Goal: Task Accomplishment & Management: Complete application form

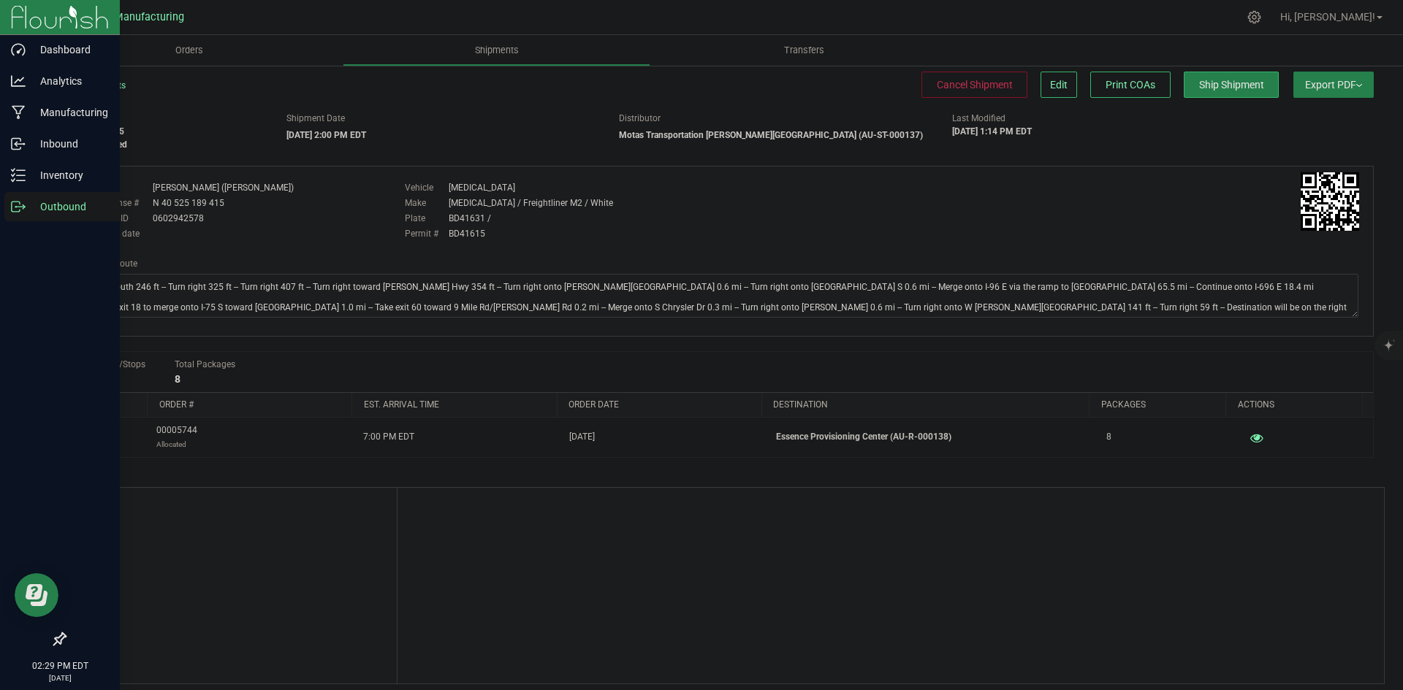
click at [14, 207] on icon at bounding box center [18, 206] width 15 height 15
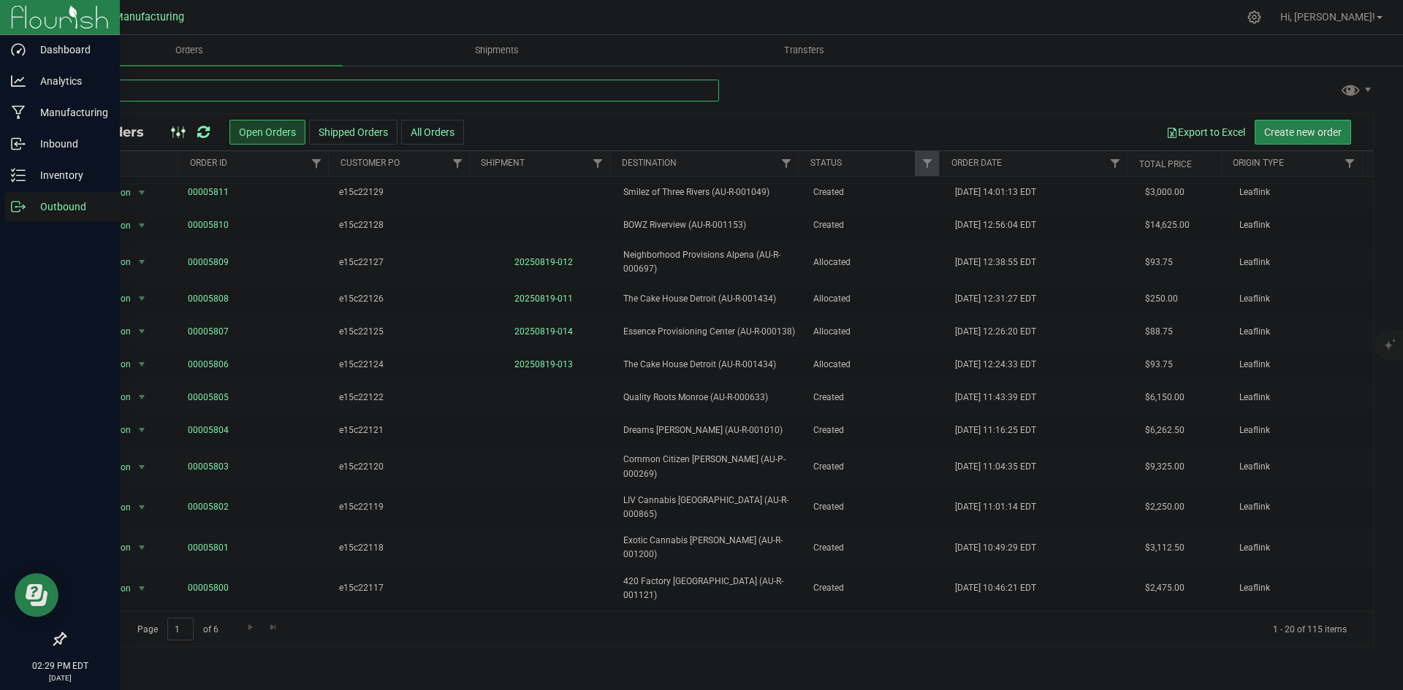
click at [301, 96] on input "text" at bounding box center [391, 91] width 655 height 22
type input "5"
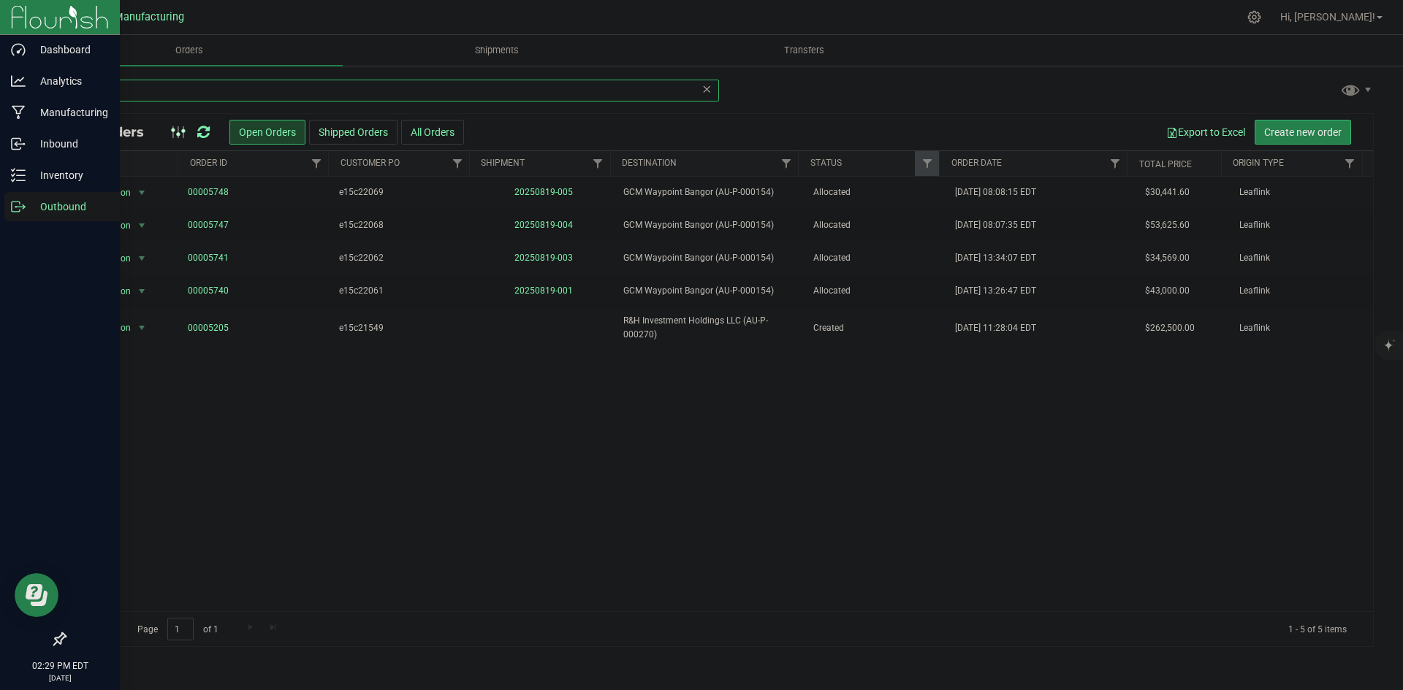
type input "154"
click at [788, 490] on div "Action Action Cancel order Clone order Edit order Mark as fully paid Order audi…" at bounding box center [719, 394] width 1308 height 435
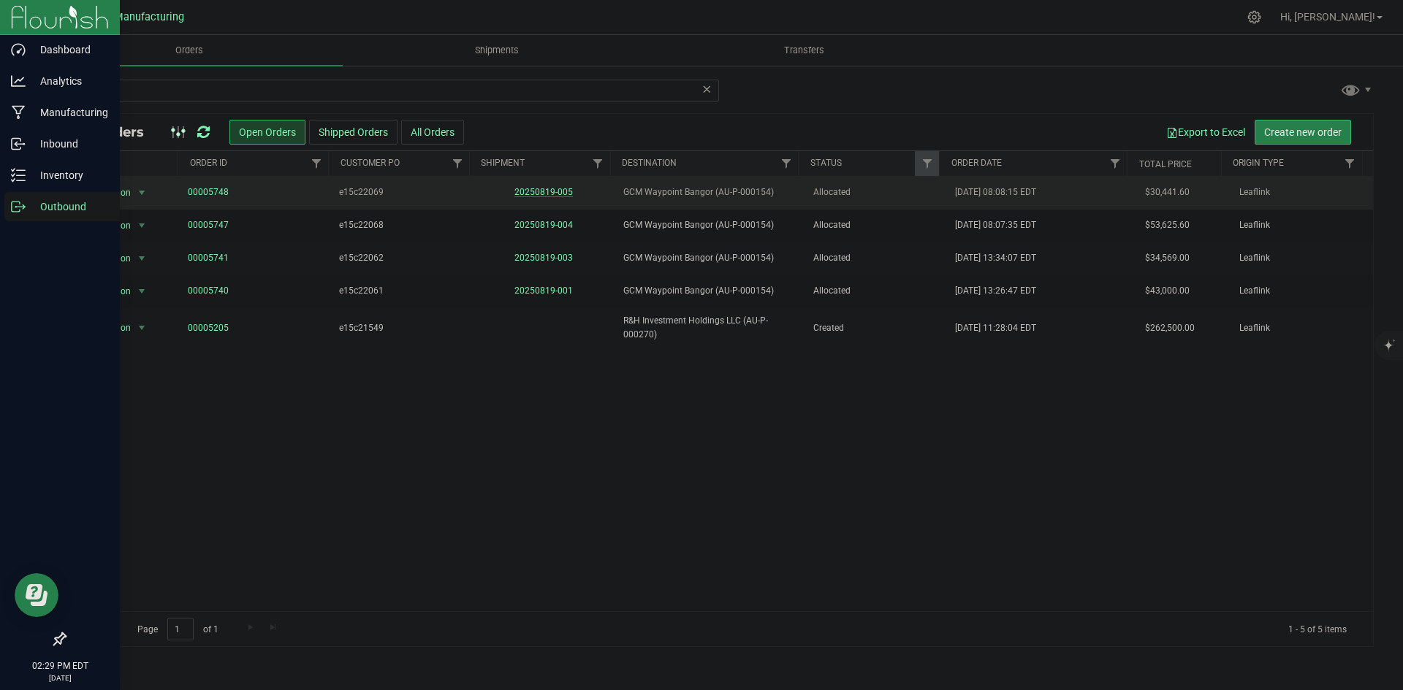
click at [537, 193] on link "20250819-005" at bounding box center [543, 192] width 58 height 10
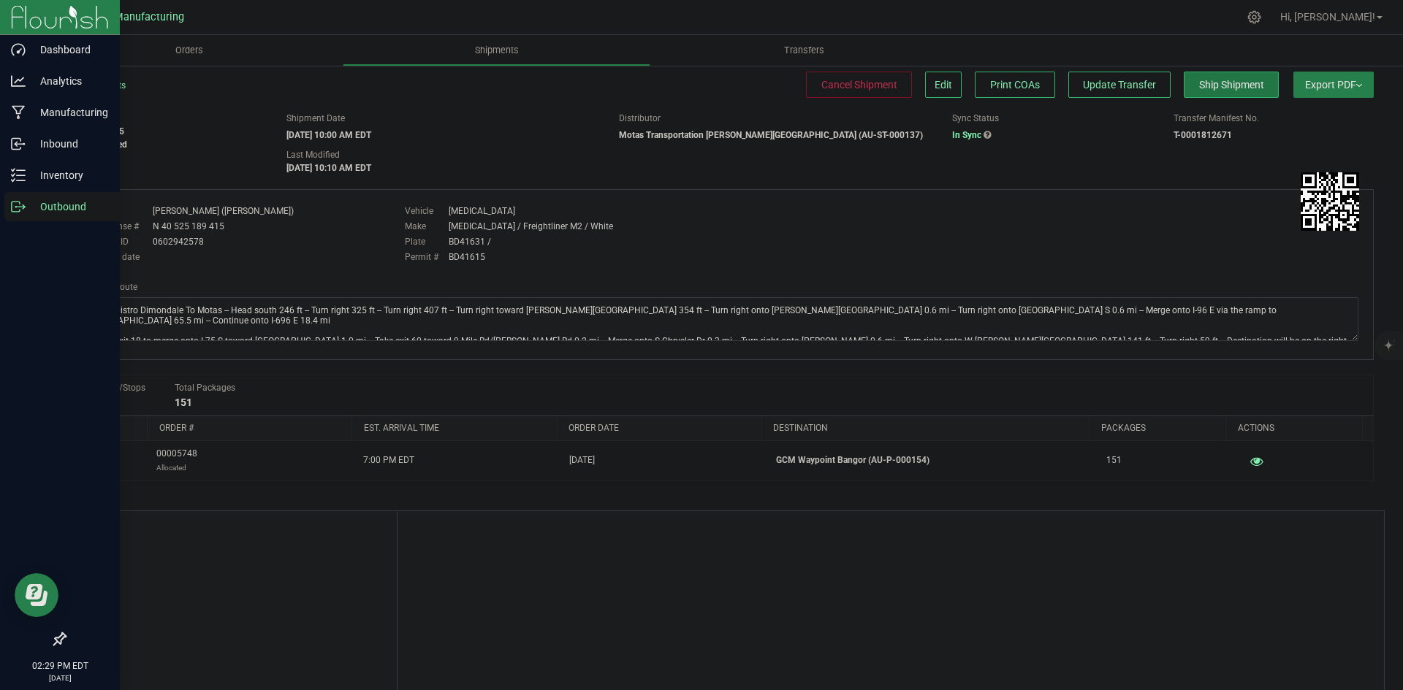
click at [1208, 79] on span "Ship Shipment" at bounding box center [1231, 85] width 65 height 12
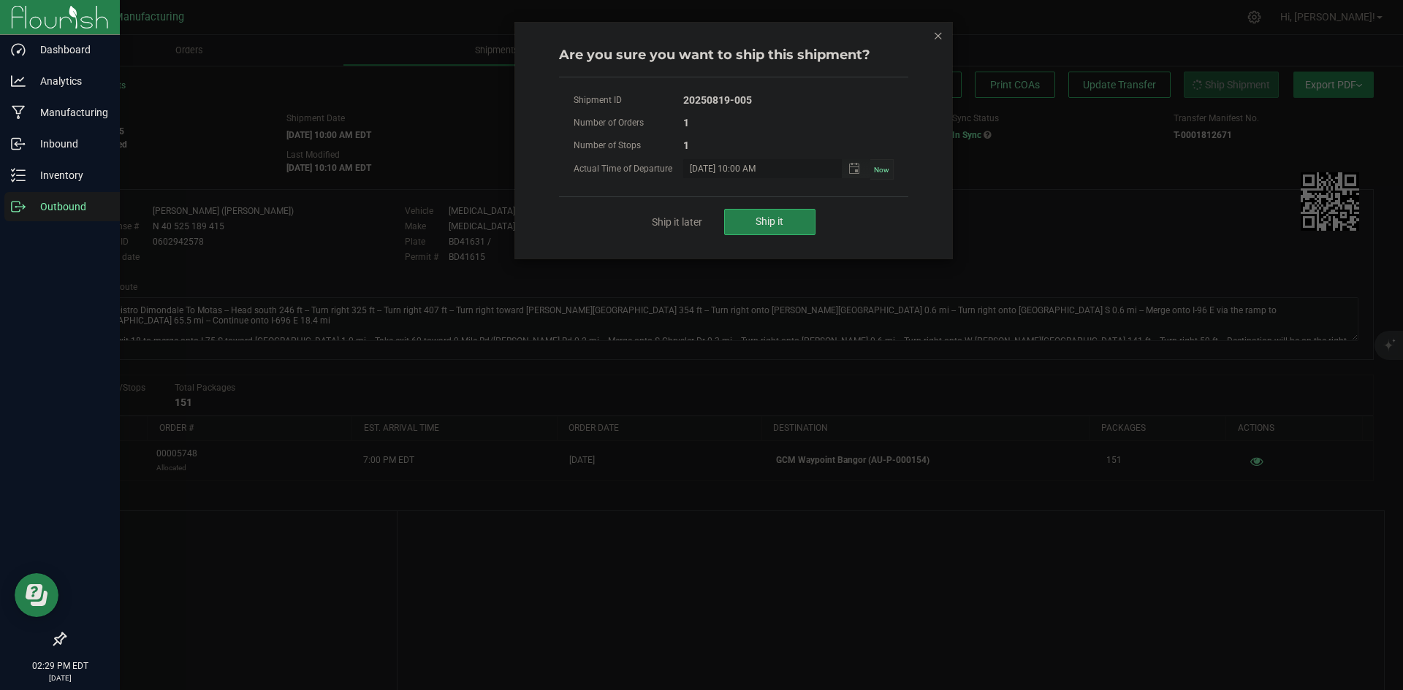
click at [815, 218] on div "Ship it later Ship it" at bounding box center [733, 222] width 349 height 50
click at [732, 218] on button "Ship it" at bounding box center [769, 222] width 91 height 26
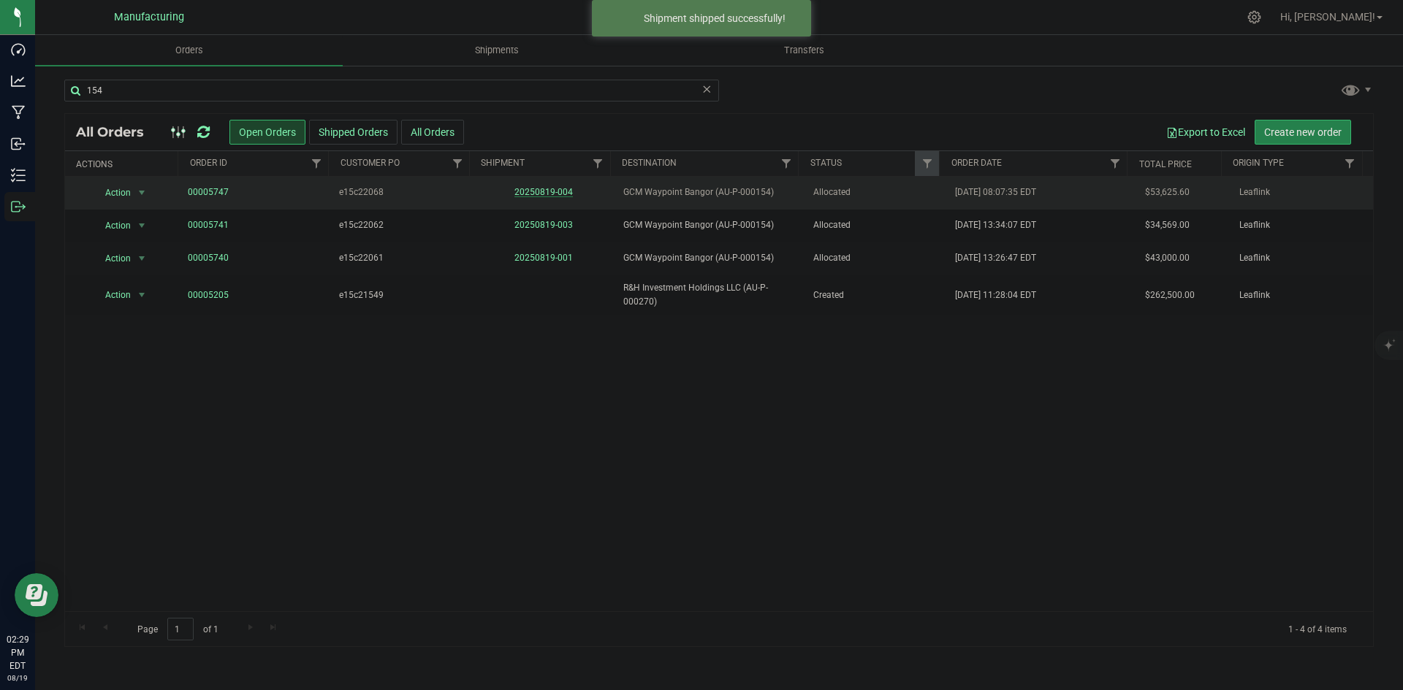
click at [529, 192] on link "20250819-004" at bounding box center [543, 192] width 58 height 10
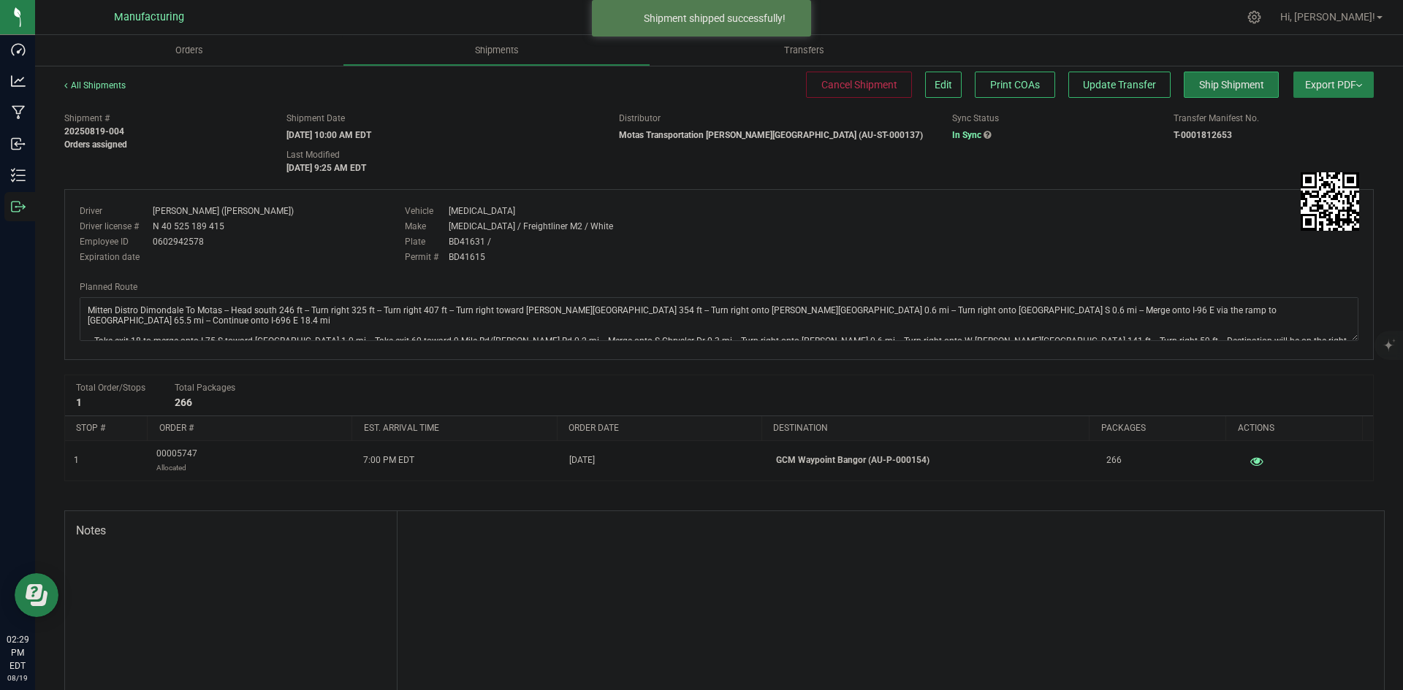
click at [1199, 85] on span "Ship Shipment" at bounding box center [1231, 85] width 65 height 12
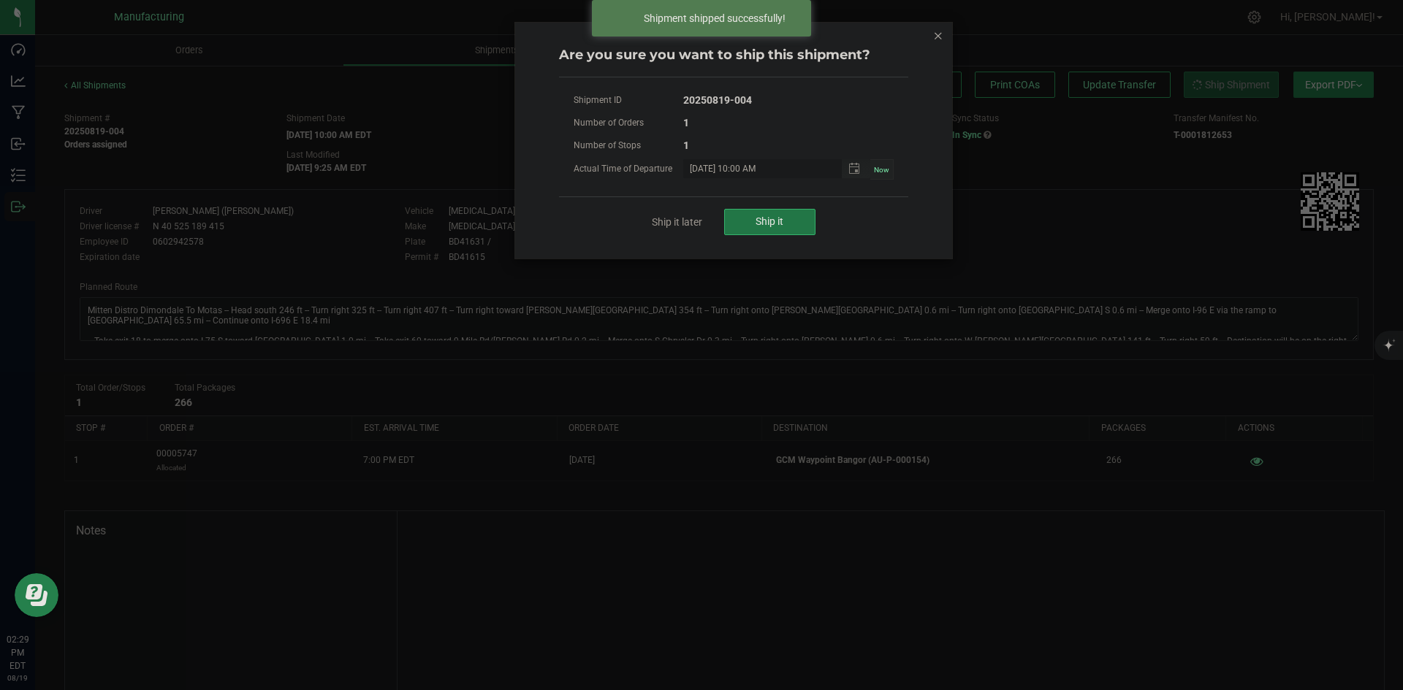
click at [791, 224] on button "Ship it" at bounding box center [769, 222] width 91 height 26
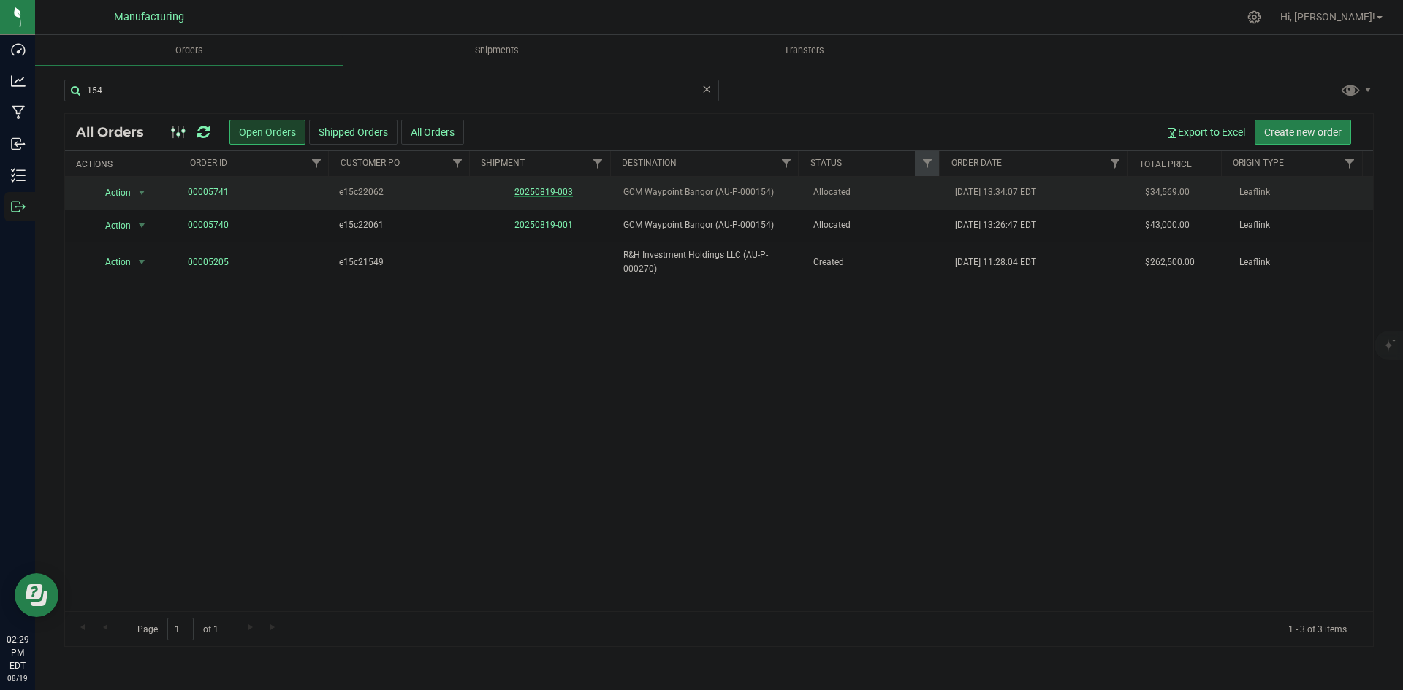
click at [556, 187] on link "20250819-003" at bounding box center [543, 192] width 58 height 10
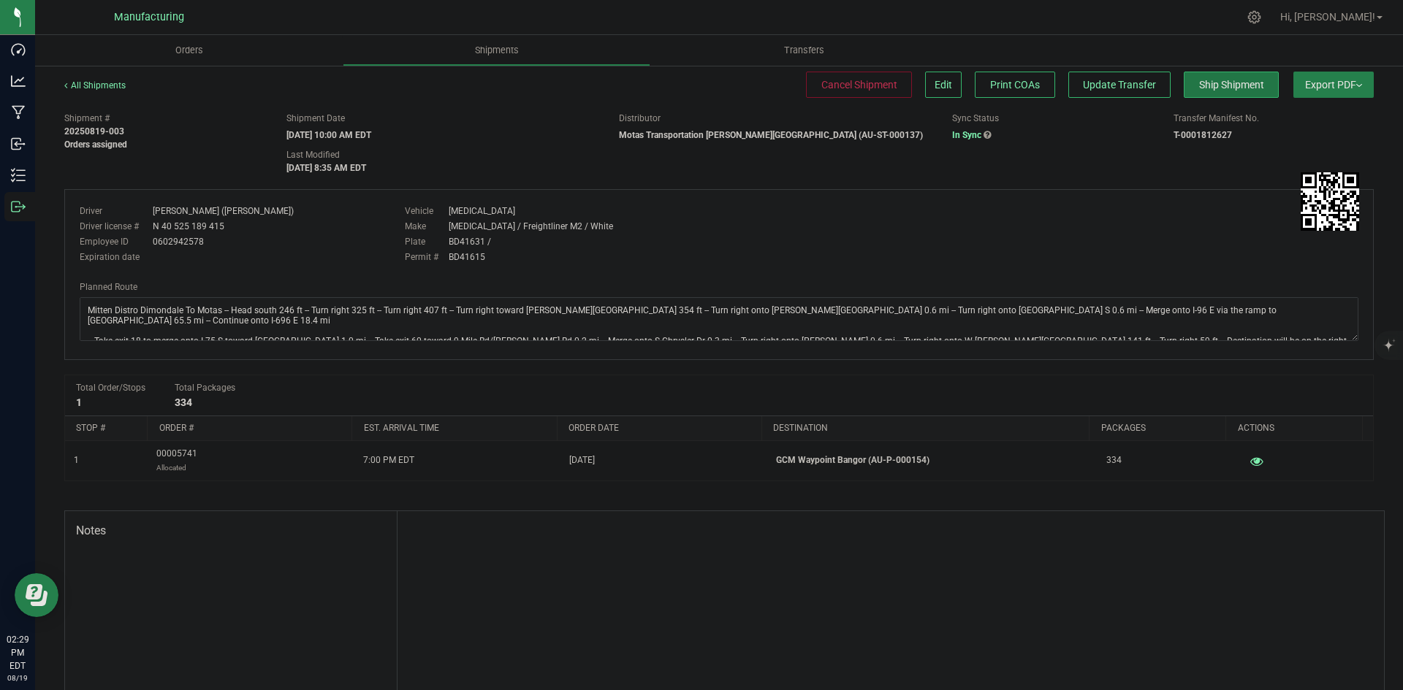
click at [1203, 82] on span "Ship Shipment" at bounding box center [1231, 85] width 65 height 12
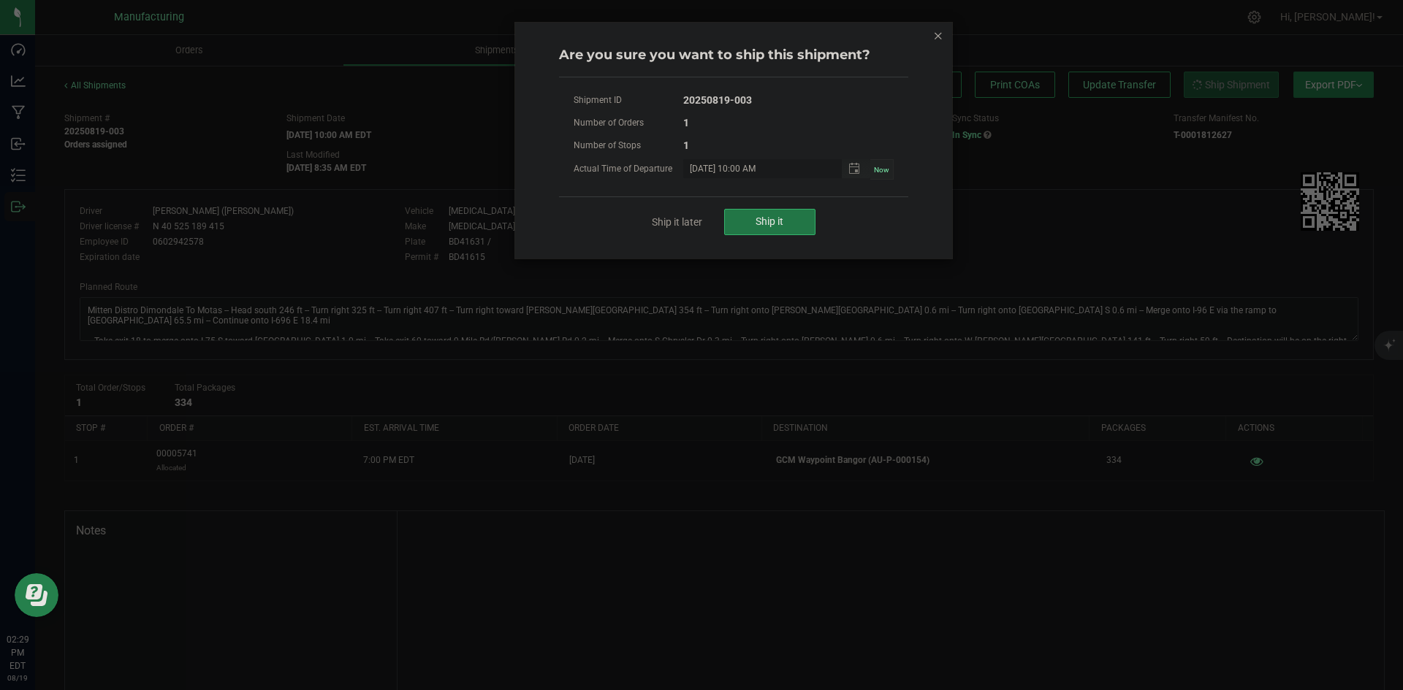
click at [753, 218] on button "Ship it" at bounding box center [769, 222] width 91 height 26
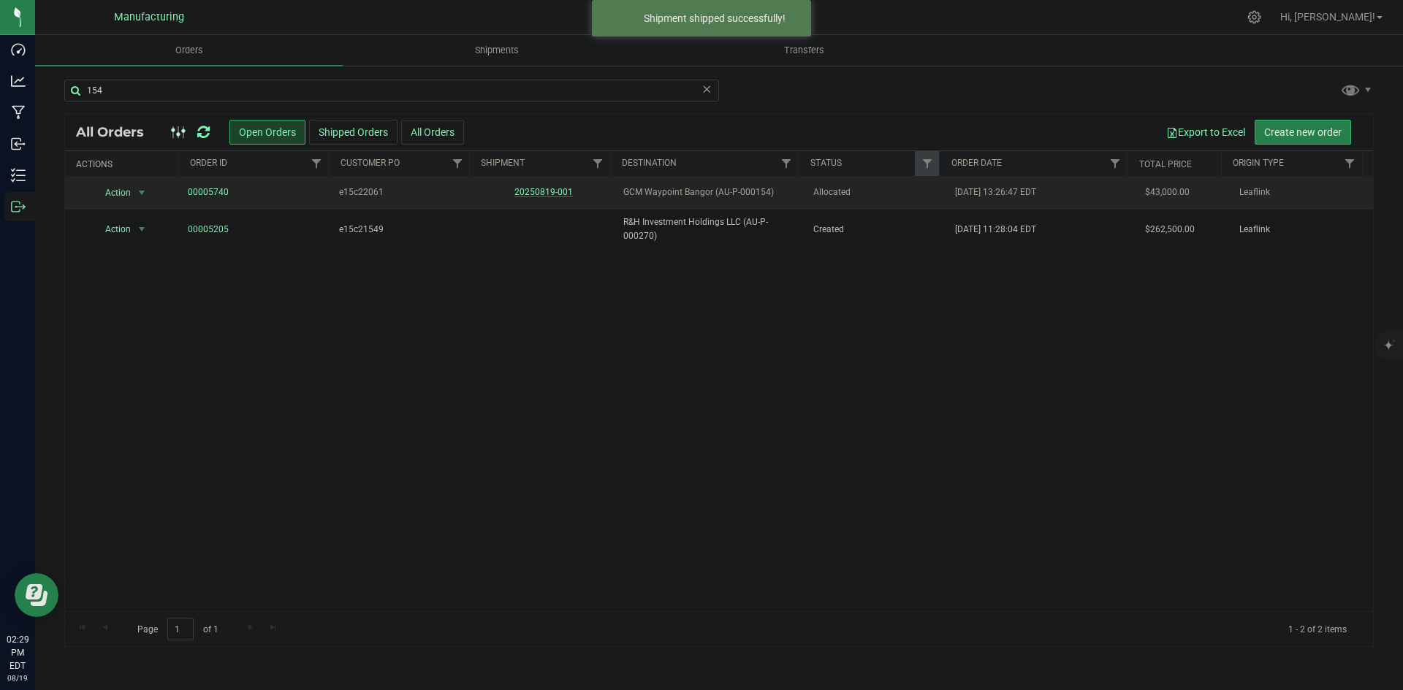
click at [542, 190] on link "20250819-001" at bounding box center [543, 192] width 58 height 10
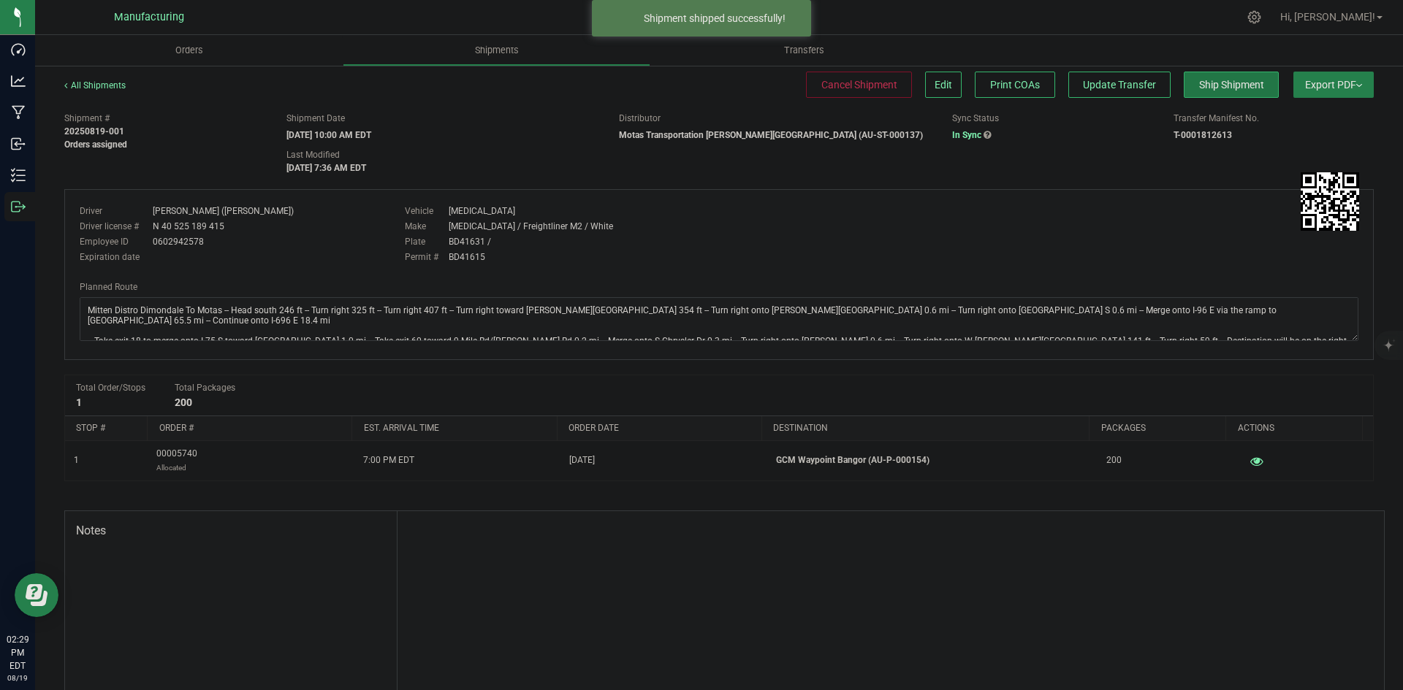
click at [1217, 90] on span "Ship Shipment" at bounding box center [1231, 85] width 65 height 12
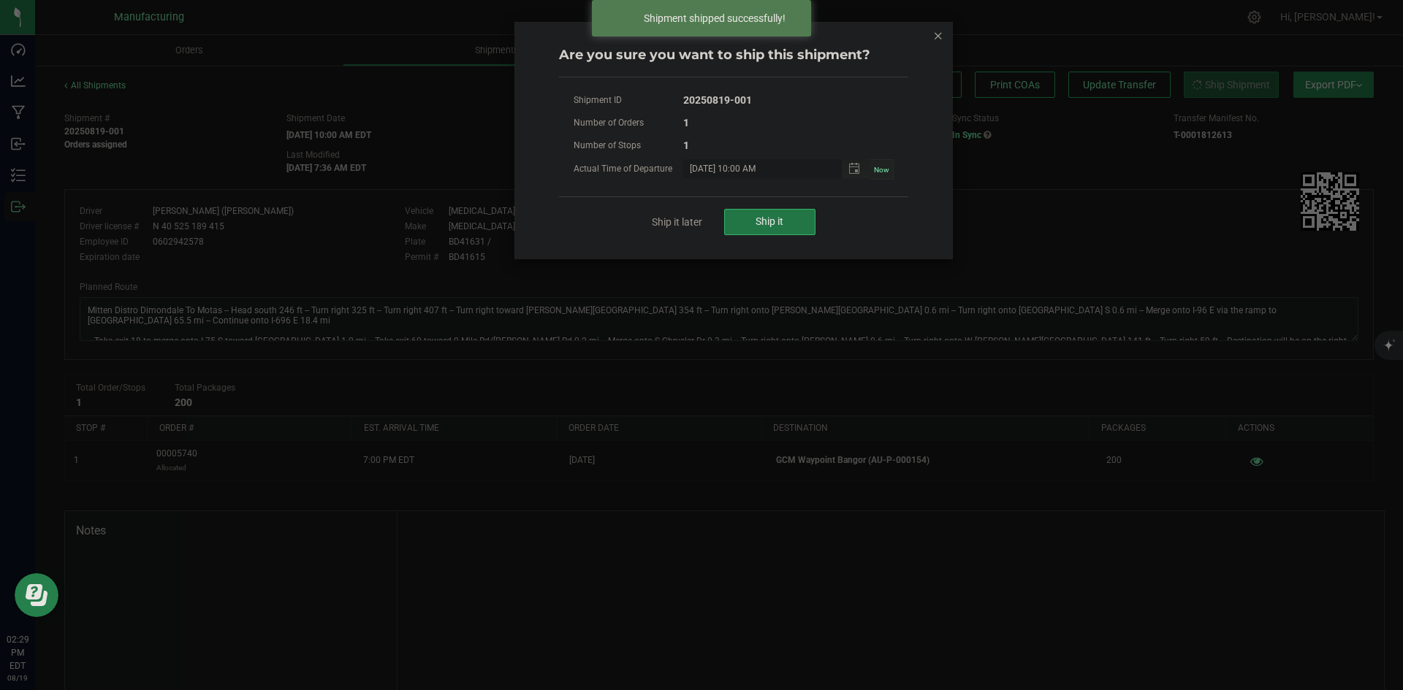
click at [799, 220] on button "Ship it" at bounding box center [769, 222] width 91 height 26
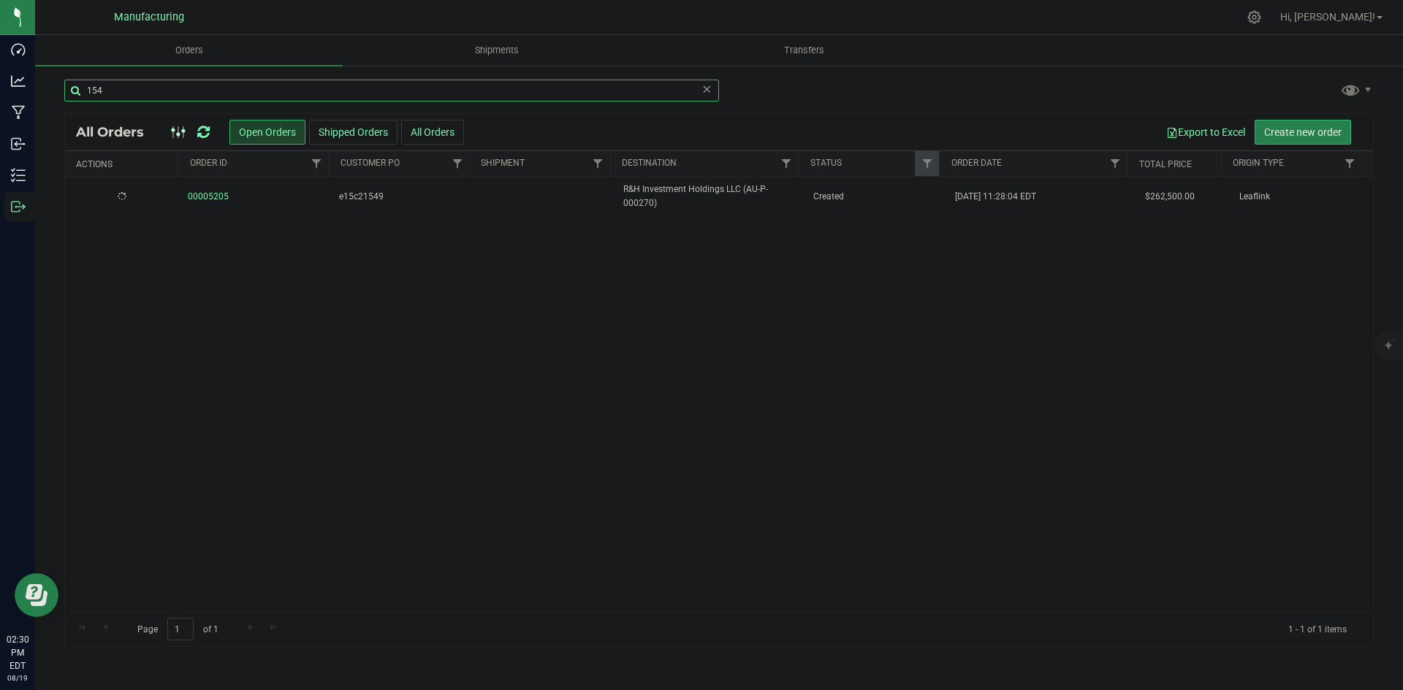
click at [178, 87] on input "154" at bounding box center [391, 91] width 655 height 22
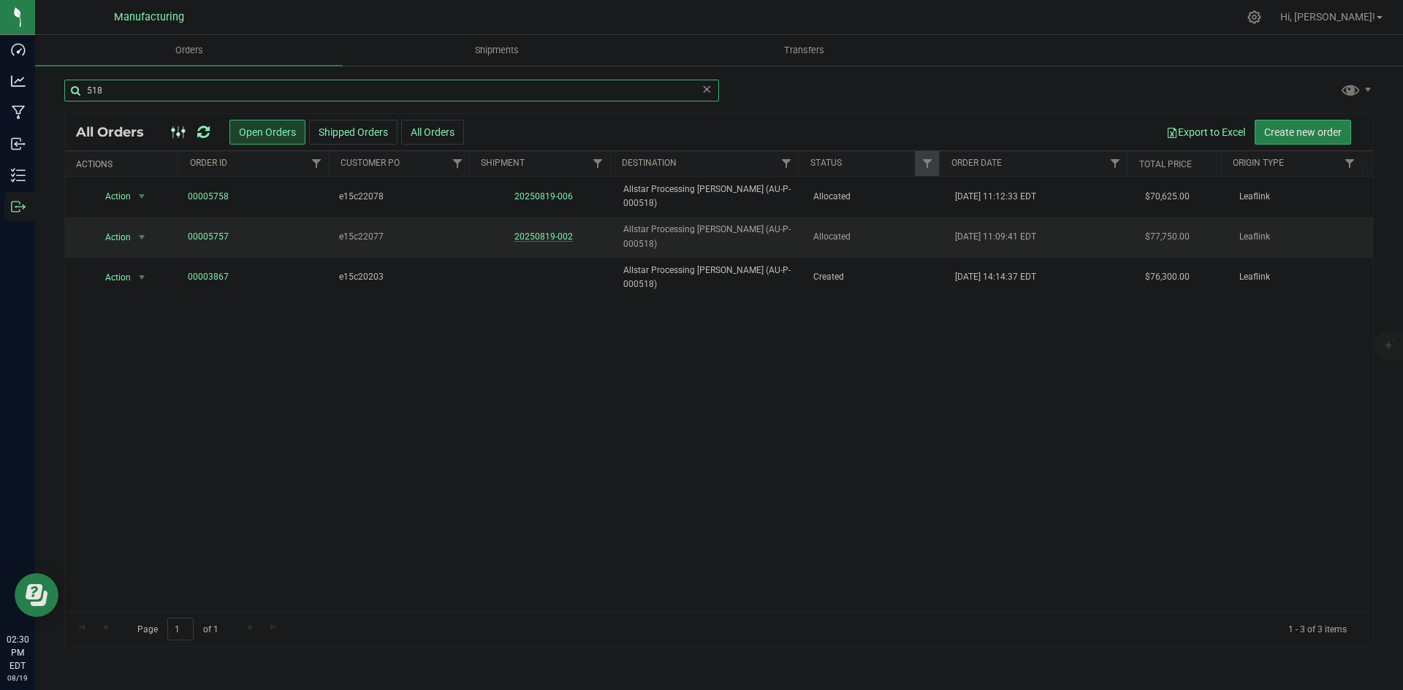
type input "518"
click at [551, 232] on link "20250819-002" at bounding box center [543, 237] width 58 height 10
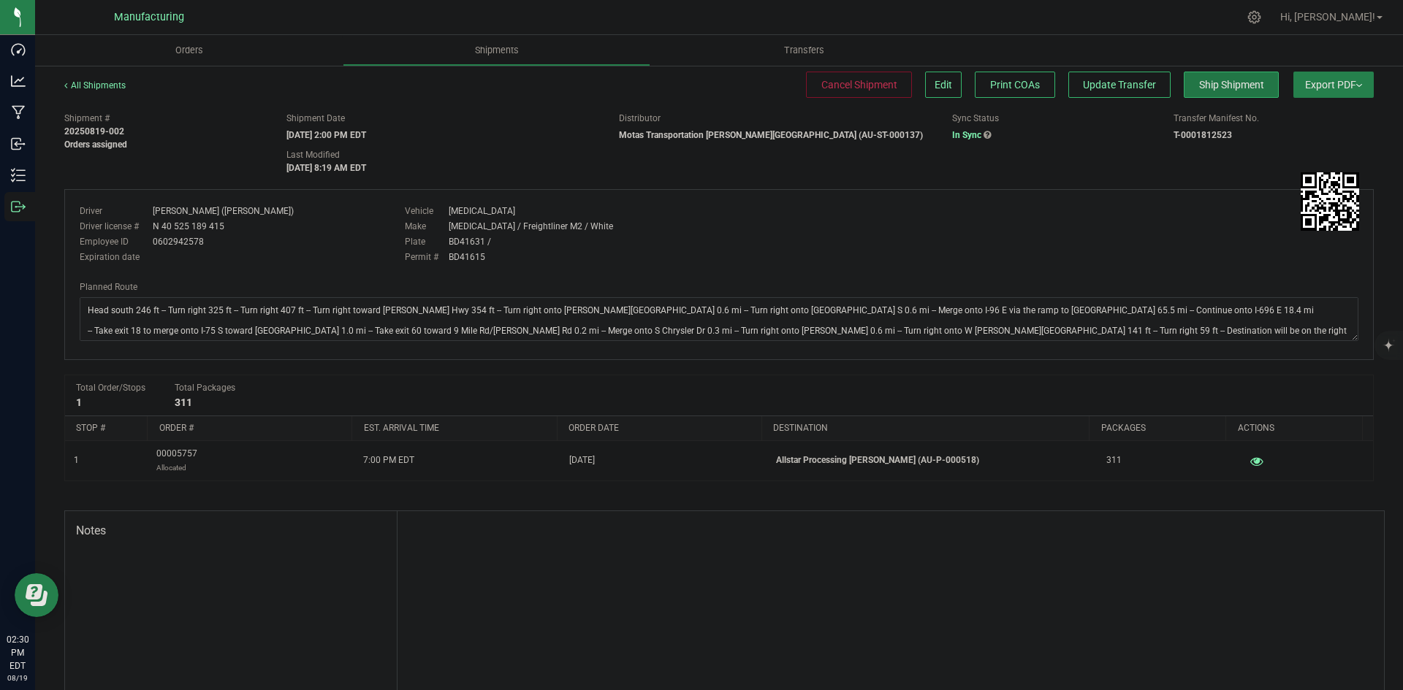
click at [1214, 76] on button "Ship Shipment" at bounding box center [1231, 85] width 95 height 26
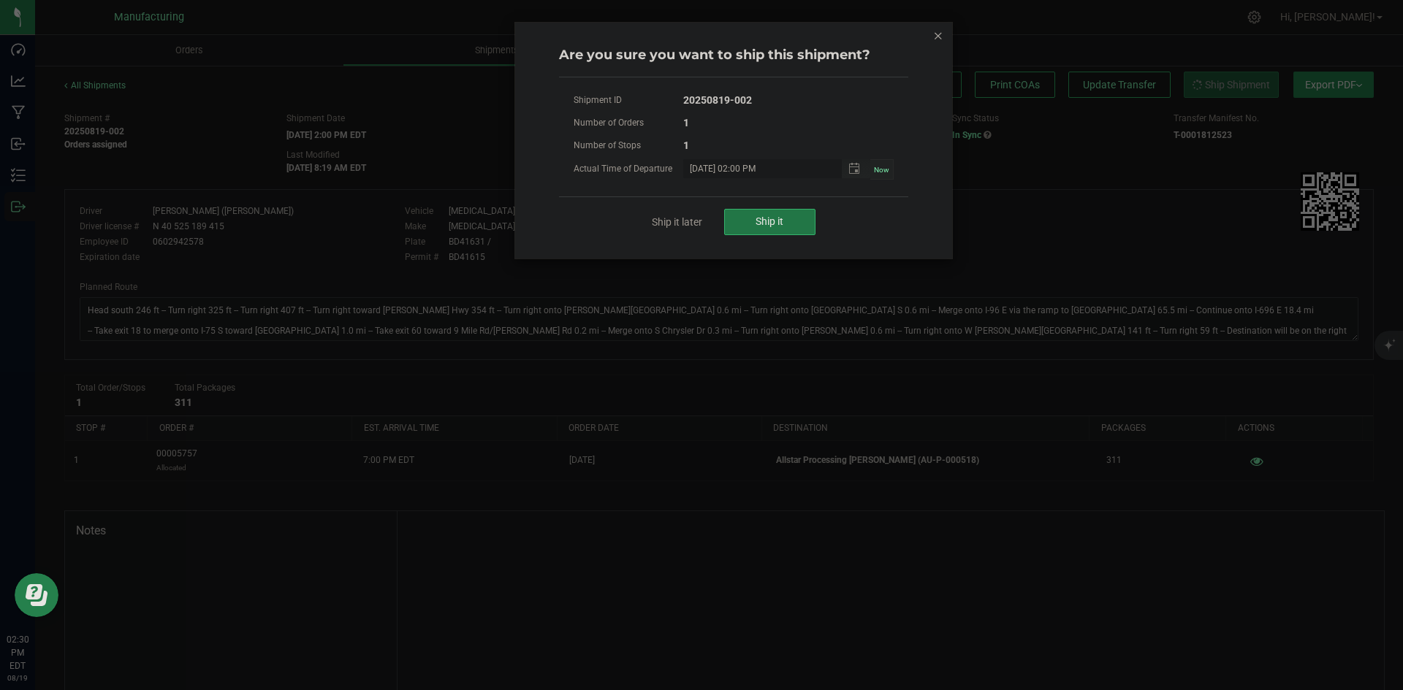
click at [773, 232] on button "Ship it" at bounding box center [769, 222] width 91 height 26
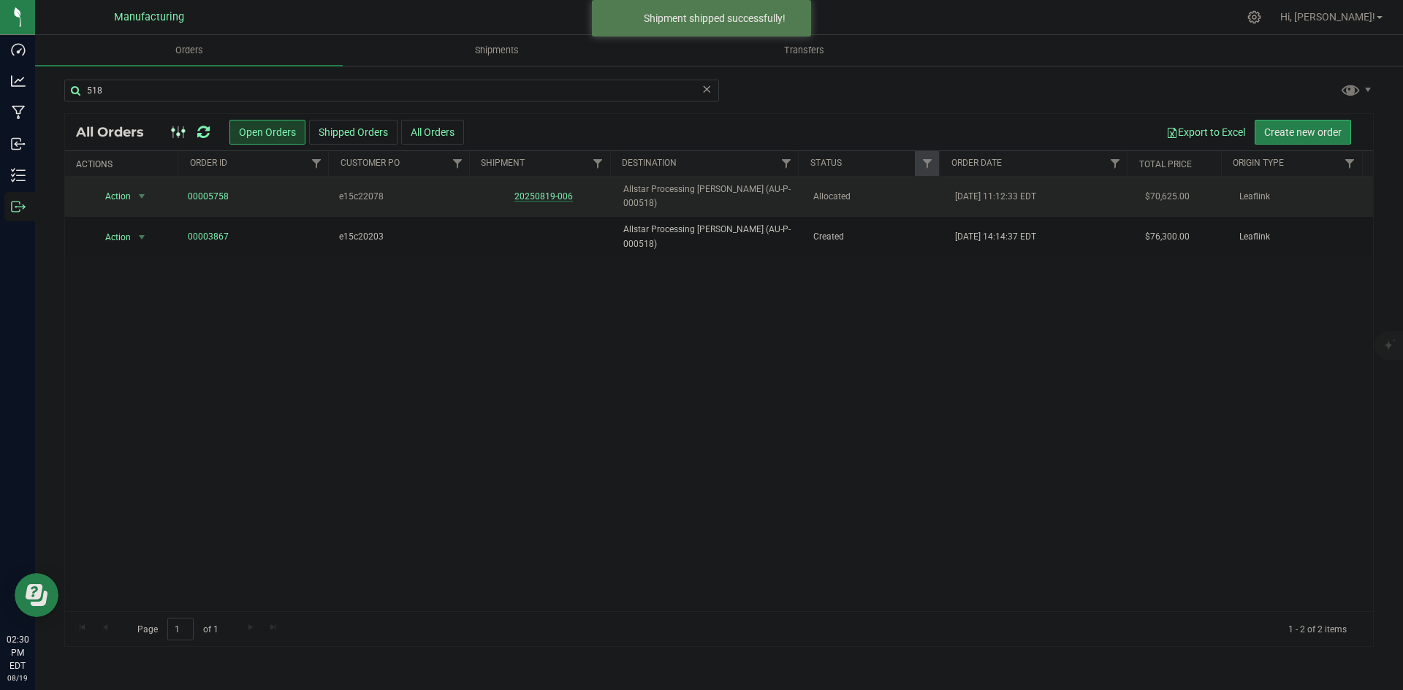
click at [543, 191] on link "20250819-006" at bounding box center [543, 196] width 58 height 10
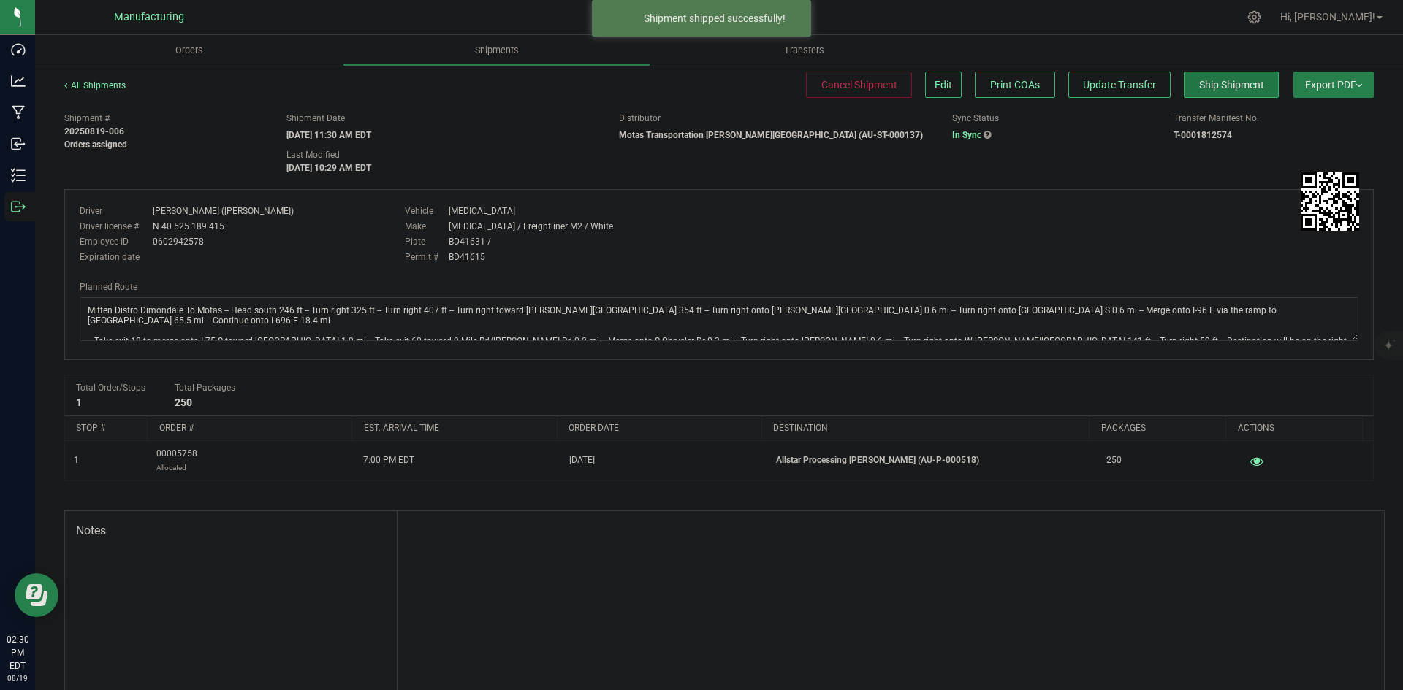
click at [1246, 82] on span "Ship Shipment" at bounding box center [1231, 85] width 65 height 12
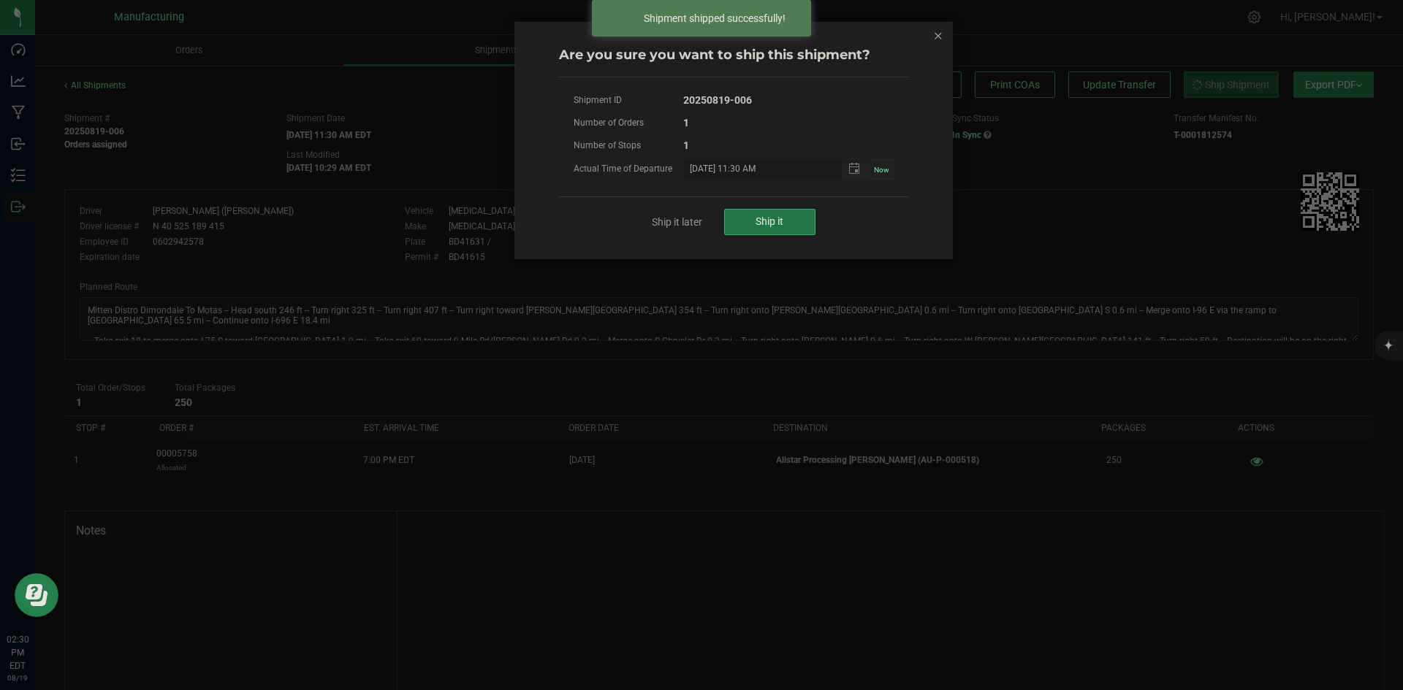
click at [799, 225] on button "Ship it" at bounding box center [769, 222] width 91 height 26
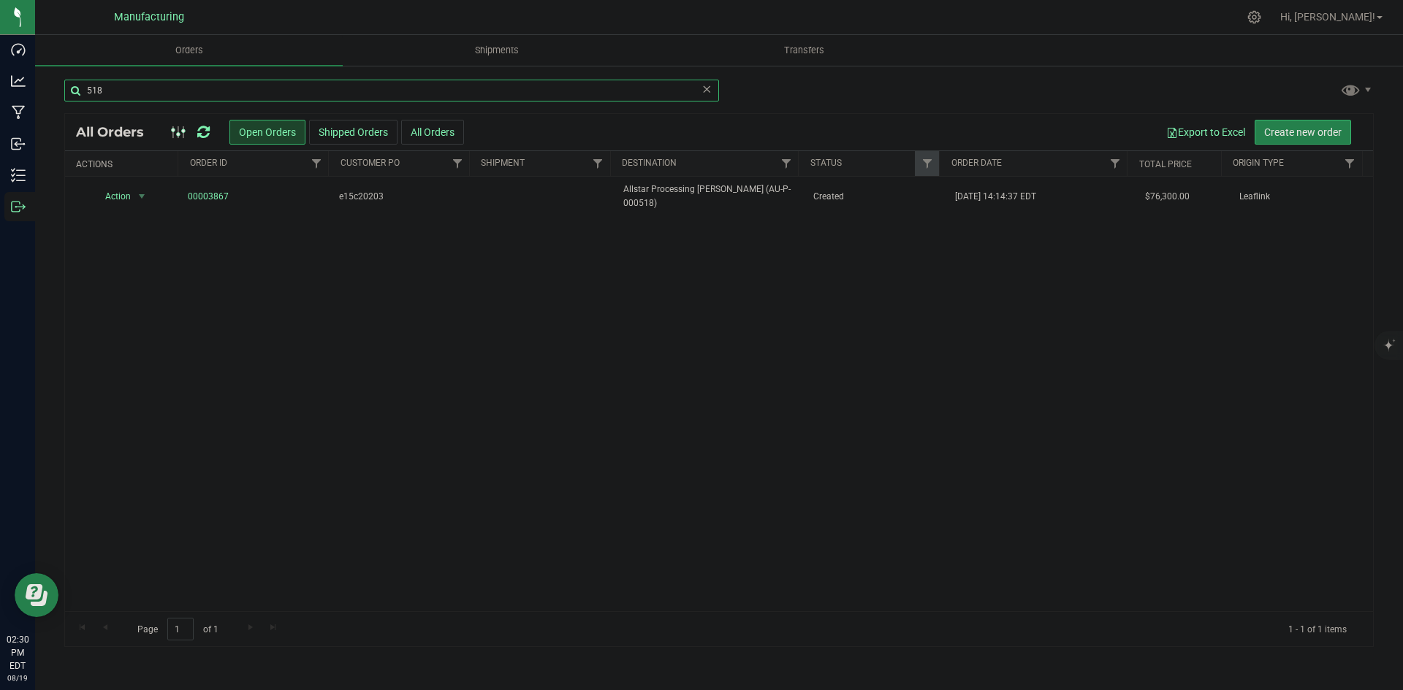
click at [132, 100] on input "518" at bounding box center [391, 91] width 655 height 22
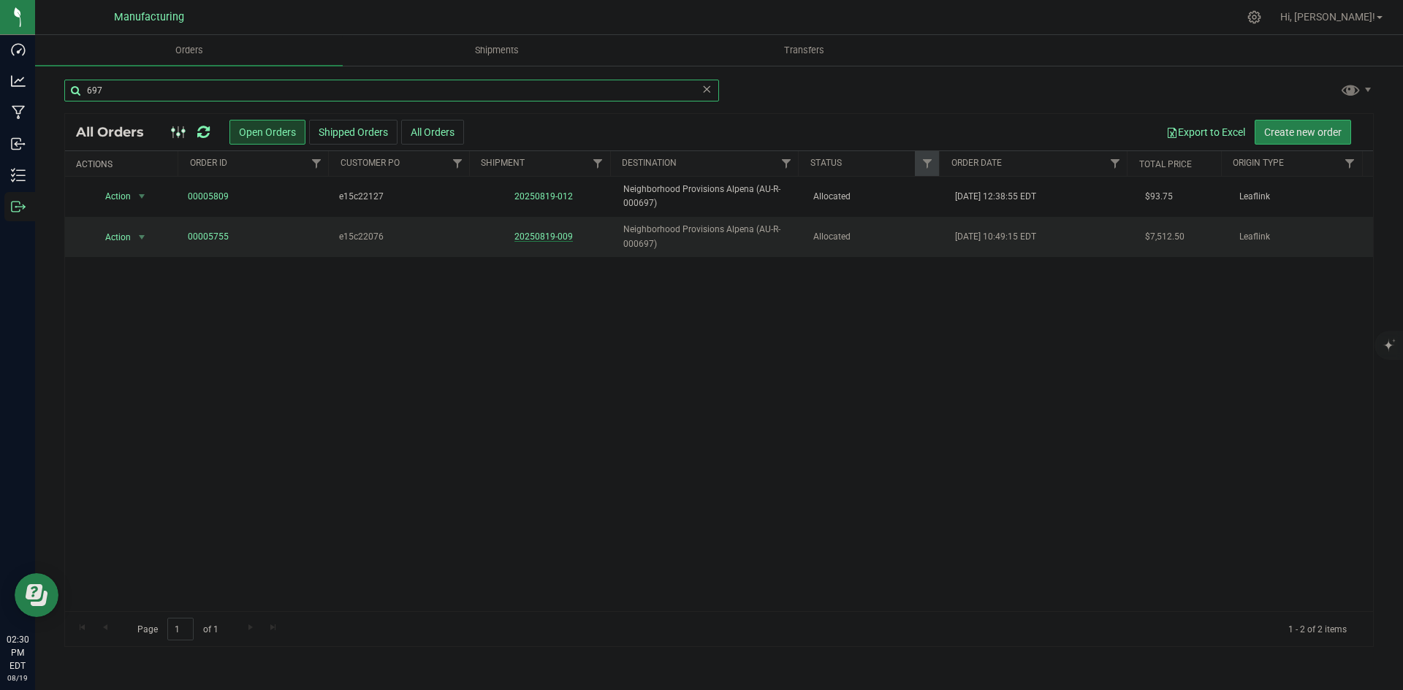
type input "697"
click at [526, 237] on link "20250819-009" at bounding box center [543, 237] width 58 height 10
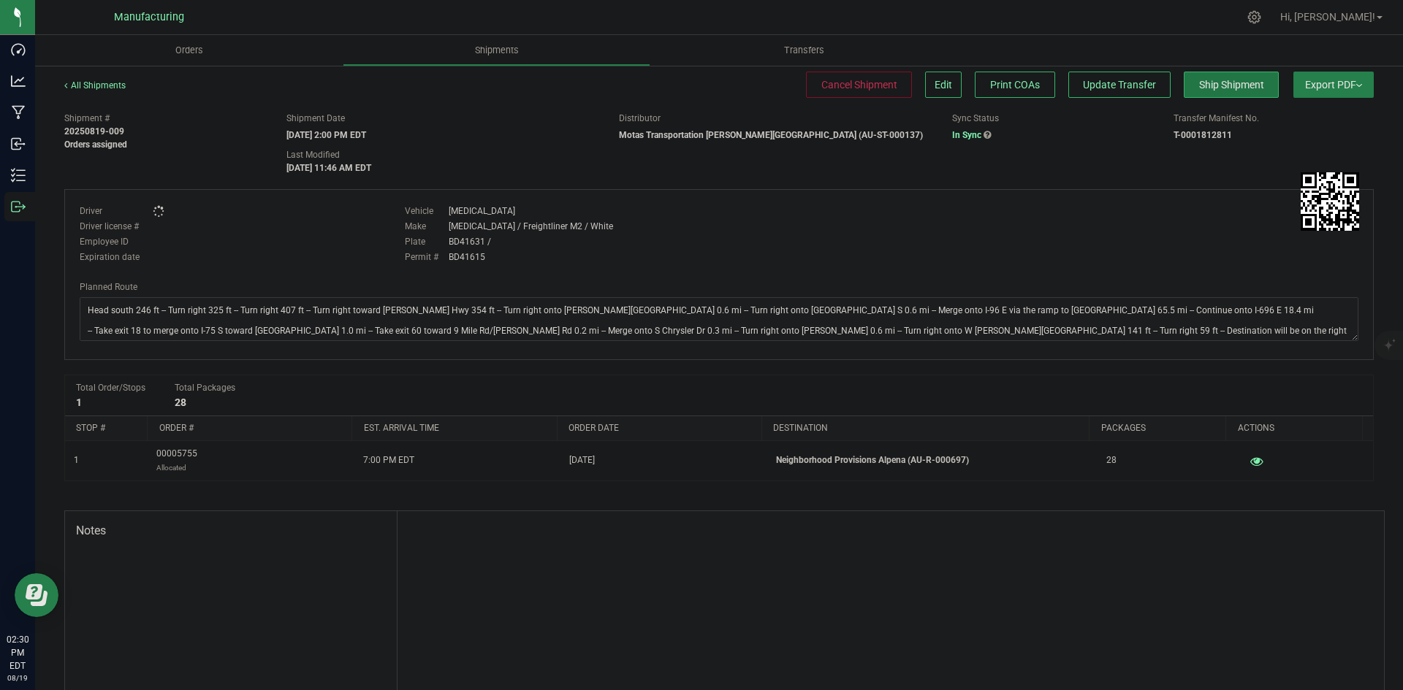
click at [1221, 84] on span "Ship Shipment" at bounding box center [1231, 85] width 65 height 12
click at [1184, 96] on button "Ship Shipment" at bounding box center [1231, 85] width 95 height 26
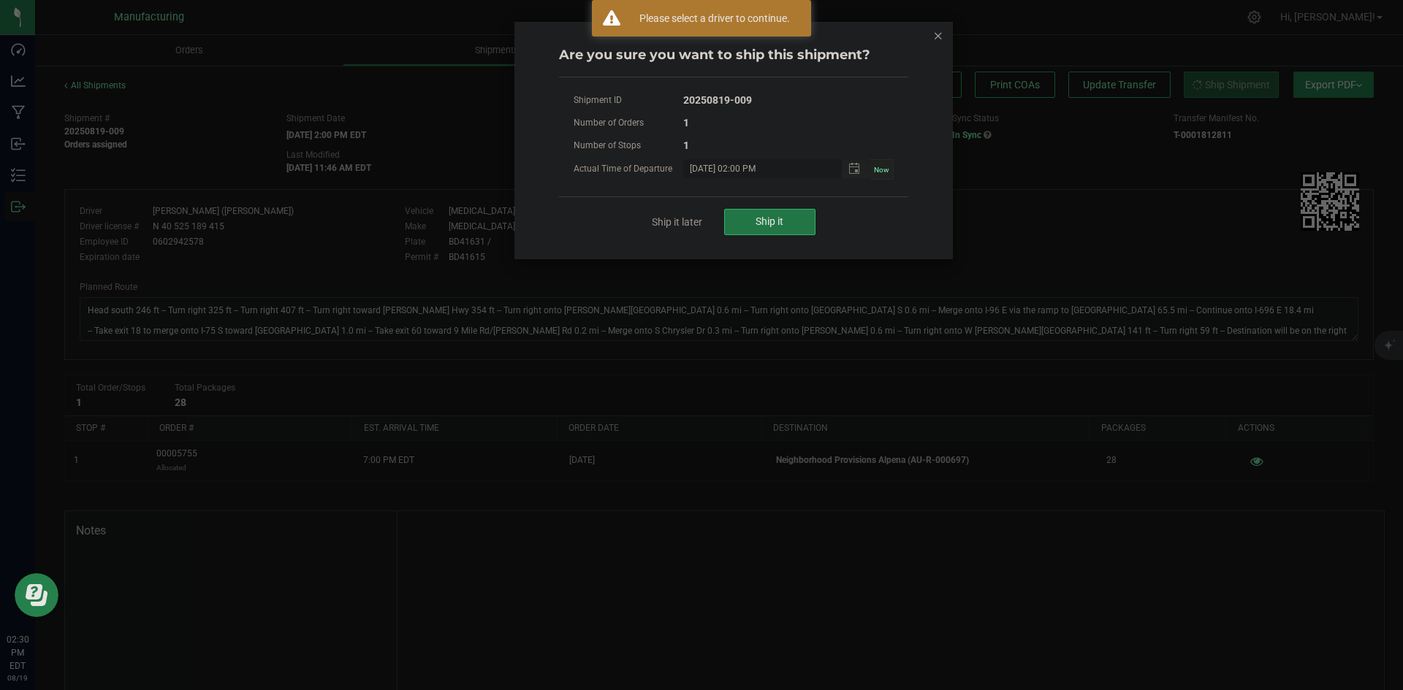
click at [798, 218] on button "Ship it" at bounding box center [769, 222] width 91 height 26
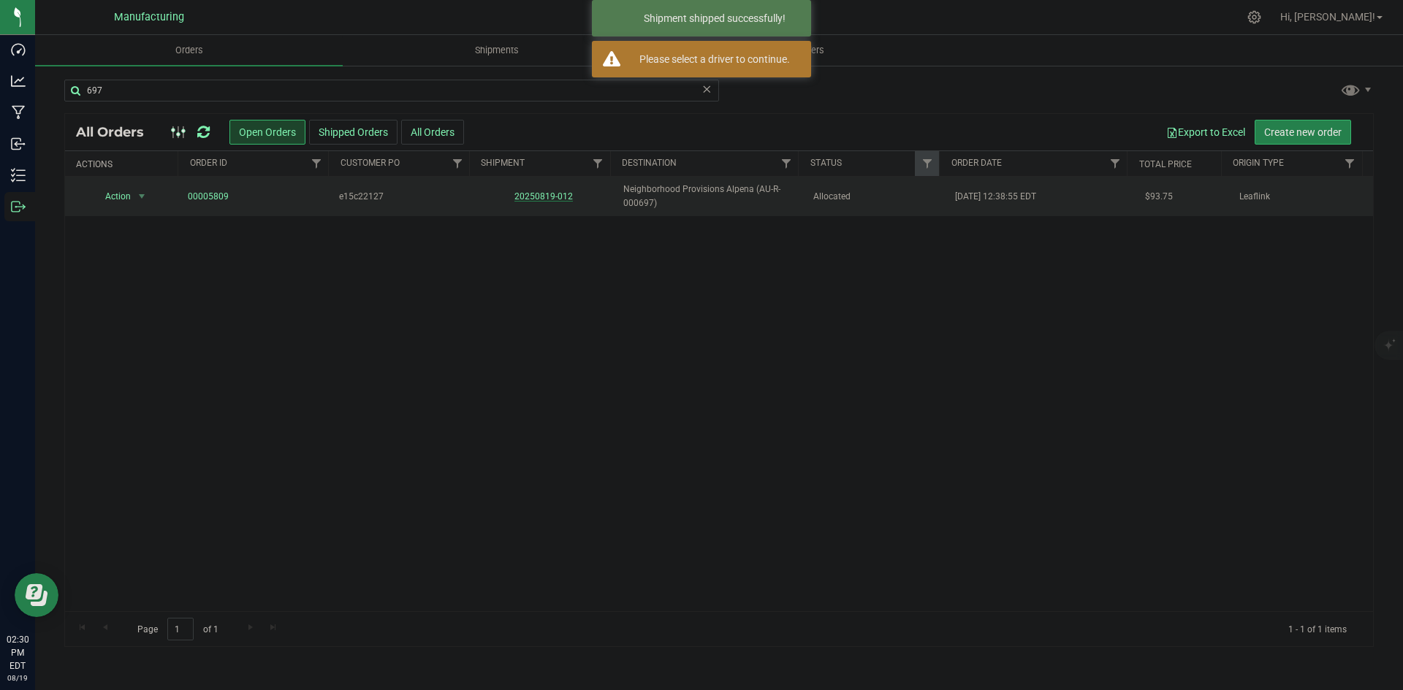
click at [554, 199] on link "20250819-012" at bounding box center [543, 196] width 58 height 10
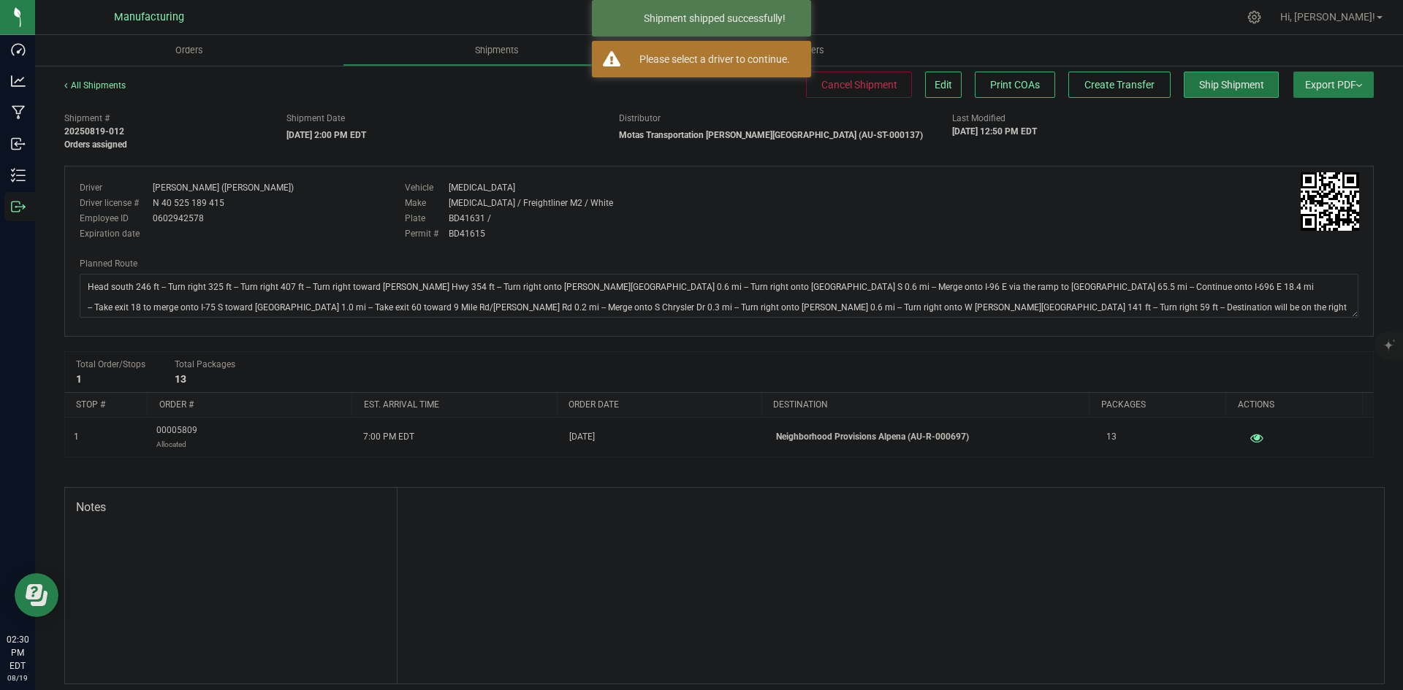
click at [1227, 97] on button "Ship Shipment" at bounding box center [1231, 85] width 95 height 26
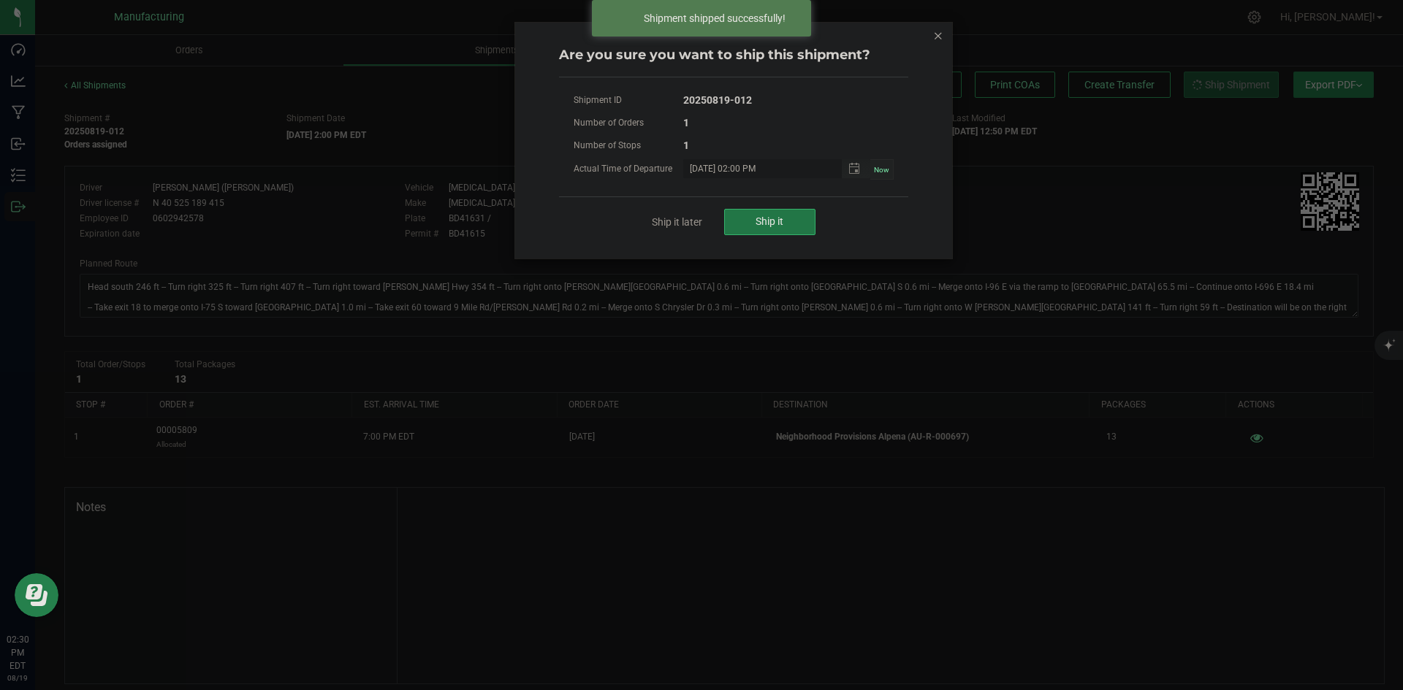
click at [753, 218] on button "Ship it" at bounding box center [769, 222] width 91 height 26
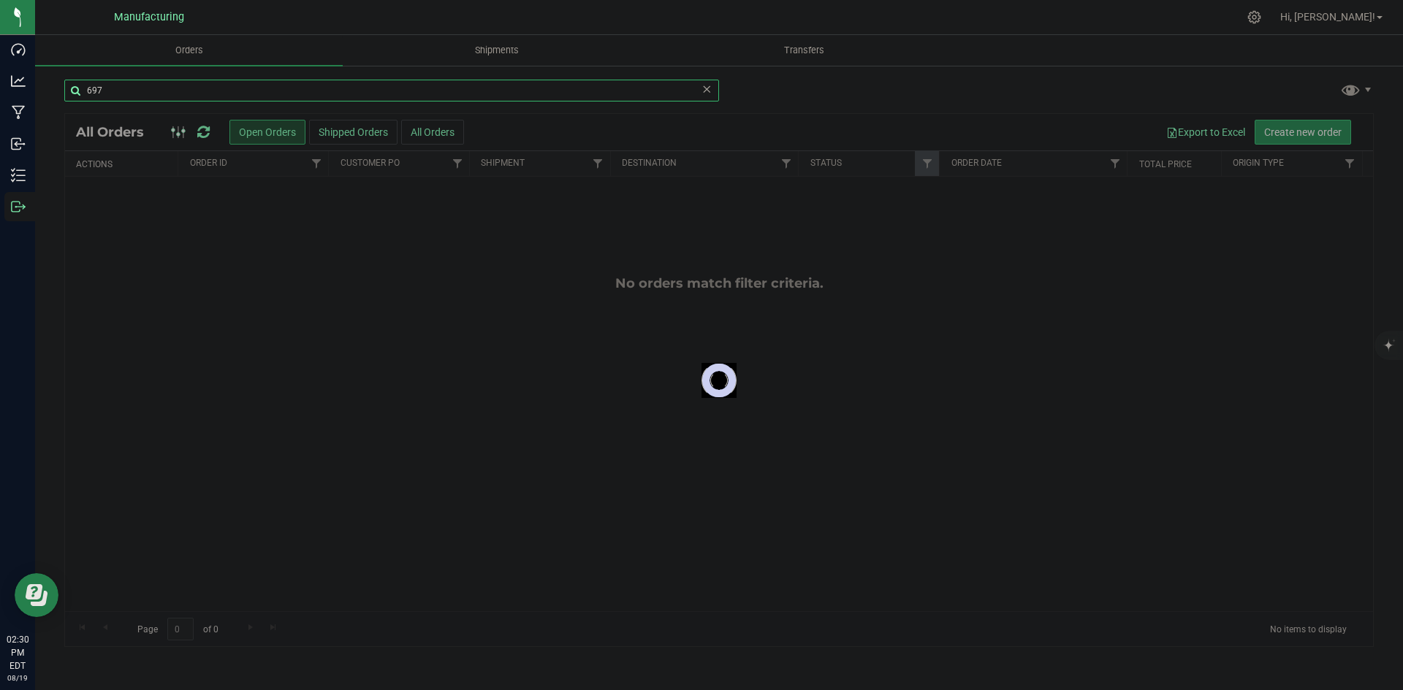
click at [189, 93] on input "697" at bounding box center [391, 91] width 655 height 22
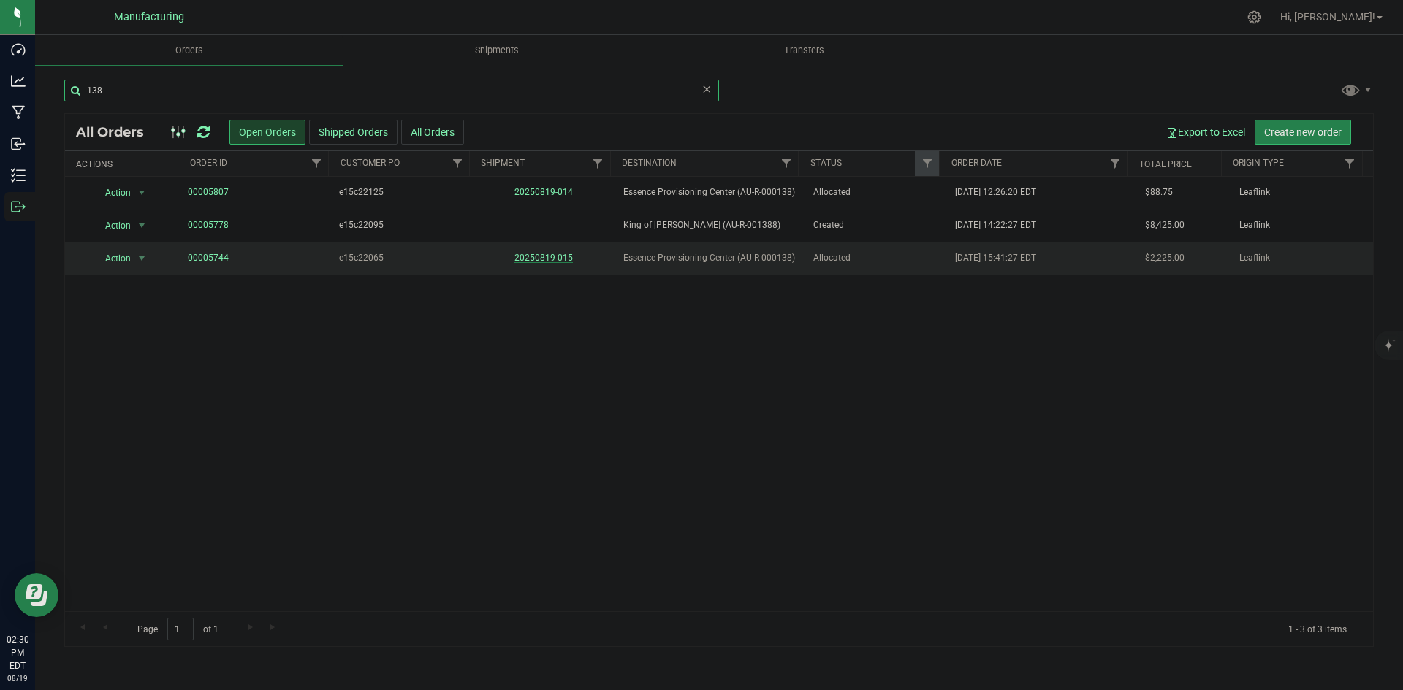
type input "138"
click at [533, 255] on link "20250819-015" at bounding box center [543, 258] width 58 height 10
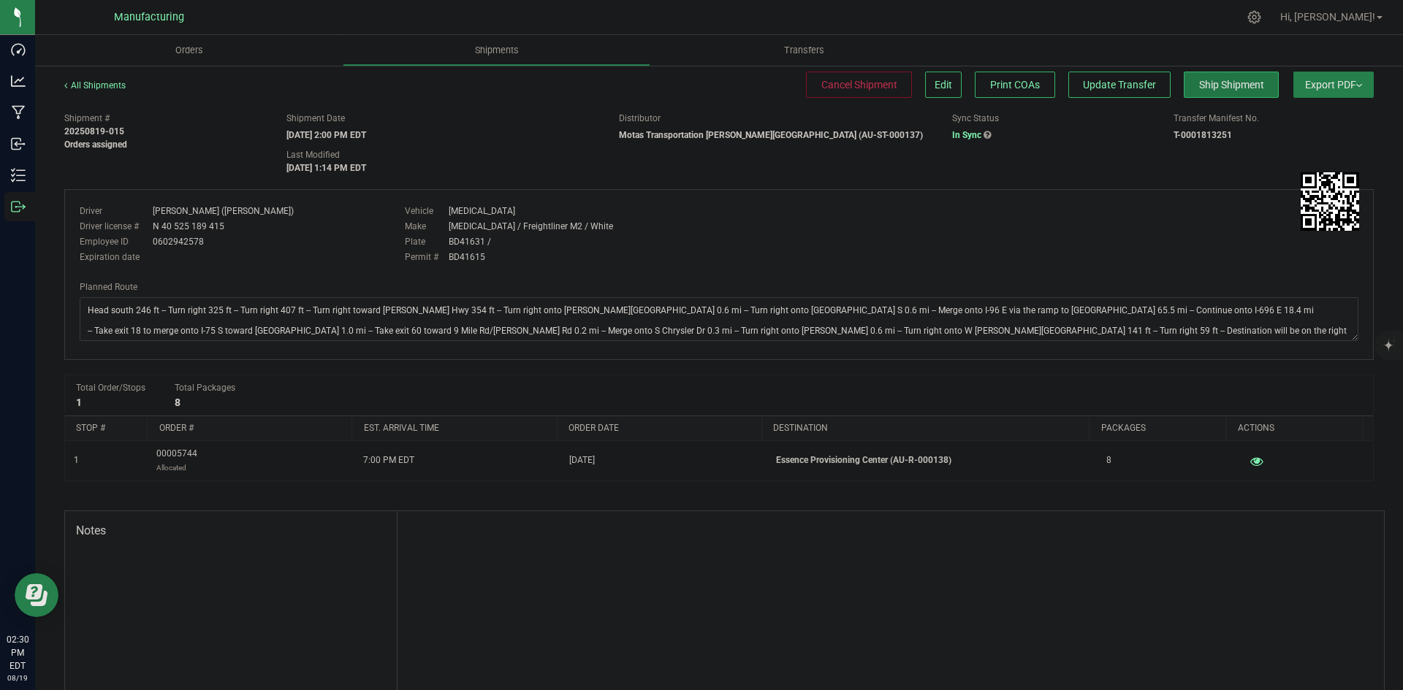
click at [1225, 88] on span "Ship Shipment" at bounding box center [1231, 85] width 65 height 12
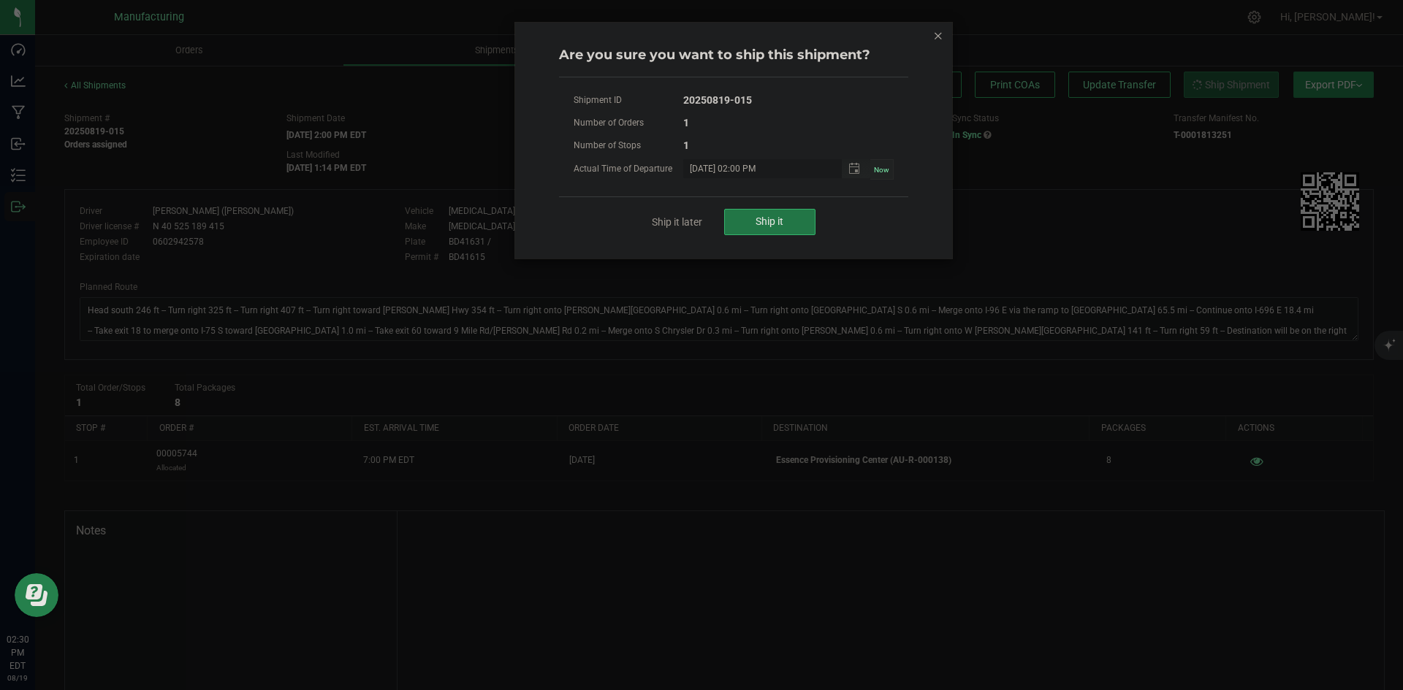
click at [742, 231] on button "Ship it" at bounding box center [769, 222] width 91 height 26
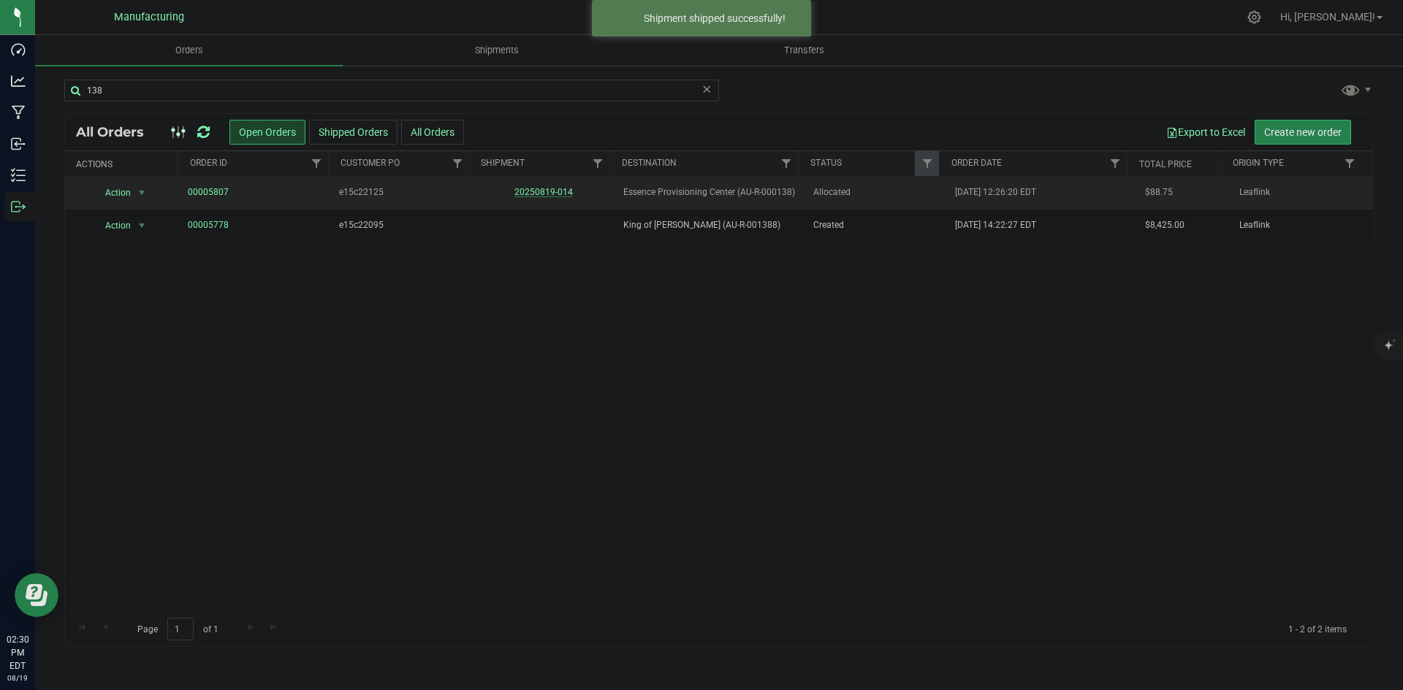
click at [547, 189] on link "20250819-014" at bounding box center [543, 192] width 58 height 10
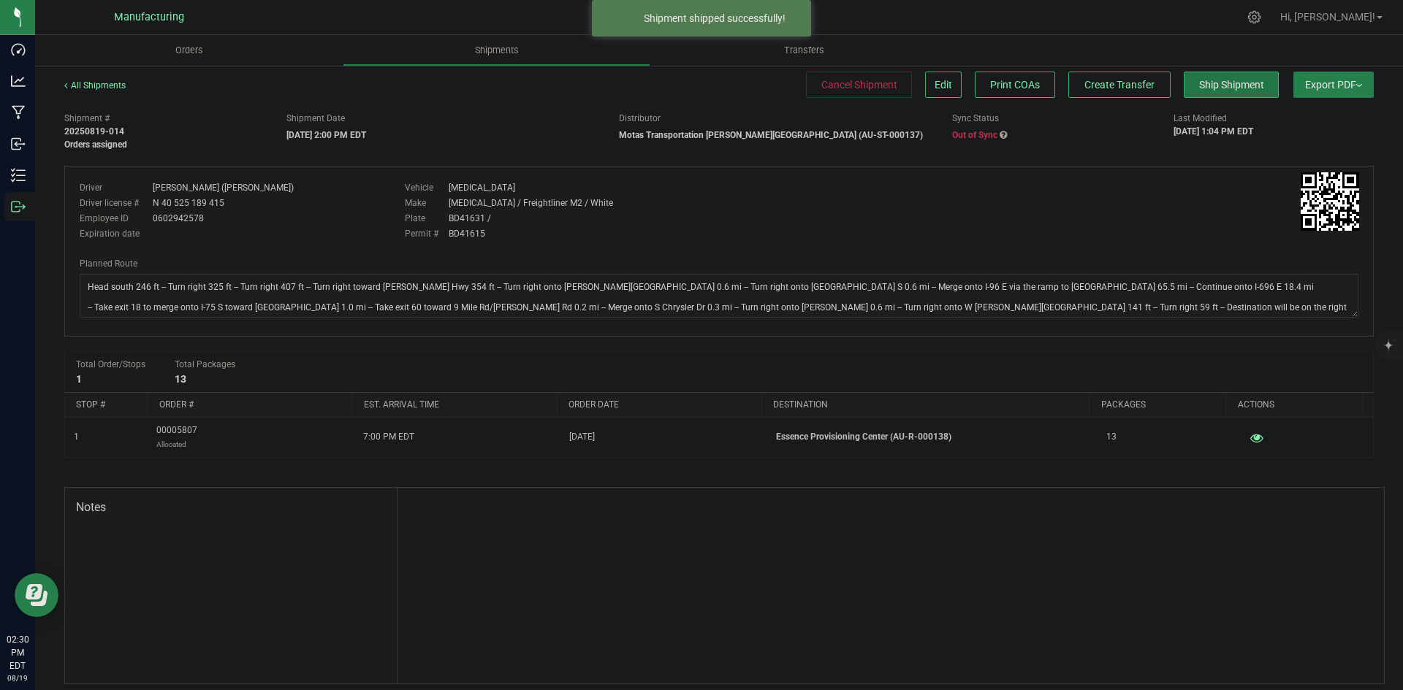
click at [1247, 92] on button "Ship Shipment" at bounding box center [1231, 85] width 95 height 26
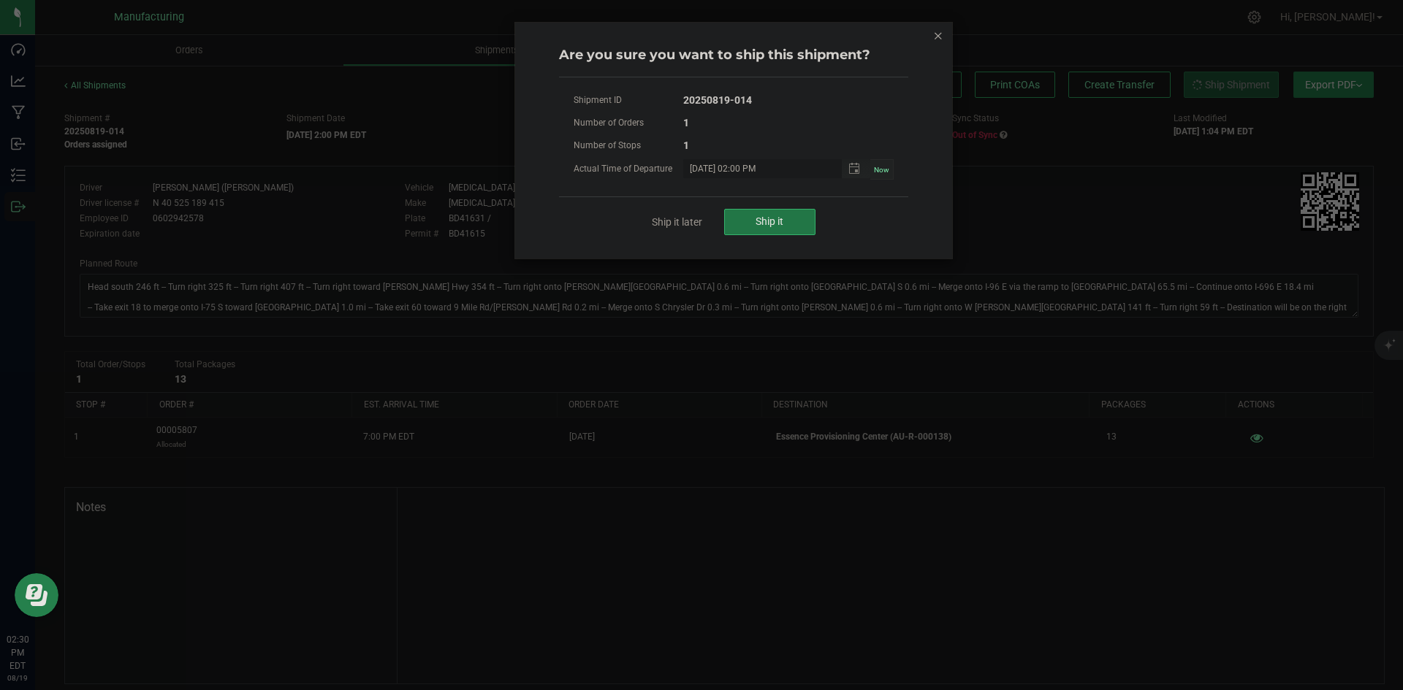
click at [793, 210] on button "Ship it" at bounding box center [769, 222] width 91 height 26
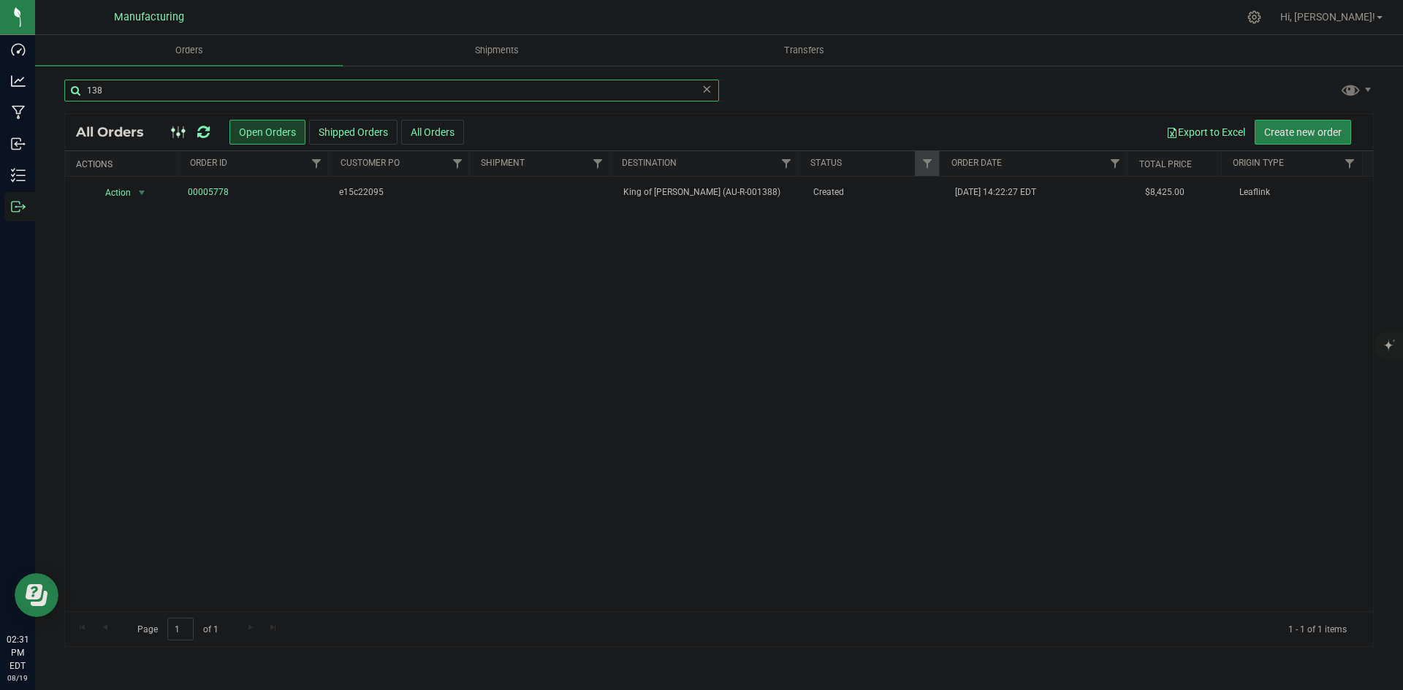
click at [137, 89] on input "138" at bounding box center [391, 91] width 655 height 22
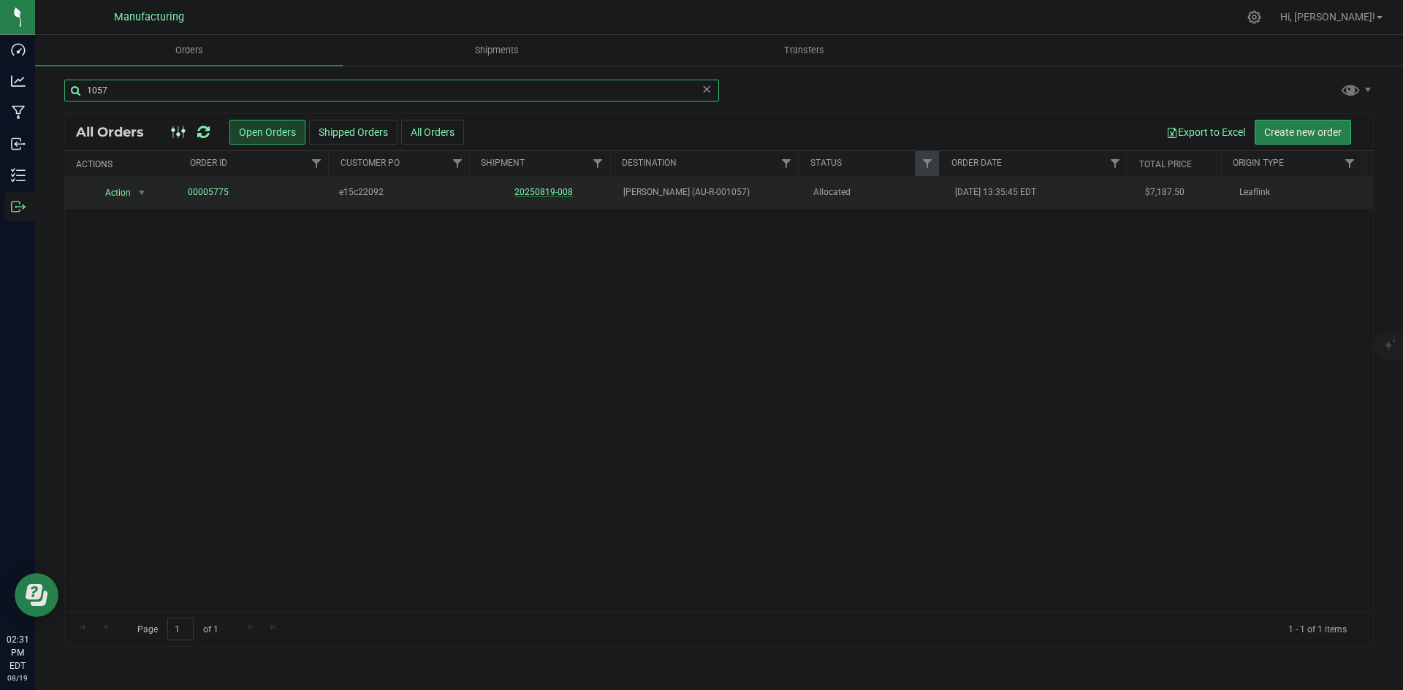
type input "1057"
click at [551, 191] on link "20250819-008" at bounding box center [543, 192] width 58 height 10
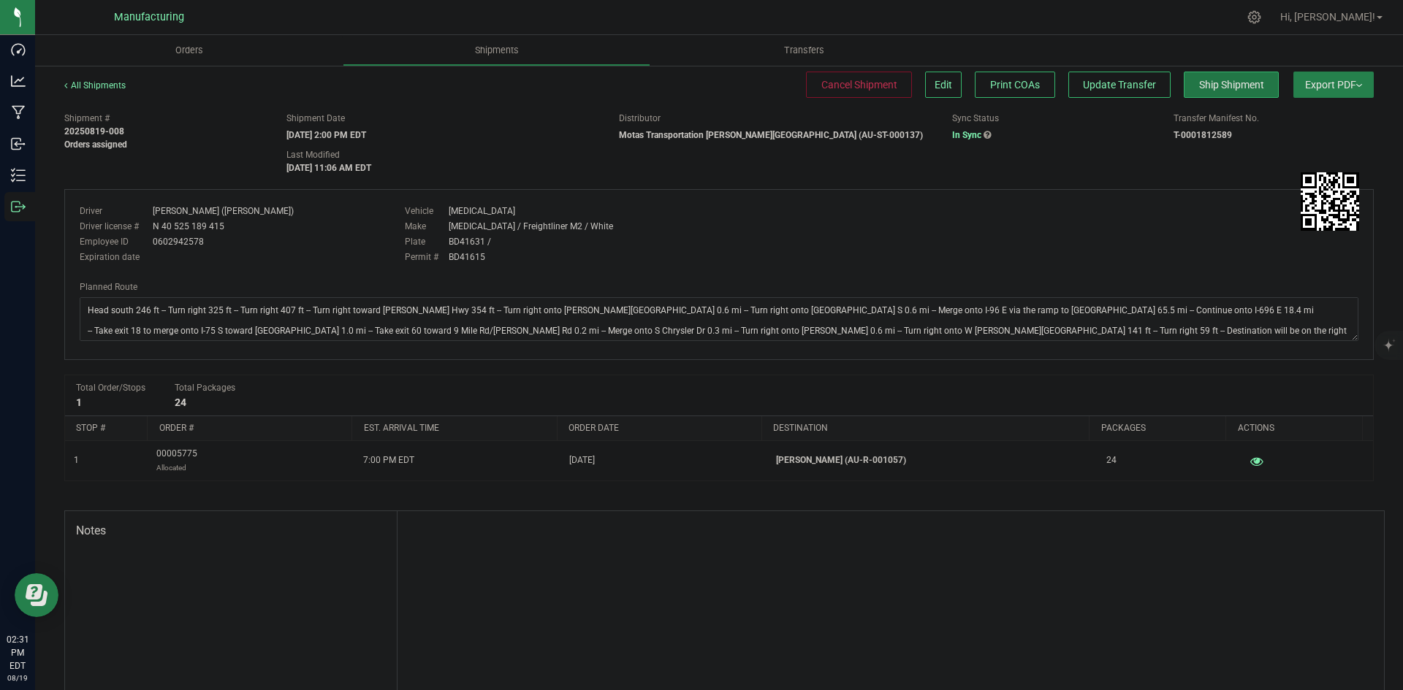
click at [1220, 88] on span "Ship Shipment" at bounding box center [1231, 85] width 65 height 12
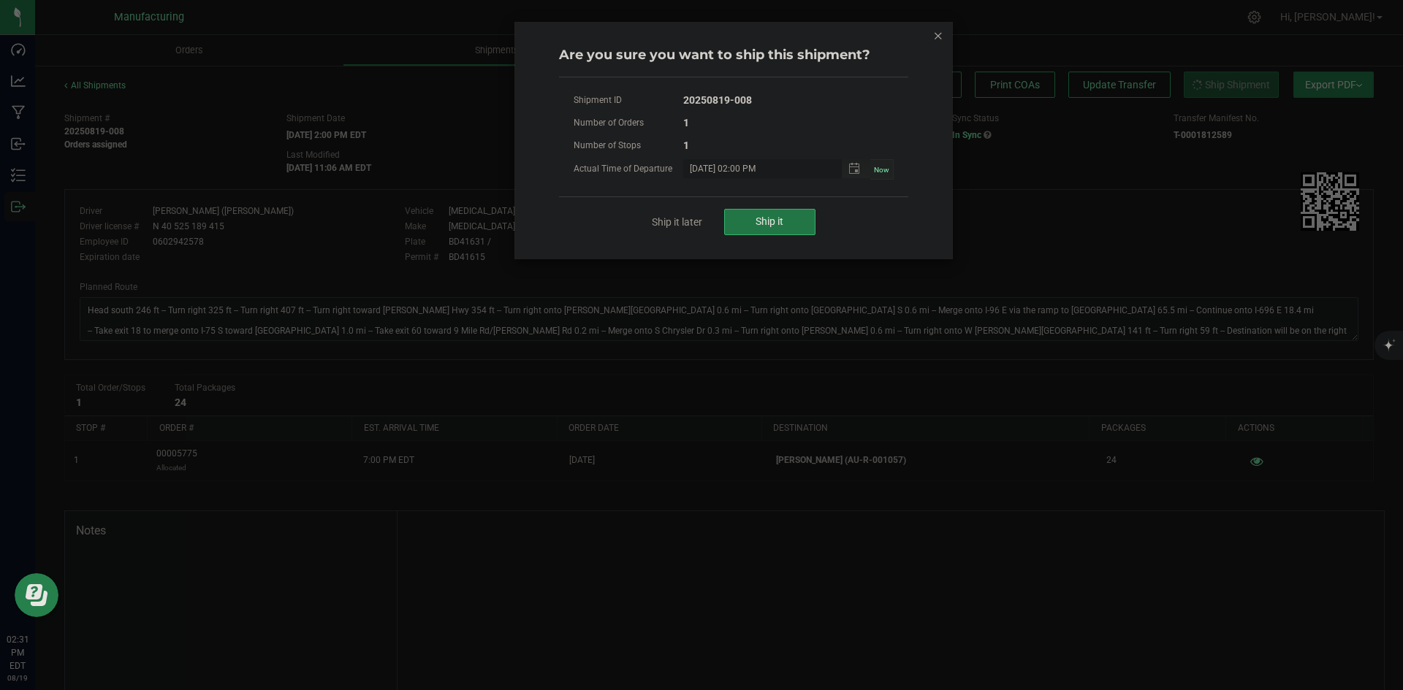
click at [809, 219] on button "Ship it" at bounding box center [769, 222] width 91 height 26
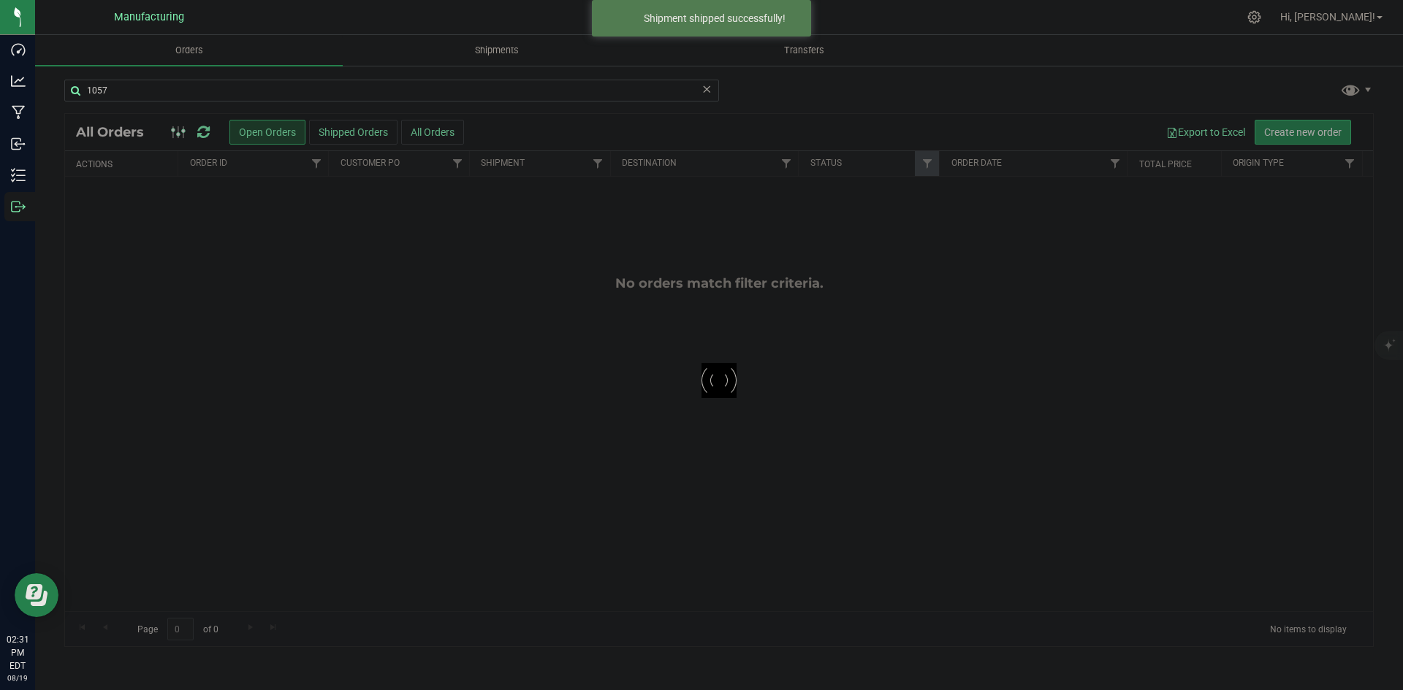
click at [165, 75] on div "1057 Loading... All Orders Open Orders Shipped Orders All Orders Export to Exce…" at bounding box center [719, 363] width 1368 height 598
click at [159, 83] on input "1057" at bounding box center [391, 91] width 655 height 22
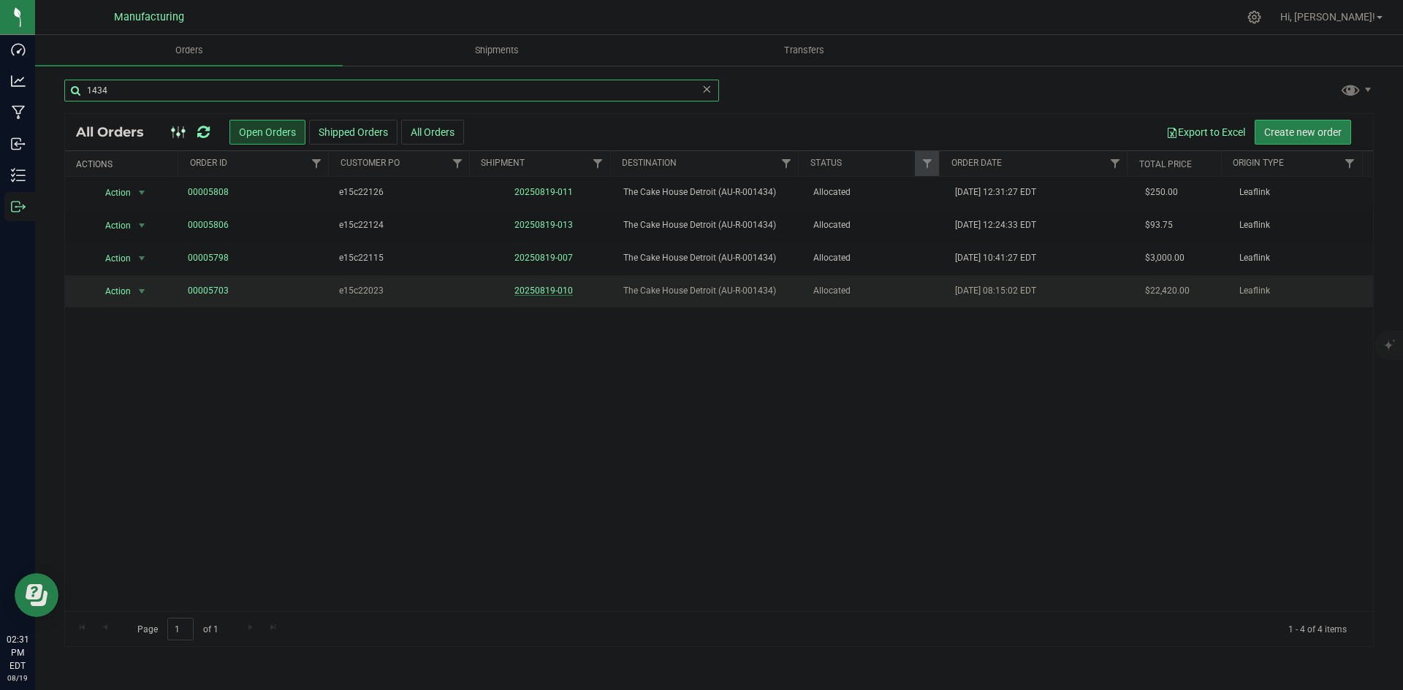
type input "1434"
click at [523, 290] on link "20250819-010" at bounding box center [543, 291] width 58 height 10
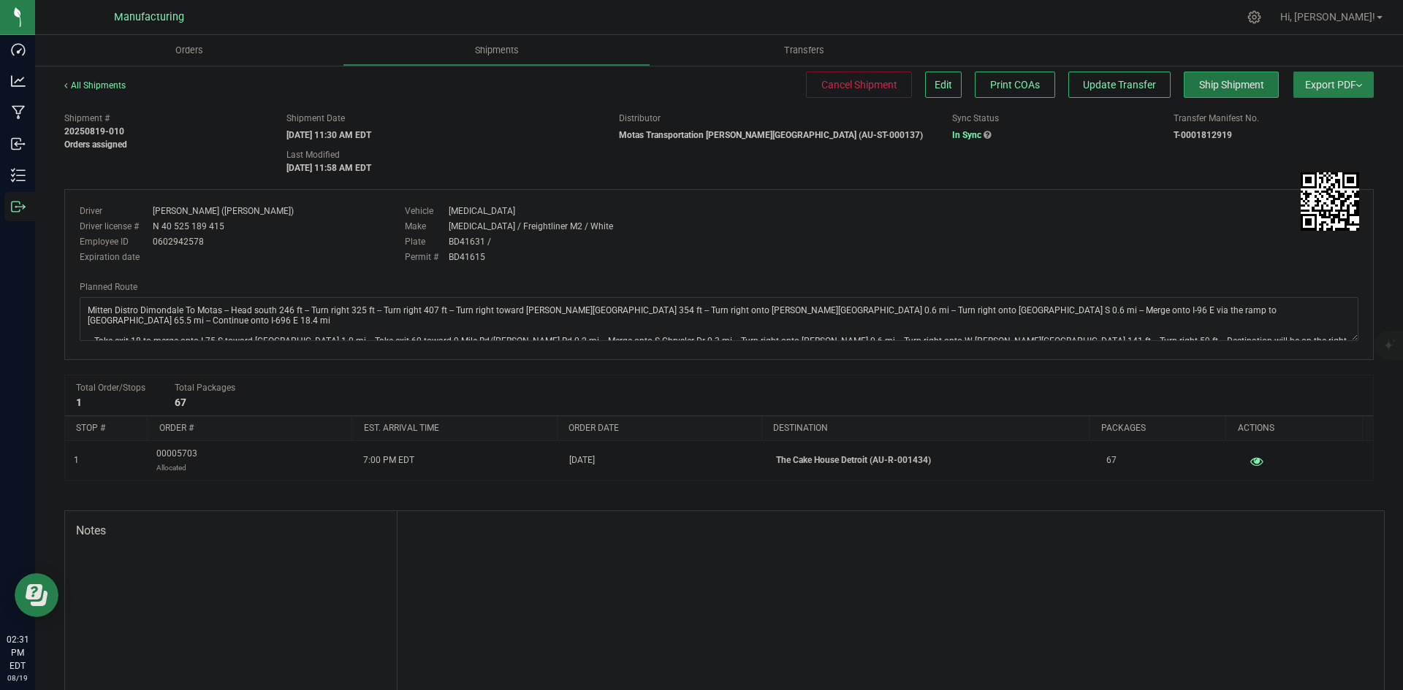
click at [1184, 97] on button "Ship Shipment" at bounding box center [1231, 85] width 95 height 26
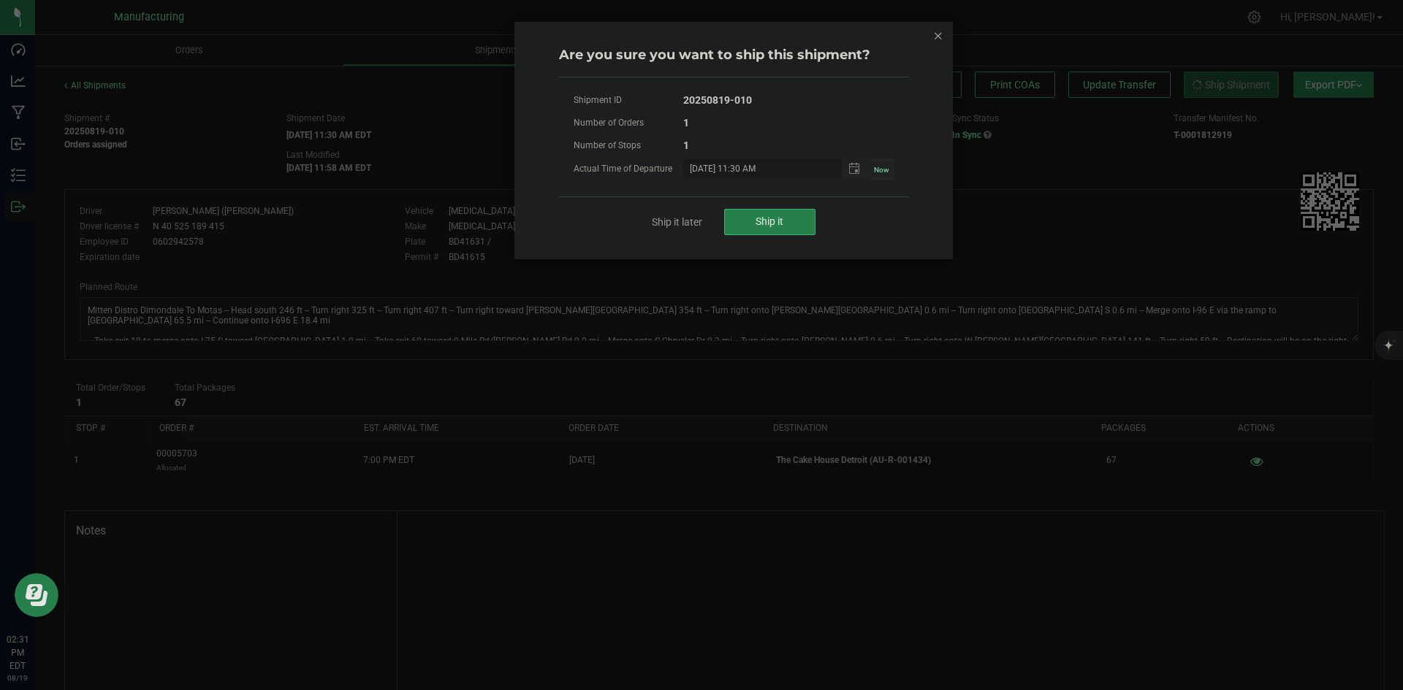
click at [946, 33] on div "Are you sure you want to ship this shipment? Shipment ID 20250819-010 Number of…" at bounding box center [733, 141] width 437 height 236
click at [937, 34] on icon "Close" at bounding box center [938, 35] width 10 height 18
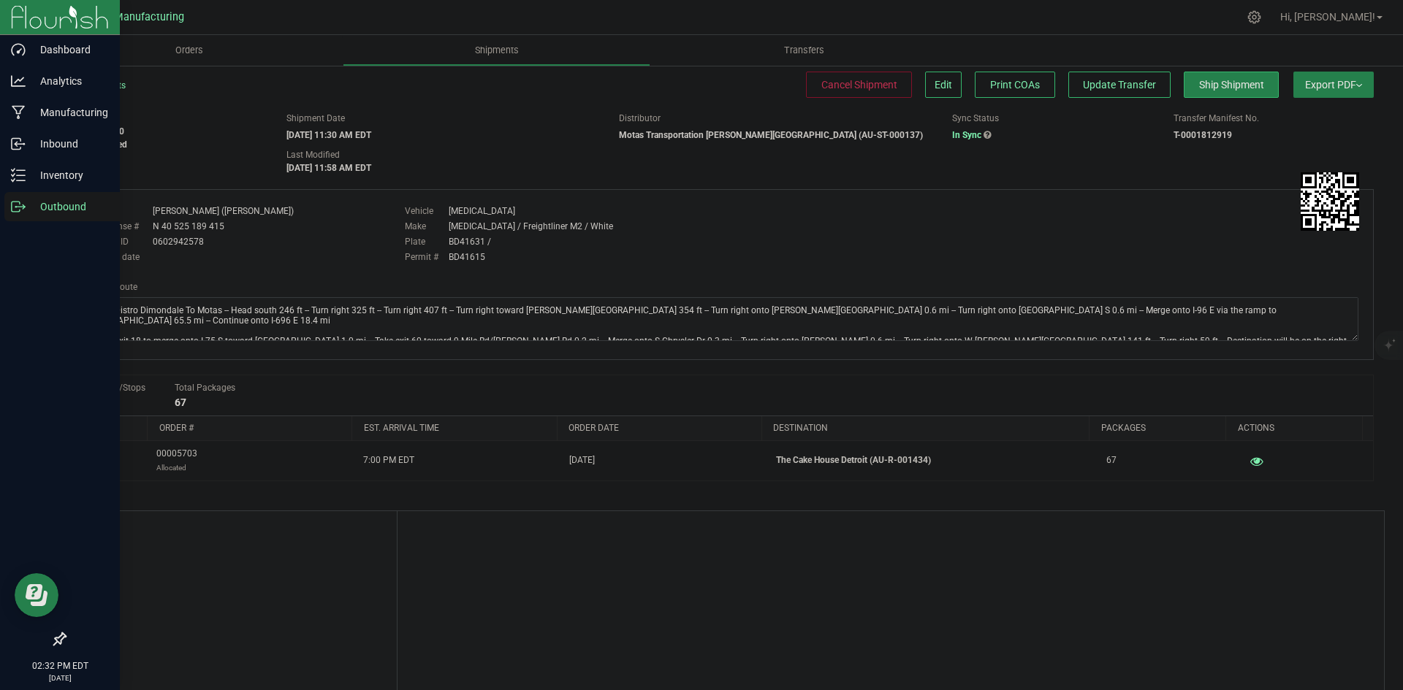
click at [45, 210] on p "Outbound" at bounding box center [70, 207] width 88 height 18
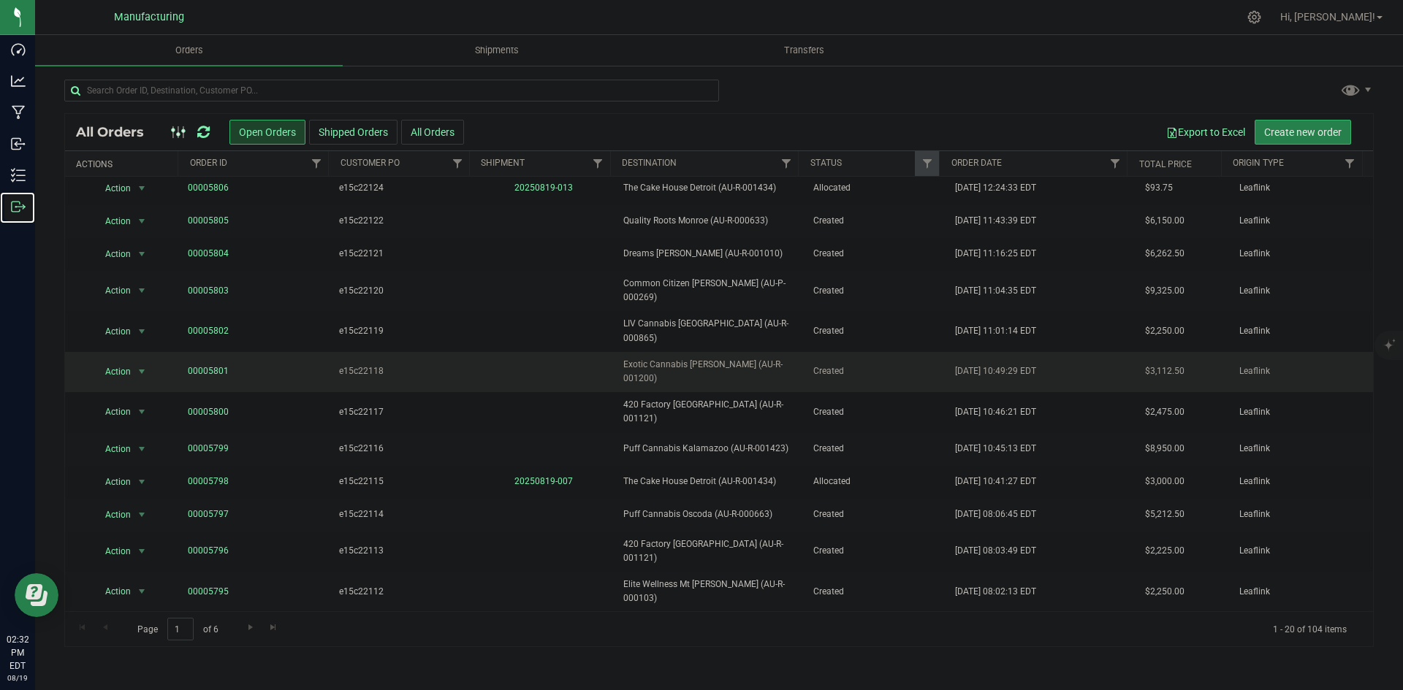
scroll to position [229, 0]
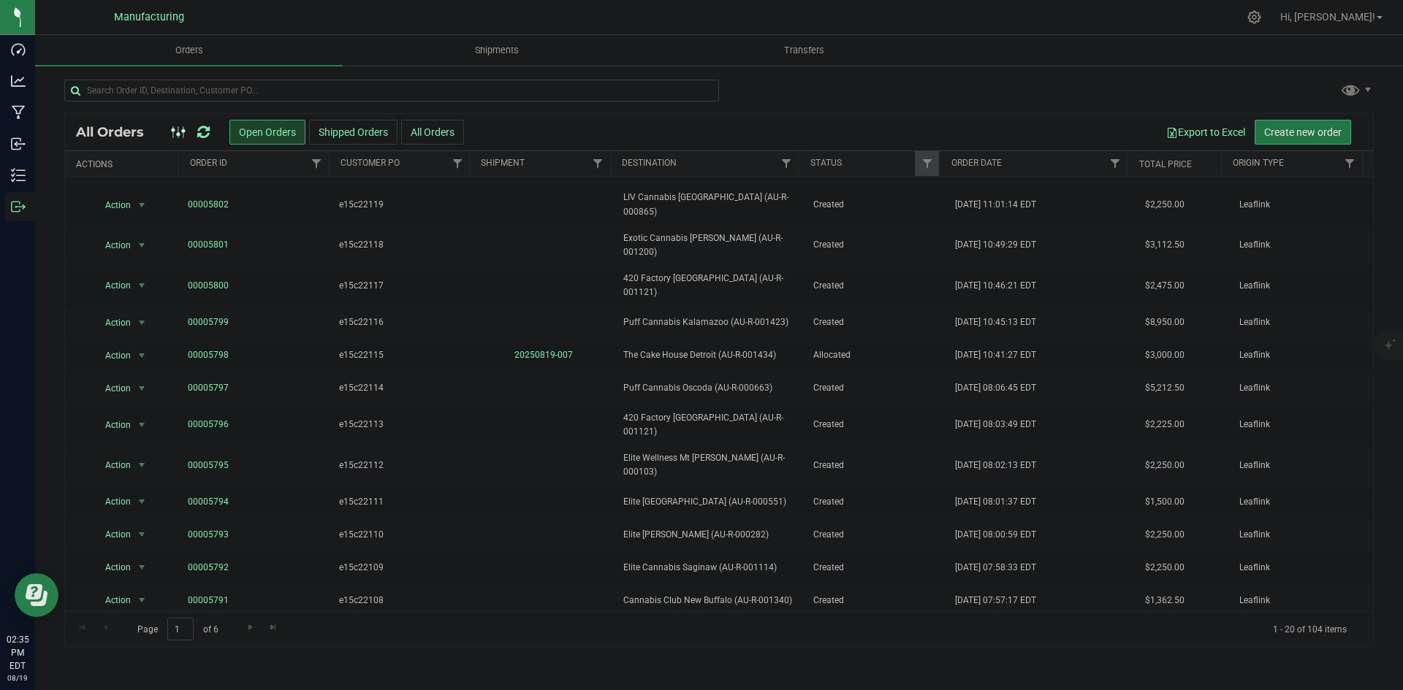
click at [1323, 123] on button "Create new order" at bounding box center [1303, 132] width 96 height 25
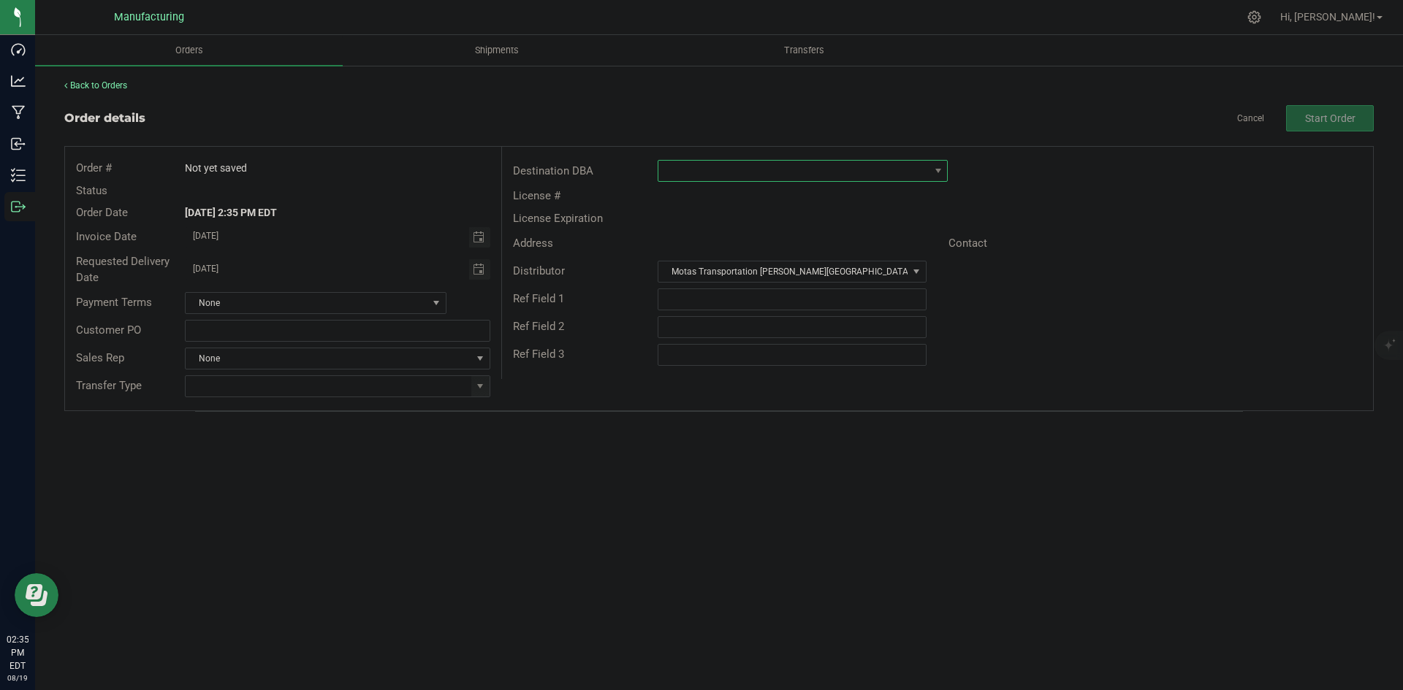
click at [820, 171] on span at bounding box center [793, 171] width 270 height 20
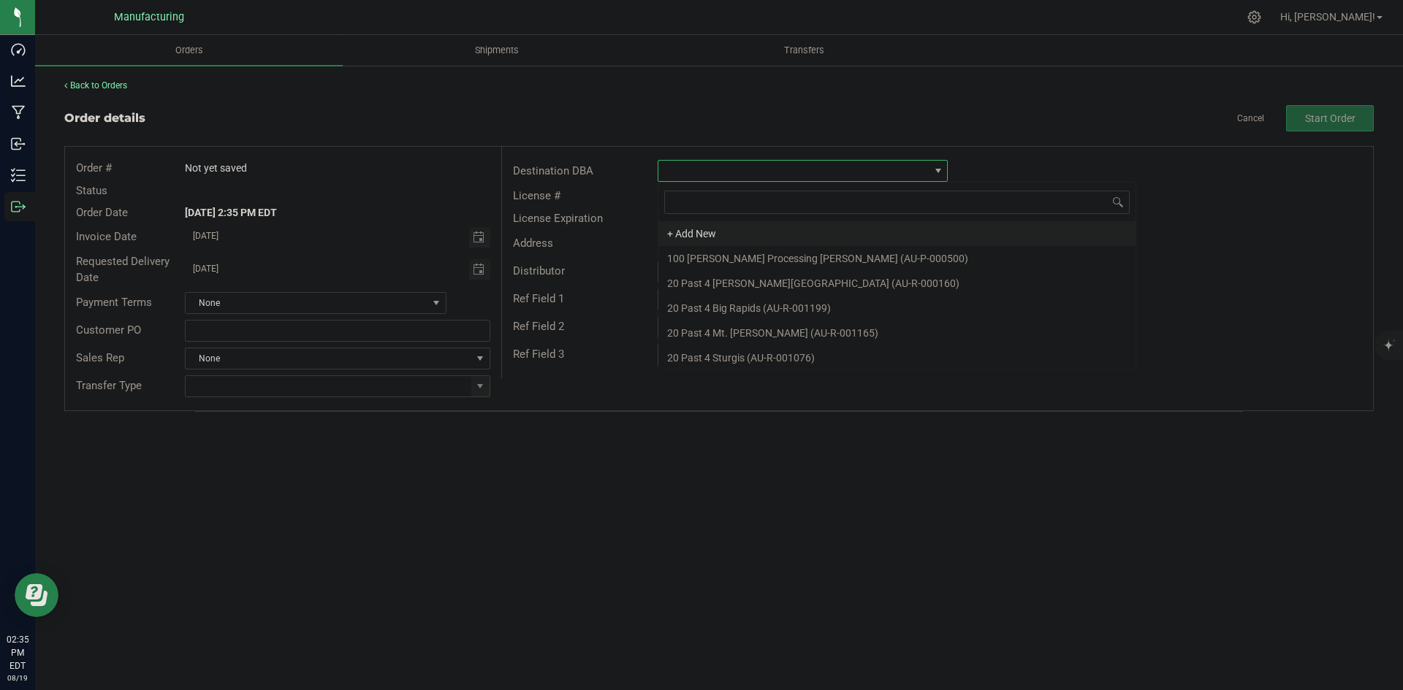
scroll to position [22, 290]
type input "1193"
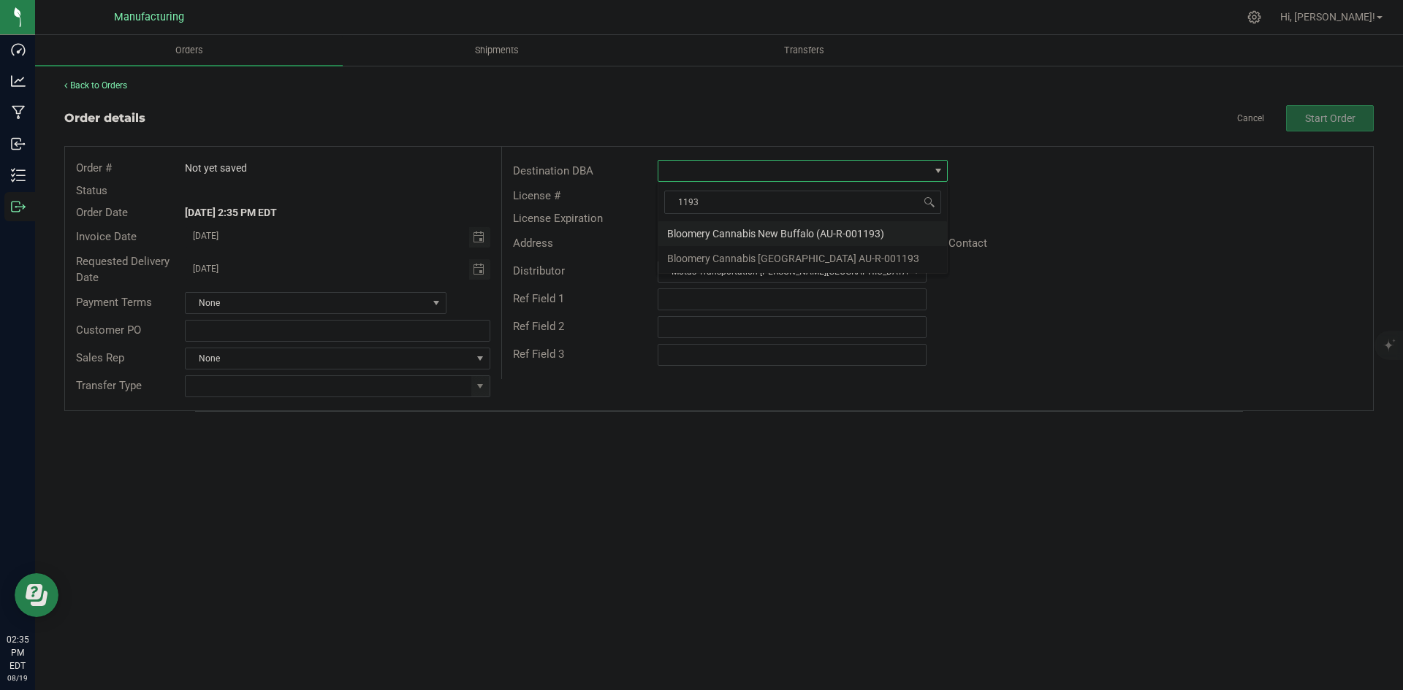
click at [815, 224] on li "Bloomery Cannabis New Buffalo (AU-R-001193)" at bounding box center [802, 233] width 289 height 25
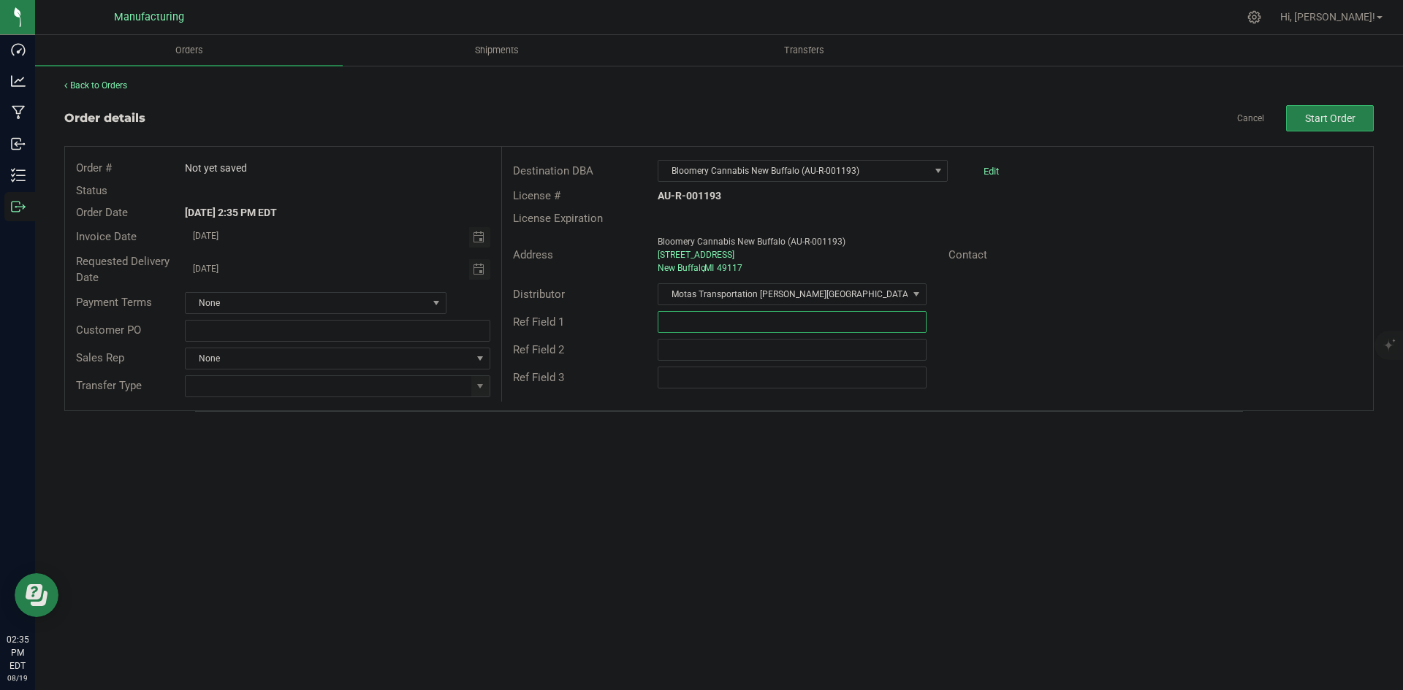
click at [719, 321] on input "text" at bounding box center [792, 322] width 268 height 22
type input "Bloomery NB External Product"
click at [485, 386] on span at bounding box center [480, 387] width 12 height 12
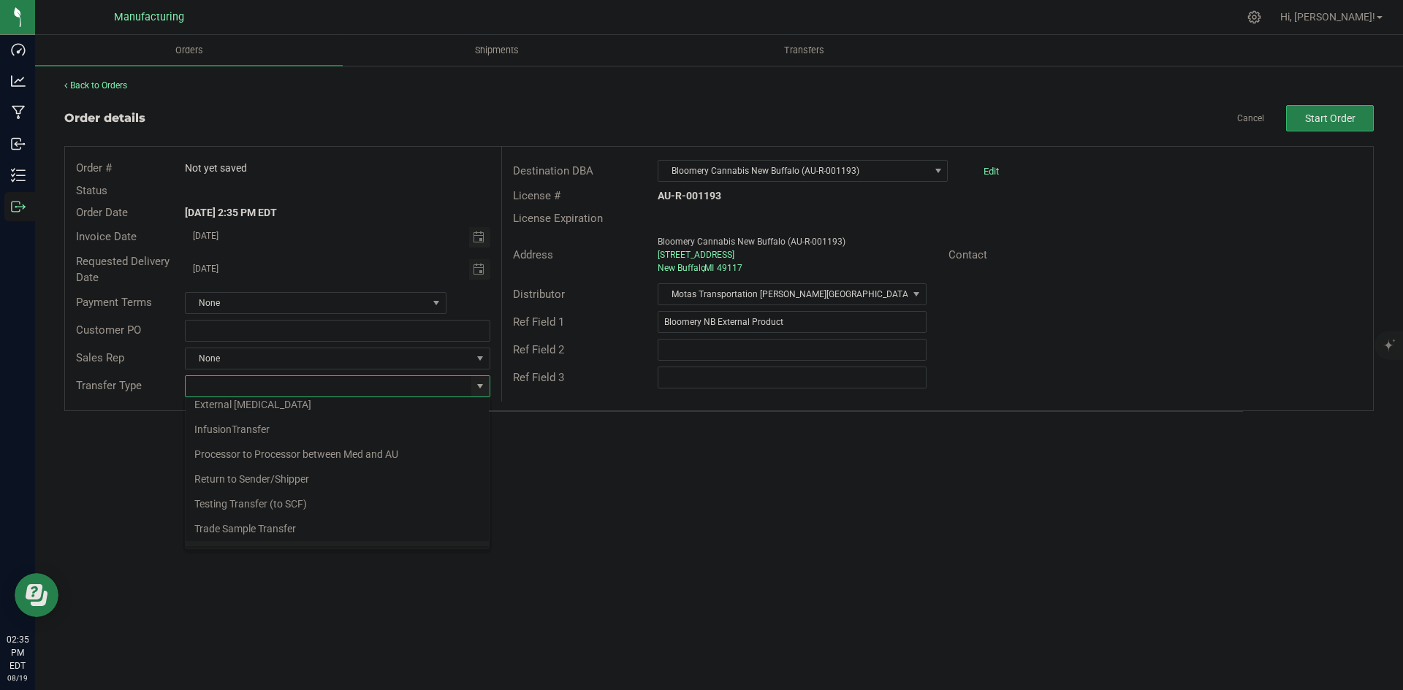
scroll to position [102, 0]
drag, startPoint x: 254, startPoint y: 501, endPoint x: 364, endPoint y: 465, distance: 115.5
click at [255, 501] on li "Wholesale Transfer" at bounding box center [337, 509] width 303 height 25
type input "Wholesale Transfer"
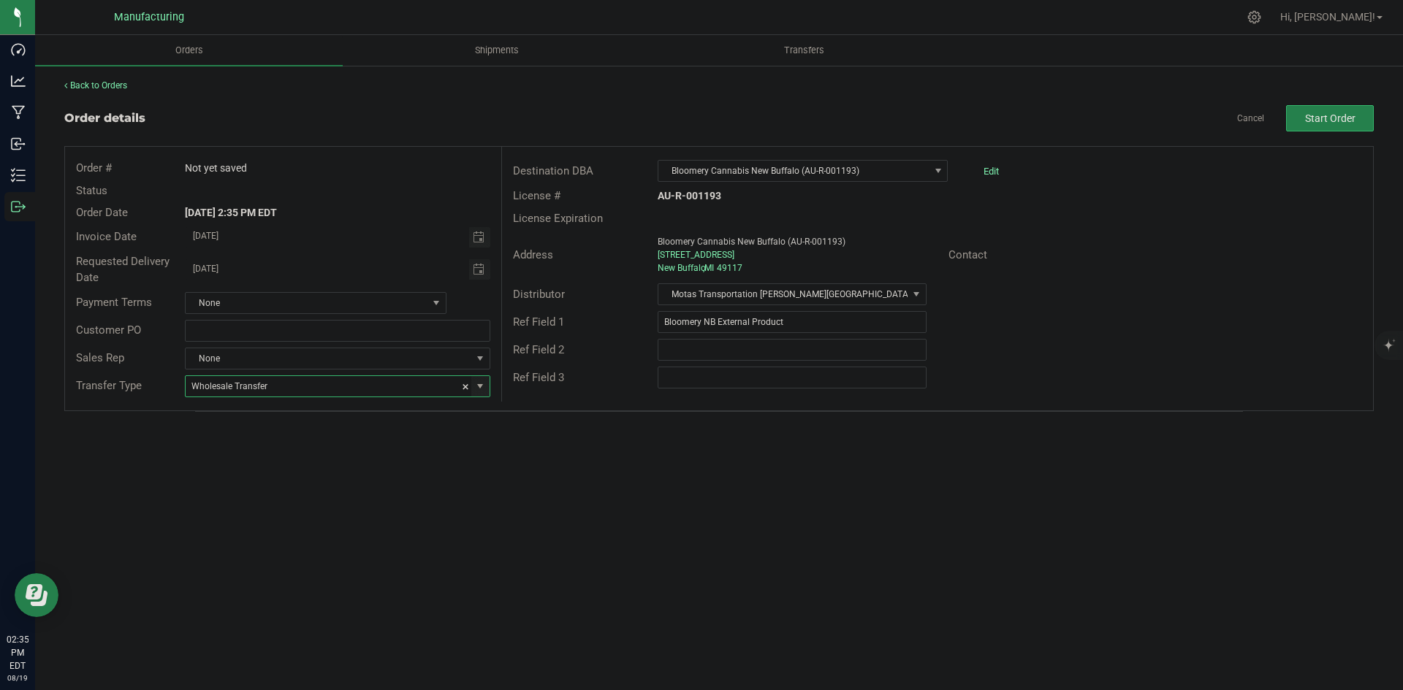
click at [518, 454] on div "Orders Shipments Transfers Back to Orders Order details Cancel Start Order Orde…" at bounding box center [719, 362] width 1368 height 655
click at [1339, 118] on span "Start Order" at bounding box center [1330, 119] width 50 height 12
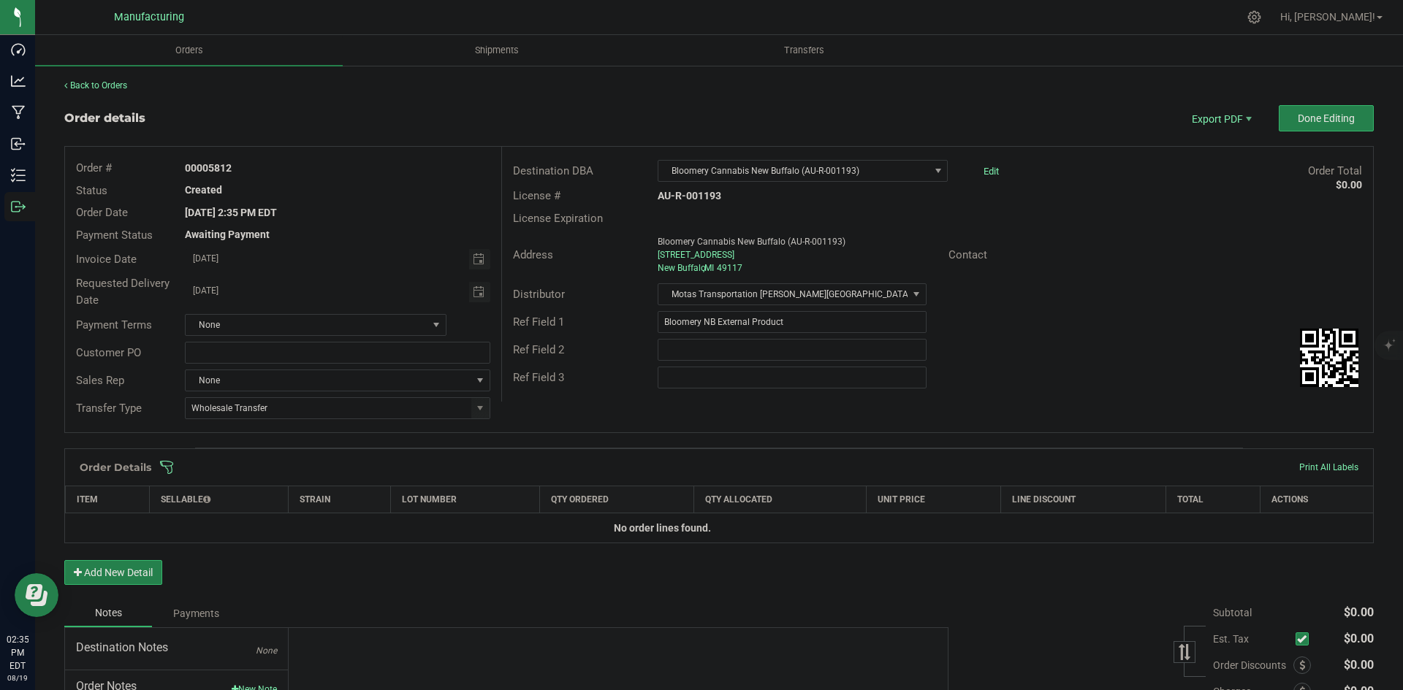
click at [453, 461] on span at bounding box center [813, 467] width 1309 height 15
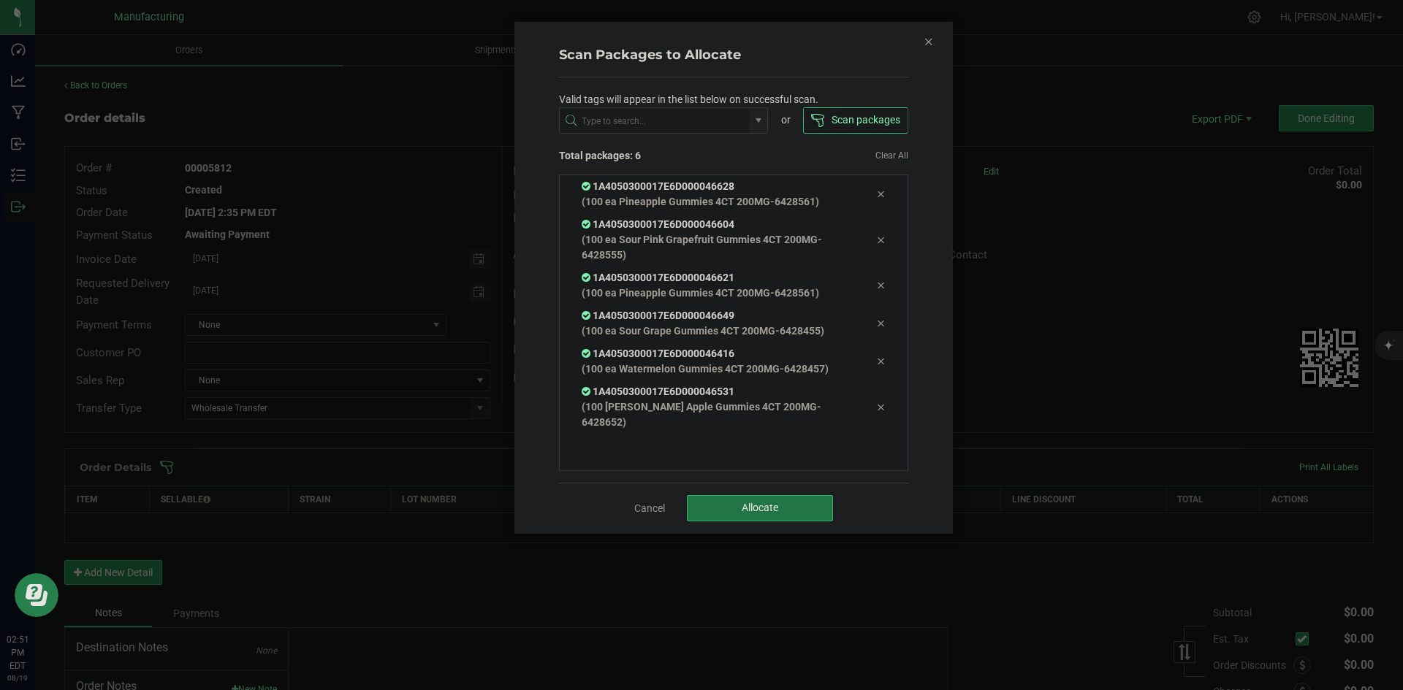
click at [774, 502] on span "Allocate" at bounding box center [760, 508] width 37 height 12
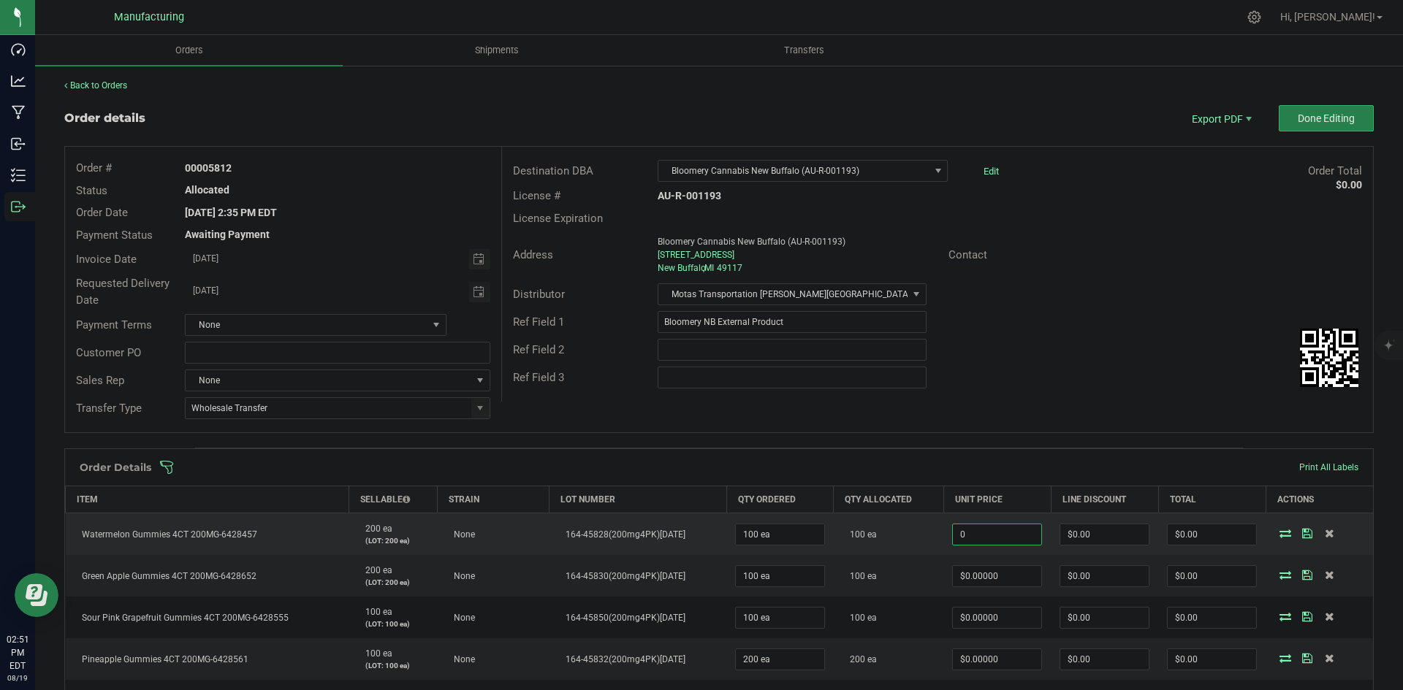
click at [953, 532] on input "0" at bounding box center [997, 535] width 88 height 20
drag, startPoint x: 985, startPoint y: 530, endPoint x: 927, endPoint y: 537, distance: 58.9
click at [927, 537] on outbound-order-line-row "Watermelon Gummies 4CT 200MG-6428457 200 ea (LOT: 200 ea) None 164-45828(200mg4…" at bounding box center [720, 535] width 1308 height 42
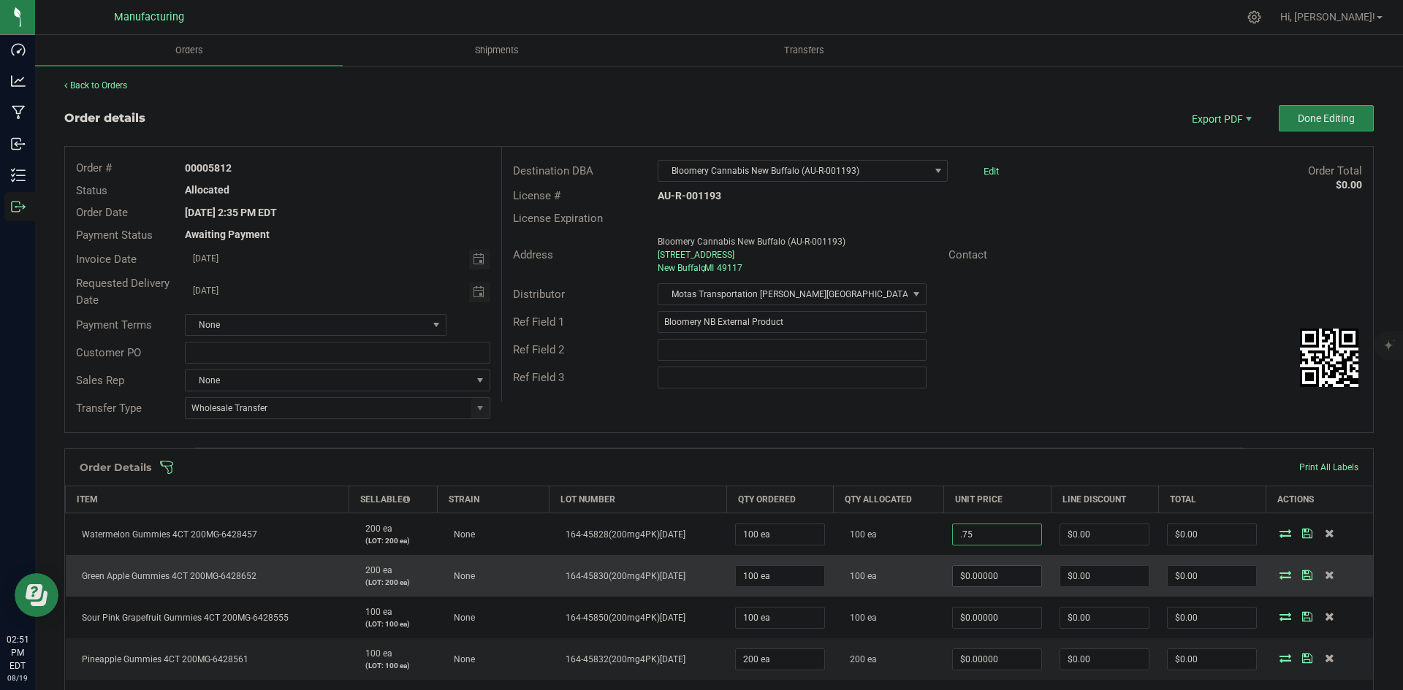
type input "$0.75000"
type input "$75.00"
click at [998, 574] on input "0" at bounding box center [997, 576] width 88 height 20
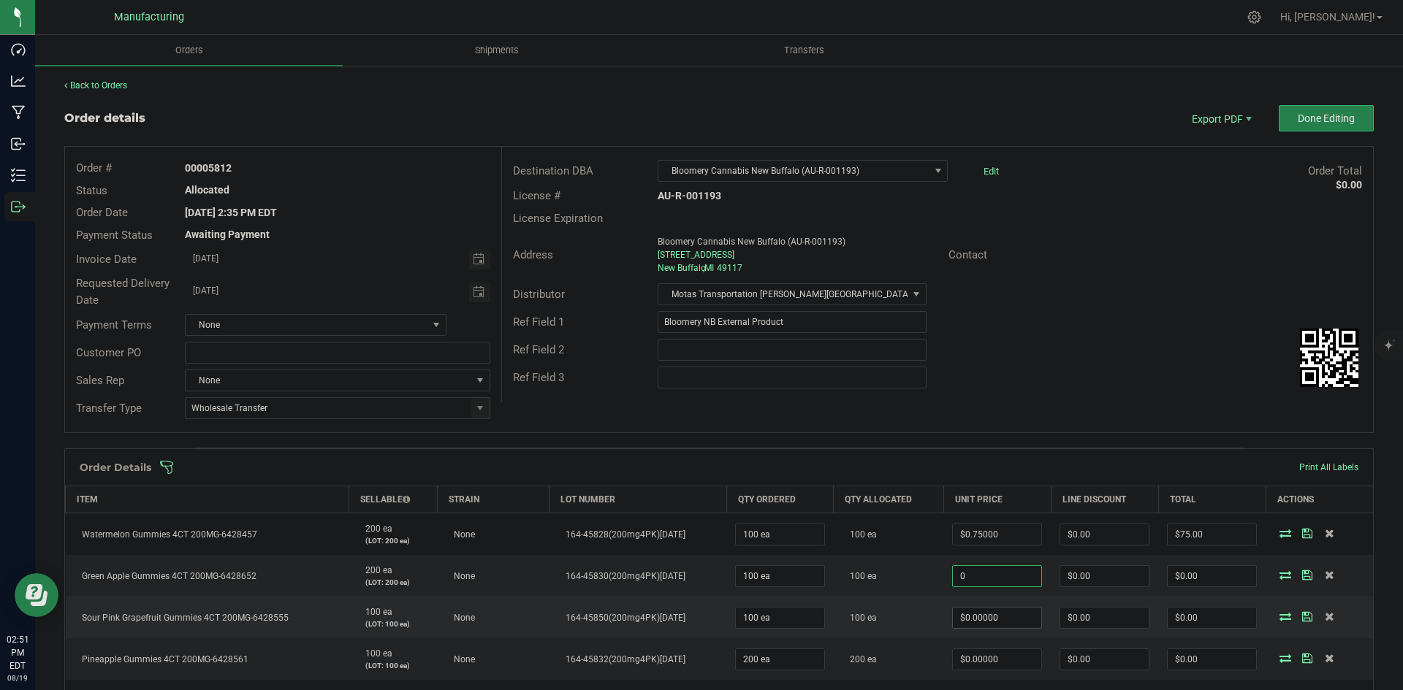
paste input ".75"
type input "$0.75000"
type input "$75.00"
click at [1001, 630] on td "$0.00000" at bounding box center [996, 618] width 107 height 42
click at [999, 615] on input "0" at bounding box center [997, 618] width 88 height 20
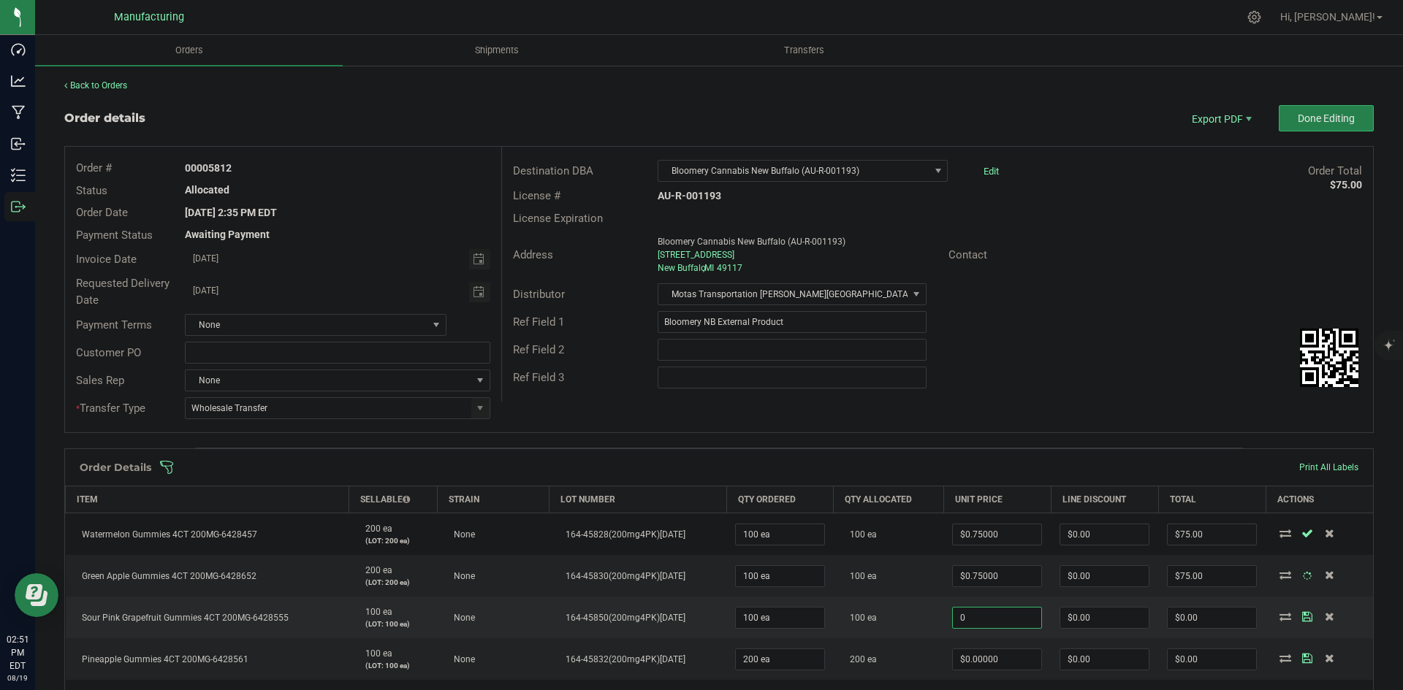
paste input ".75"
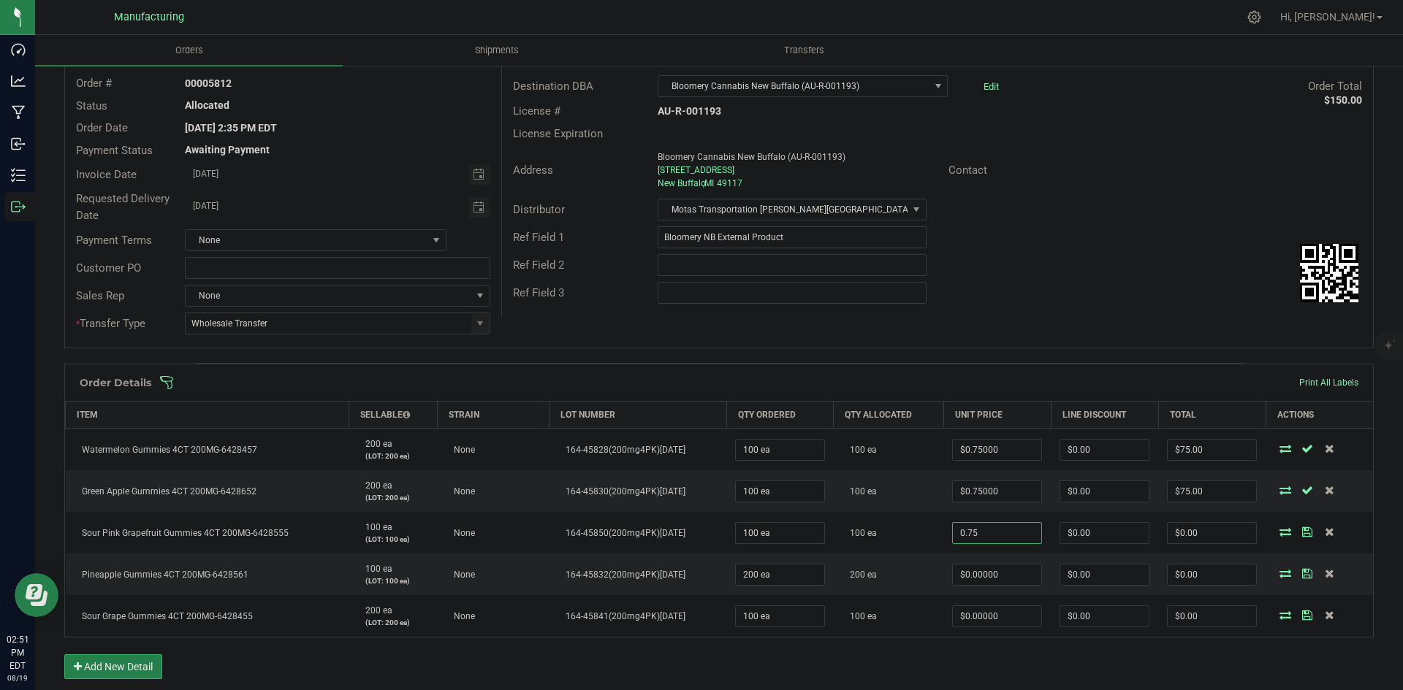
scroll to position [219, 0]
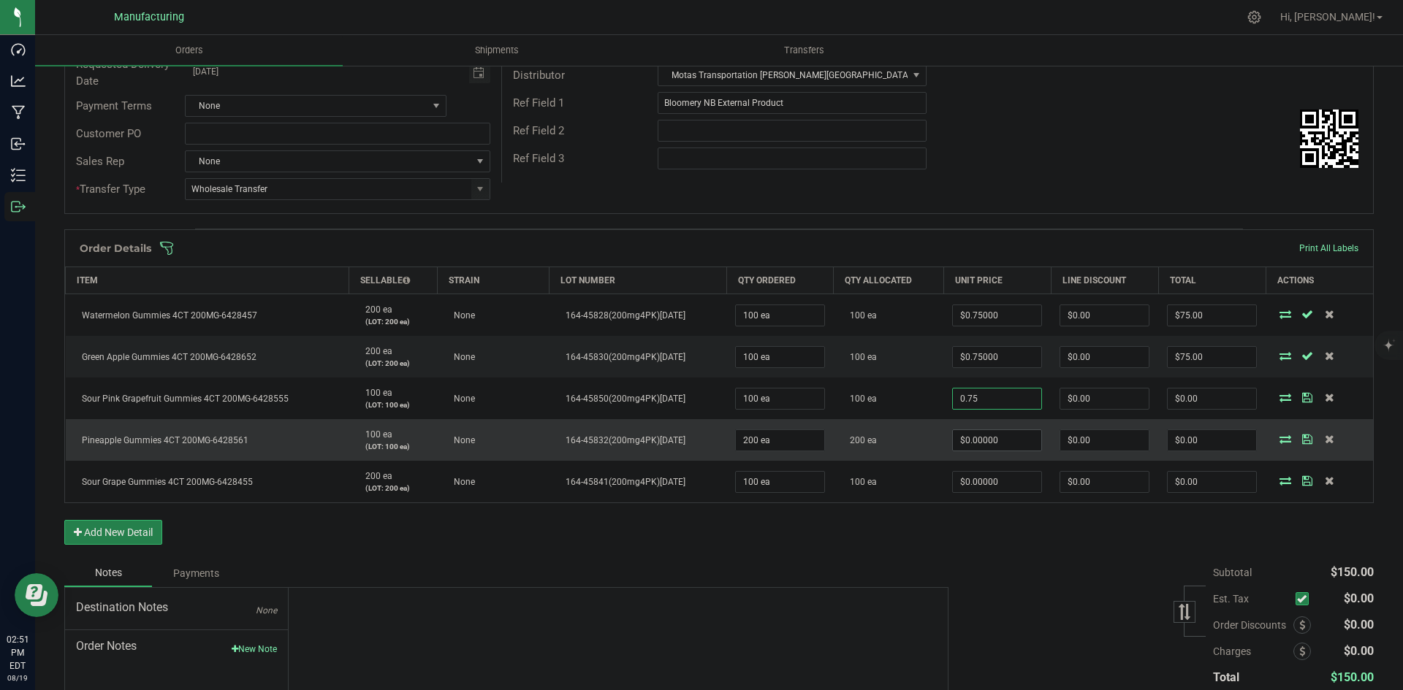
type input "$0.75000"
type input "$75.00"
click at [1003, 441] on input "0" at bounding box center [997, 440] width 88 height 20
paste input ".75"
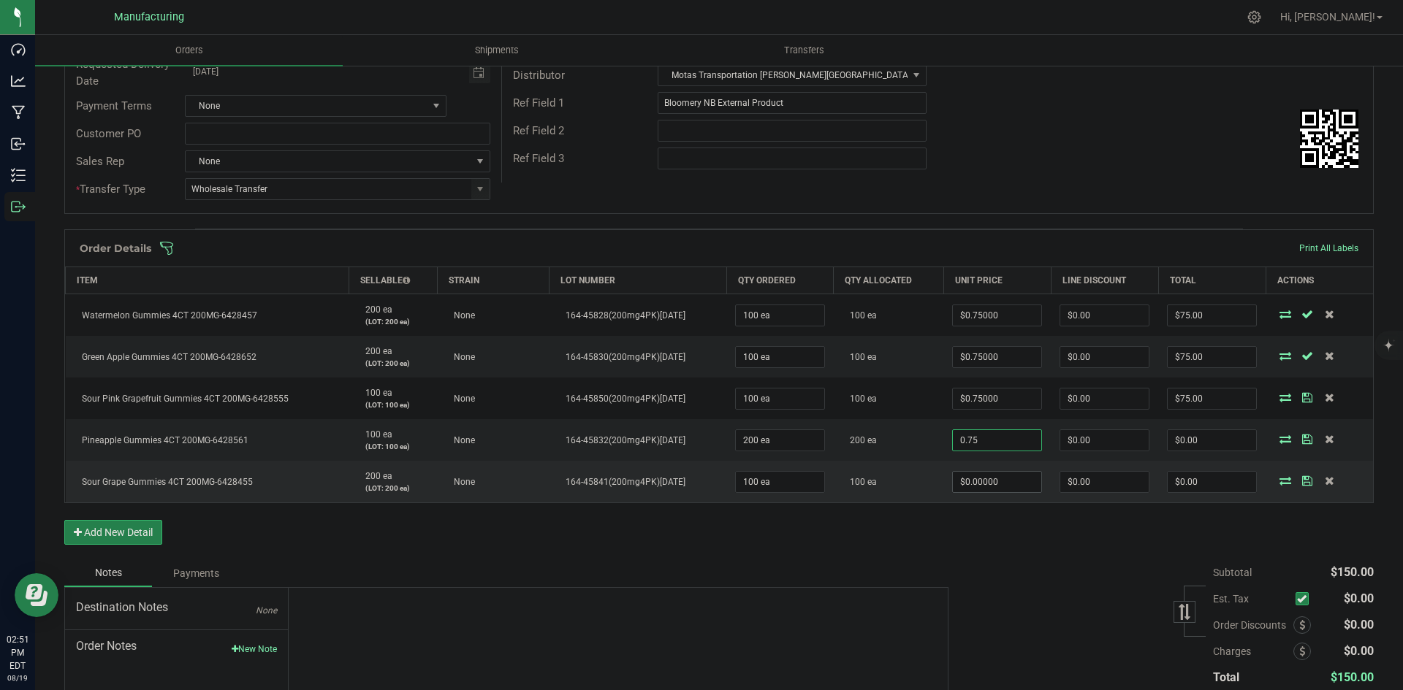
type input "$0.75000"
type input "$150.00"
click at [986, 484] on input "0" at bounding box center [997, 482] width 88 height 20
paste input ".75"
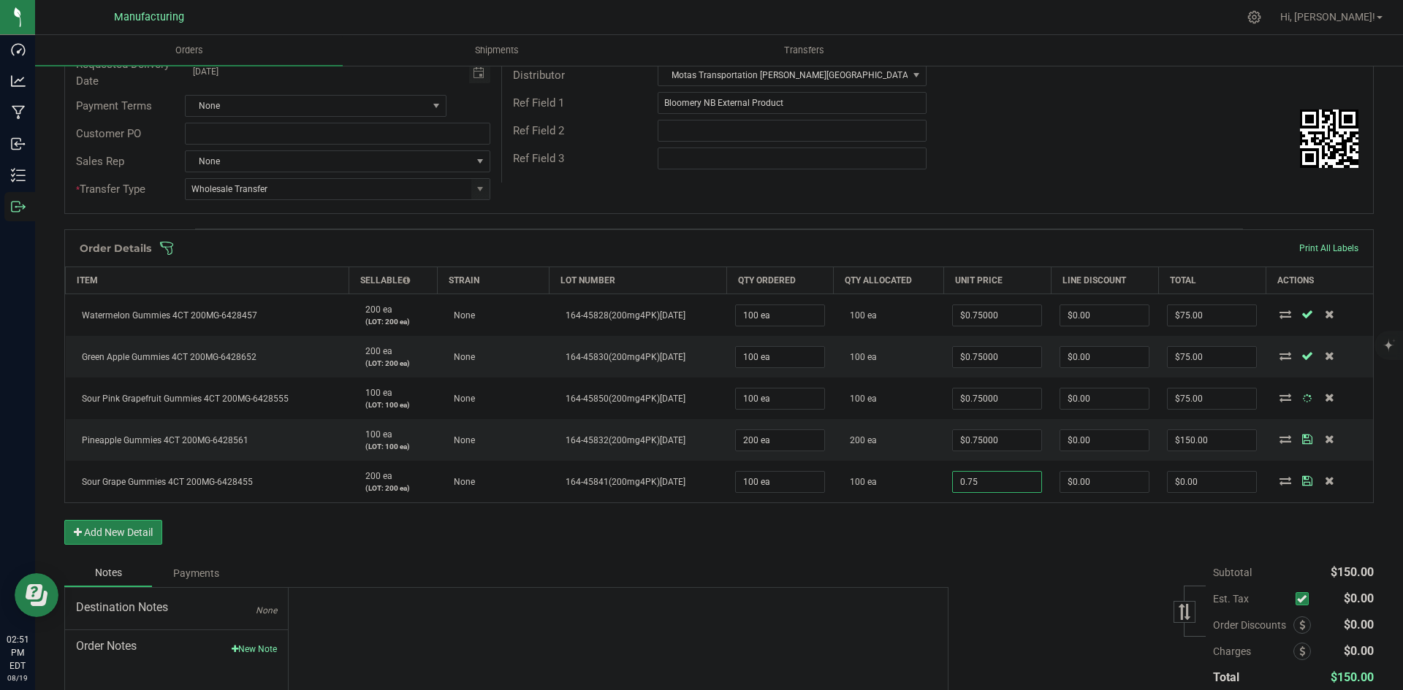
type input "$0.75000"
type input "$75.00"
click at [975, 545] on div "Order Details Print All Labels Item Sellable Strain Lot Number Qty Ordered Qty …" at bounding box center [718, 394] width 1309 height 330
click at [858, 254] on span at bounding box center [813, 248] width 1309 height 15
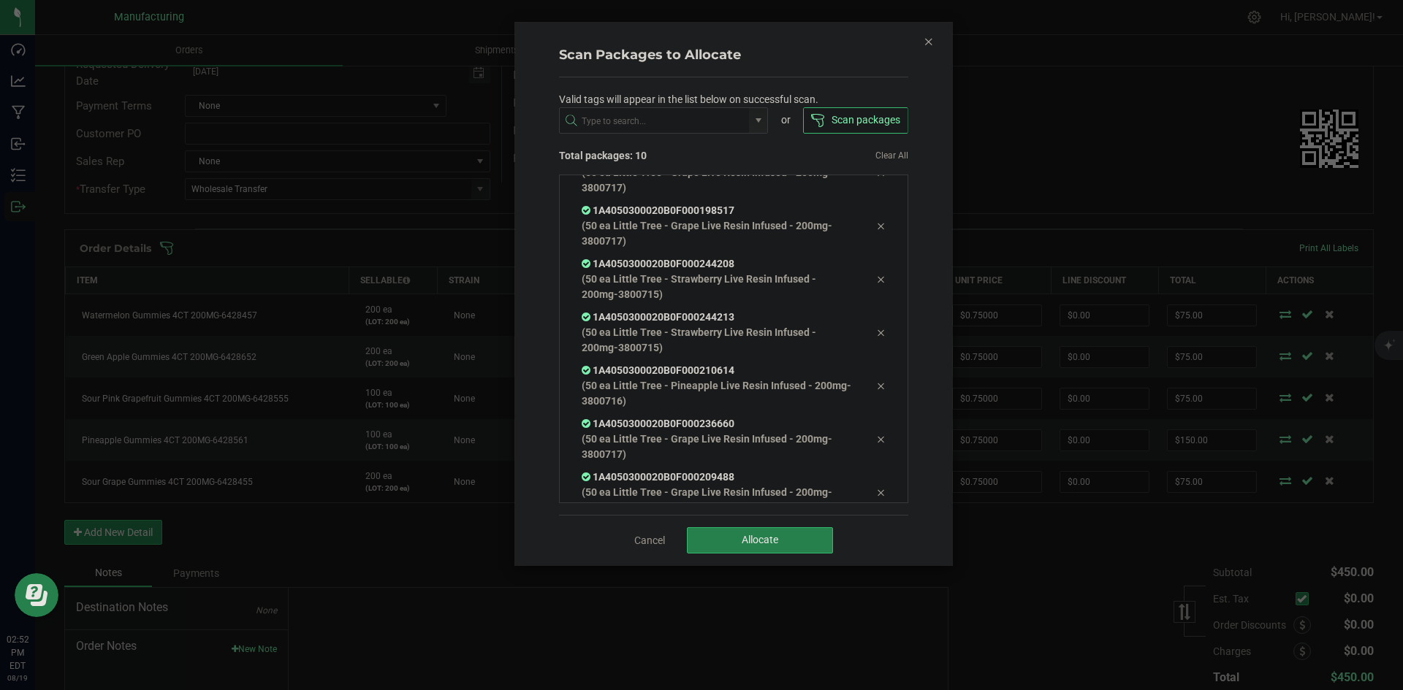
scroll to position [189, 0]
click at [740, 547] on button "Allocate" at bounding box center [760, 541] width 146 height 26
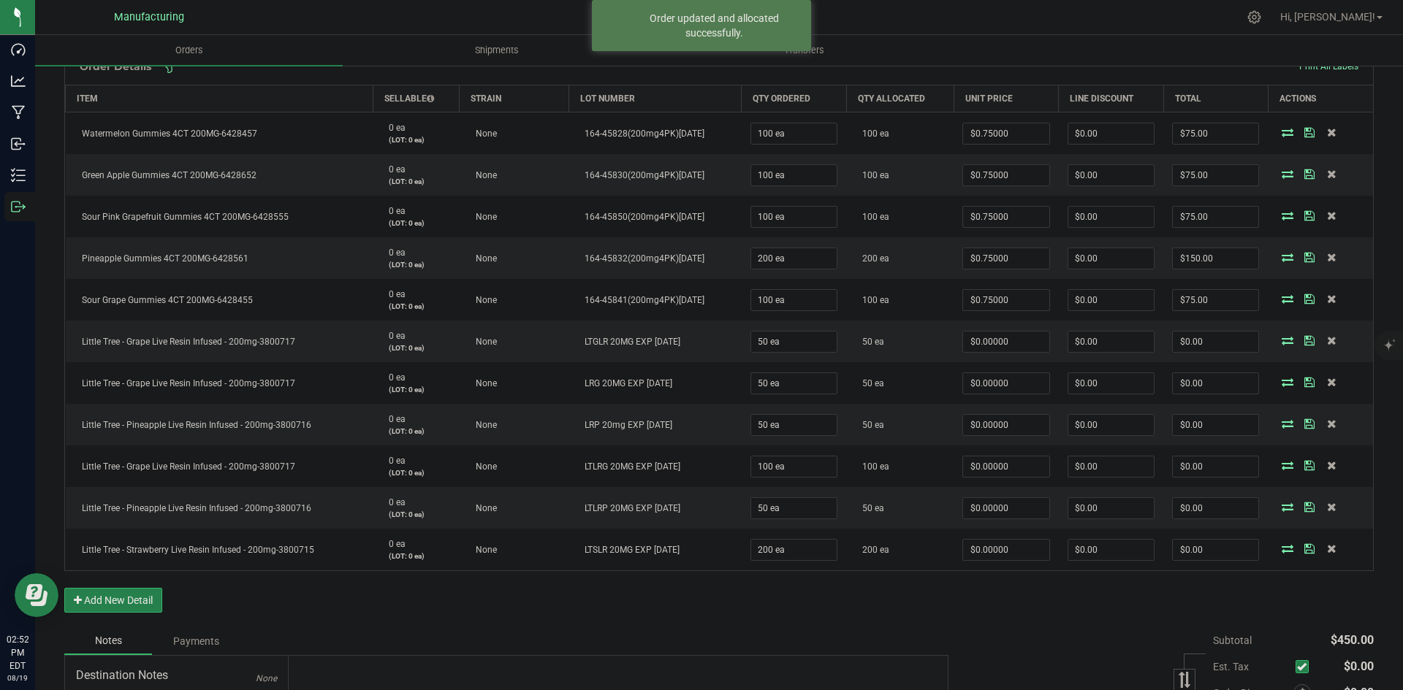
scroll to position [438, 0]
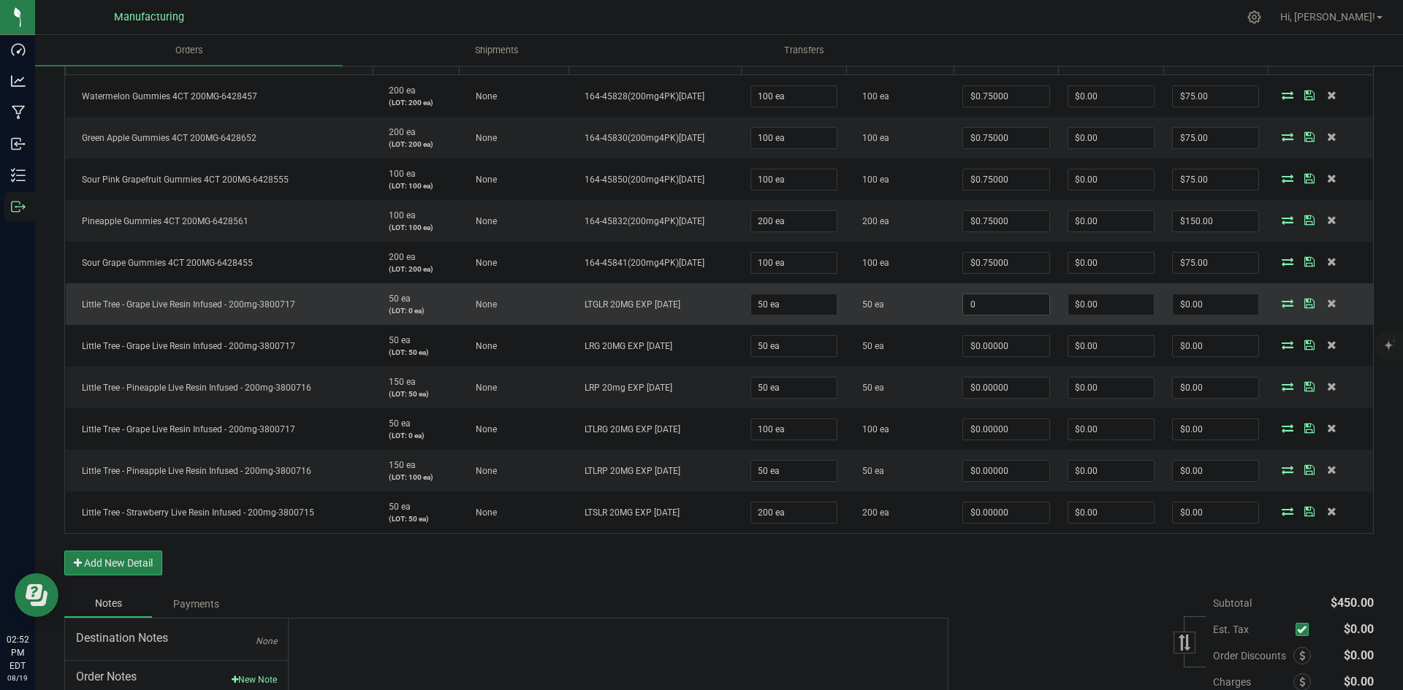
click at [1024, 296] on input "0" at bounding box center [1005, 304] width 85 height 20
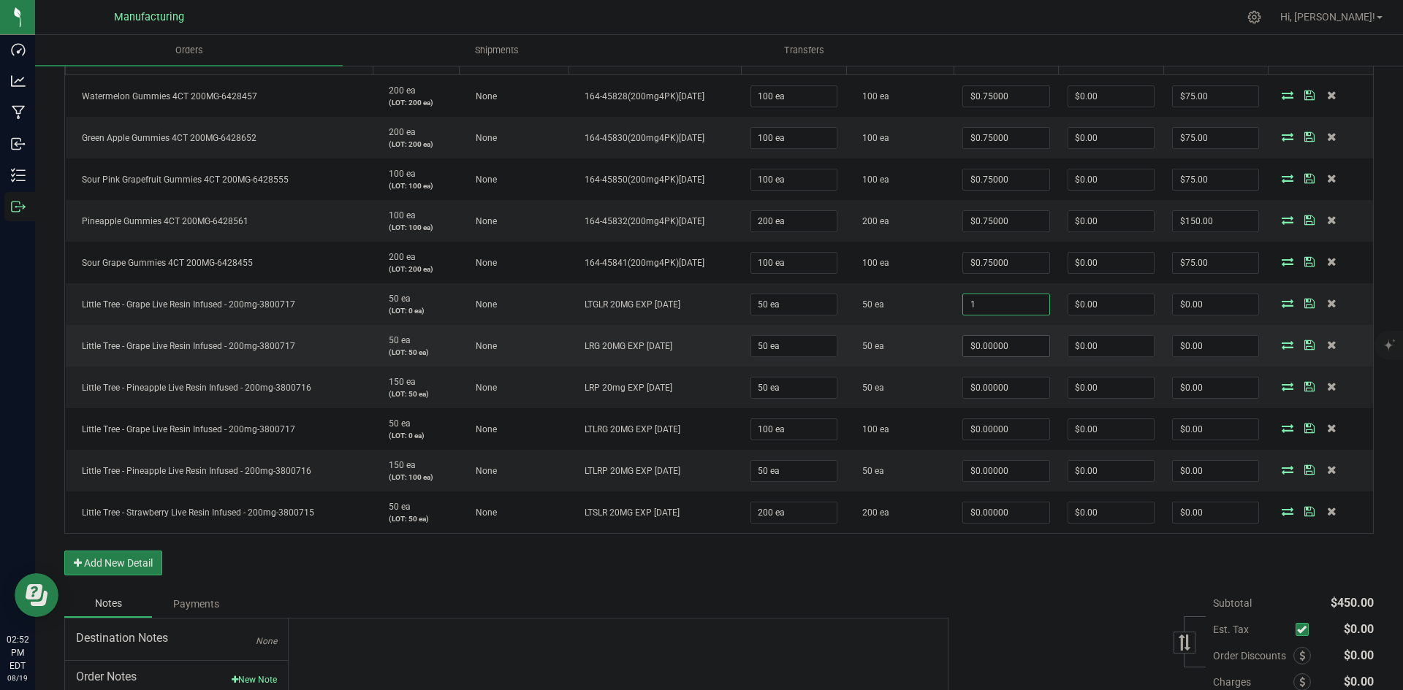
type input "$1.00000"
type input "$50.00"
click at [1000, 350] on input "0" at bounding box center [1005, 346] width 85 height 20
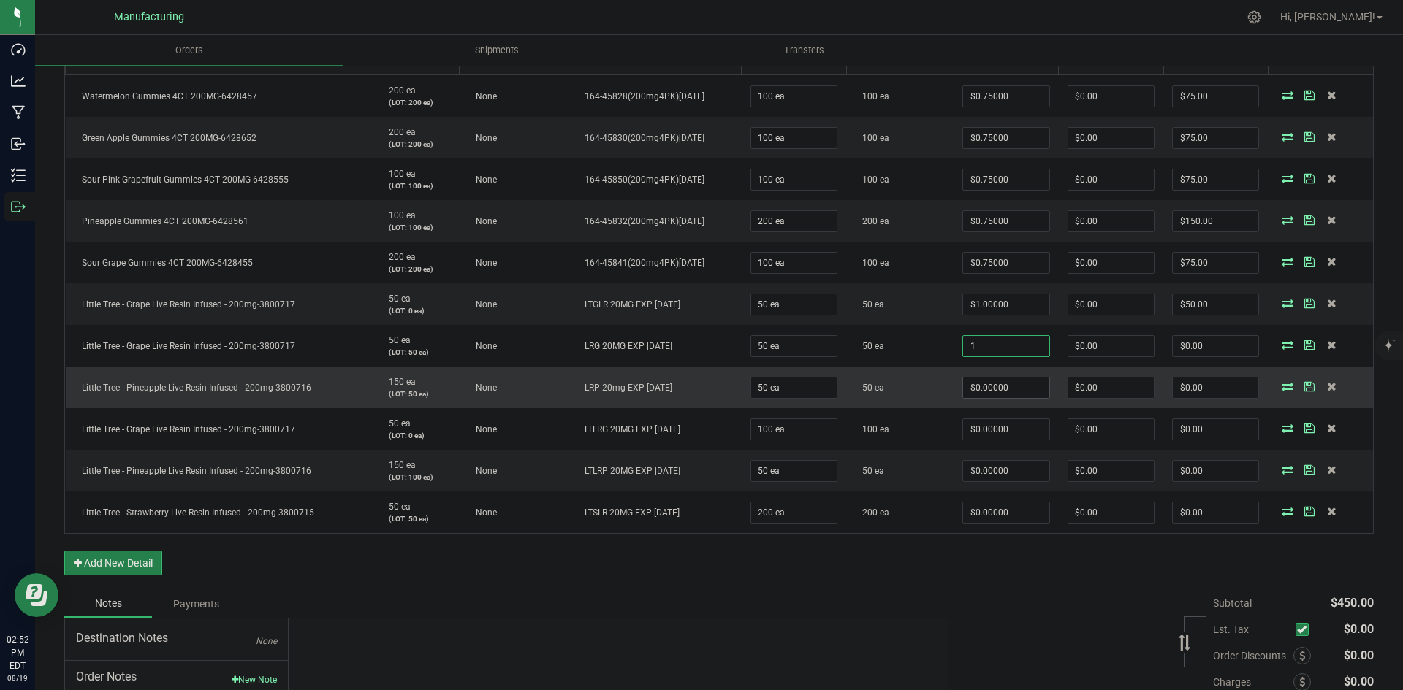
type input "$1.00000"
type input "$50.00"
click at [1001, 380] on input "0" at bounding box center [1005, 388] width 85 height 20
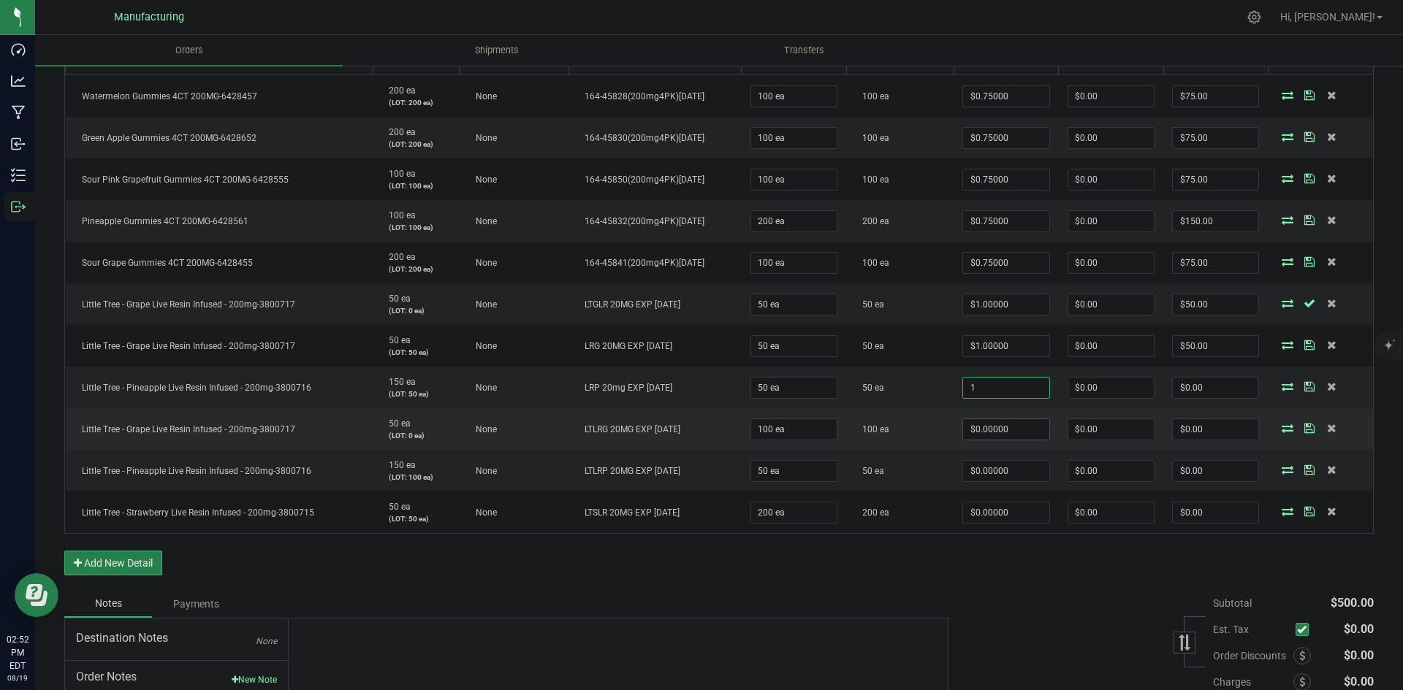
type input "$1.00000"
type input "$50.00"
click at [994, 421] on input "0" at bounding box center [1005, 429] width 85 height 20
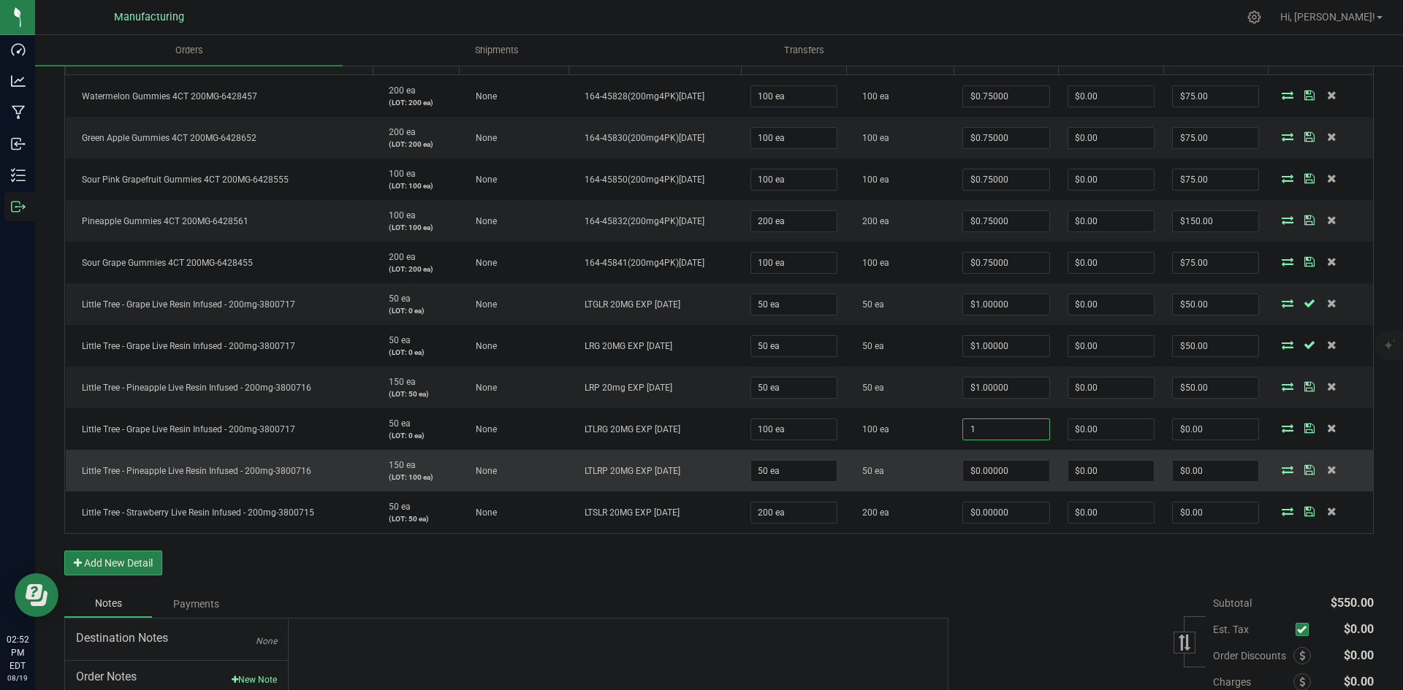
type input "$1.00000"
type input "$100.00"
click at [986, 457] on td "$0.00000" at bounding box center [1006, 471] width 104 height 42
click at [989, 468] on input "0" at bounding box center [1005, 471] width 85 height 20
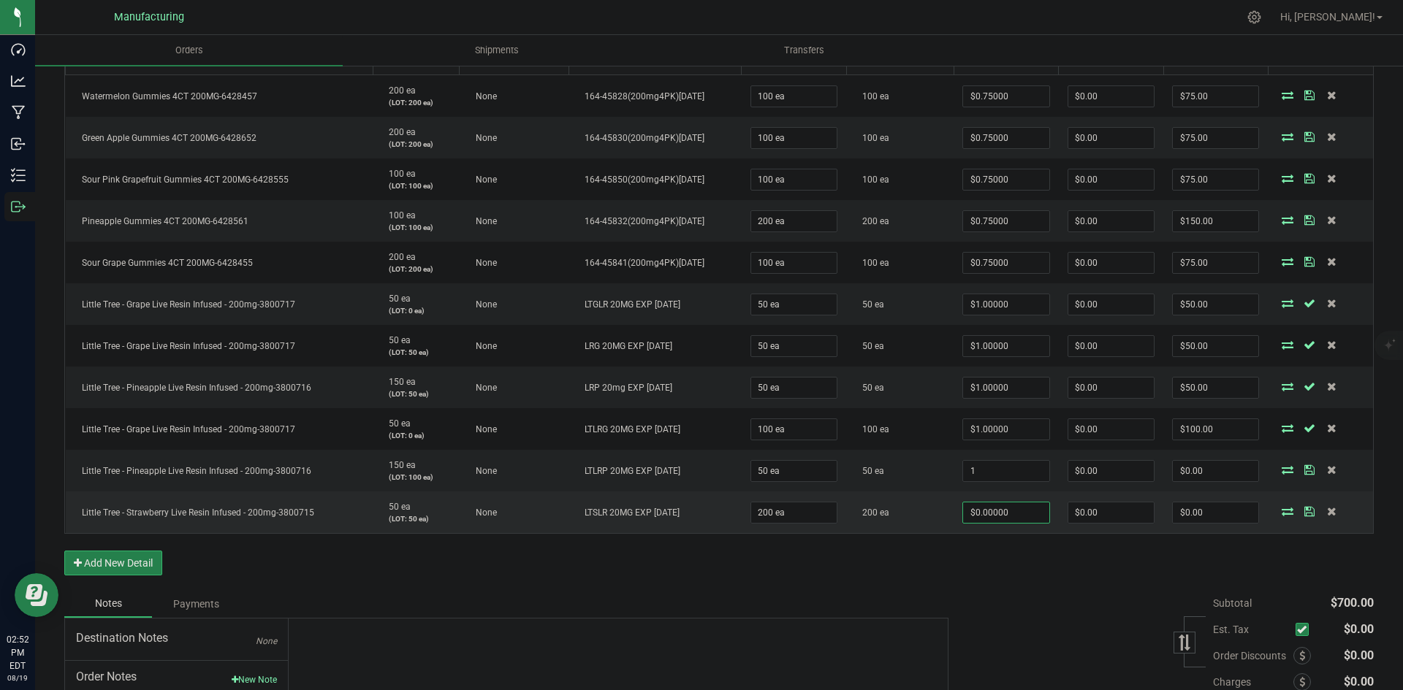
type input "$1.00000"
type input "$50.00"
click at [994, 517] on input "0" at bounding box center [1005, 513] width 85 height 20
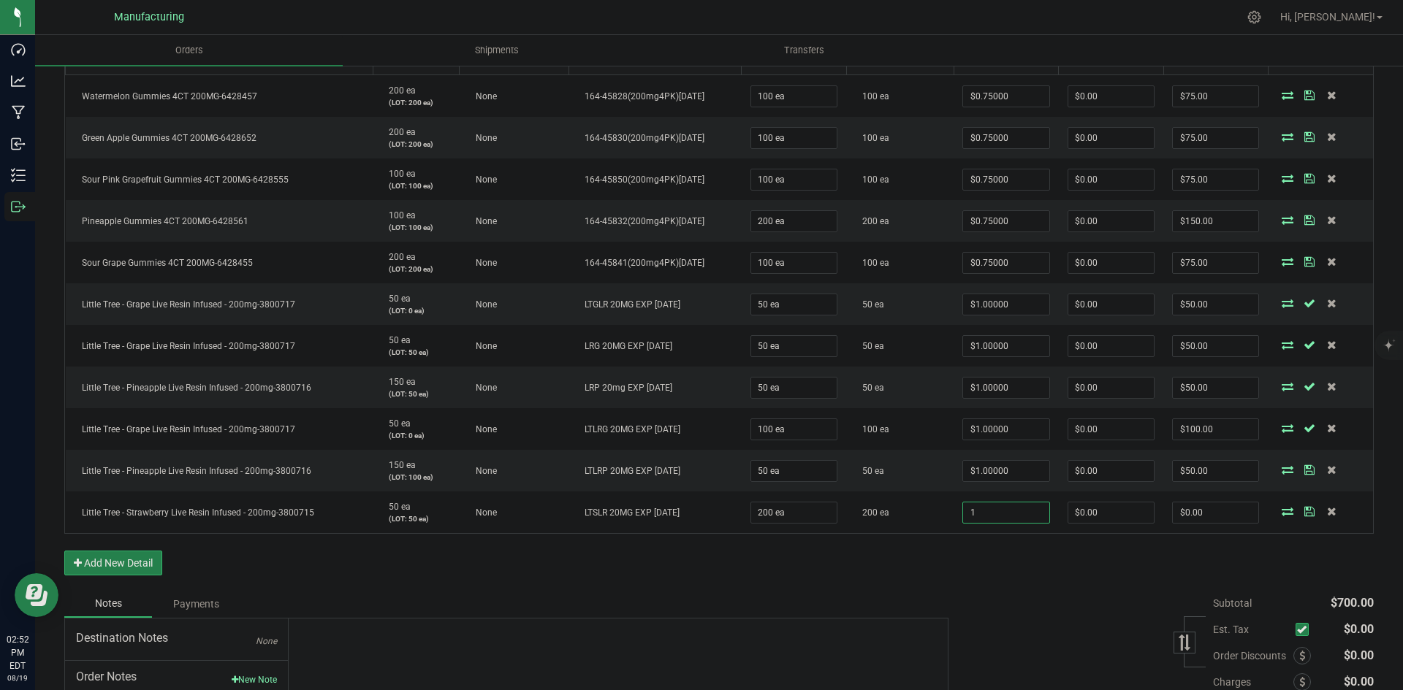
type input "$1.00000"
type input "$200.00"
click at [983, 580] on div "Order Details Print All Labels Item Sellable Strain Lot Number Qty Ordered Qty …" at bounding box center [718, 300] width 1309 height 580
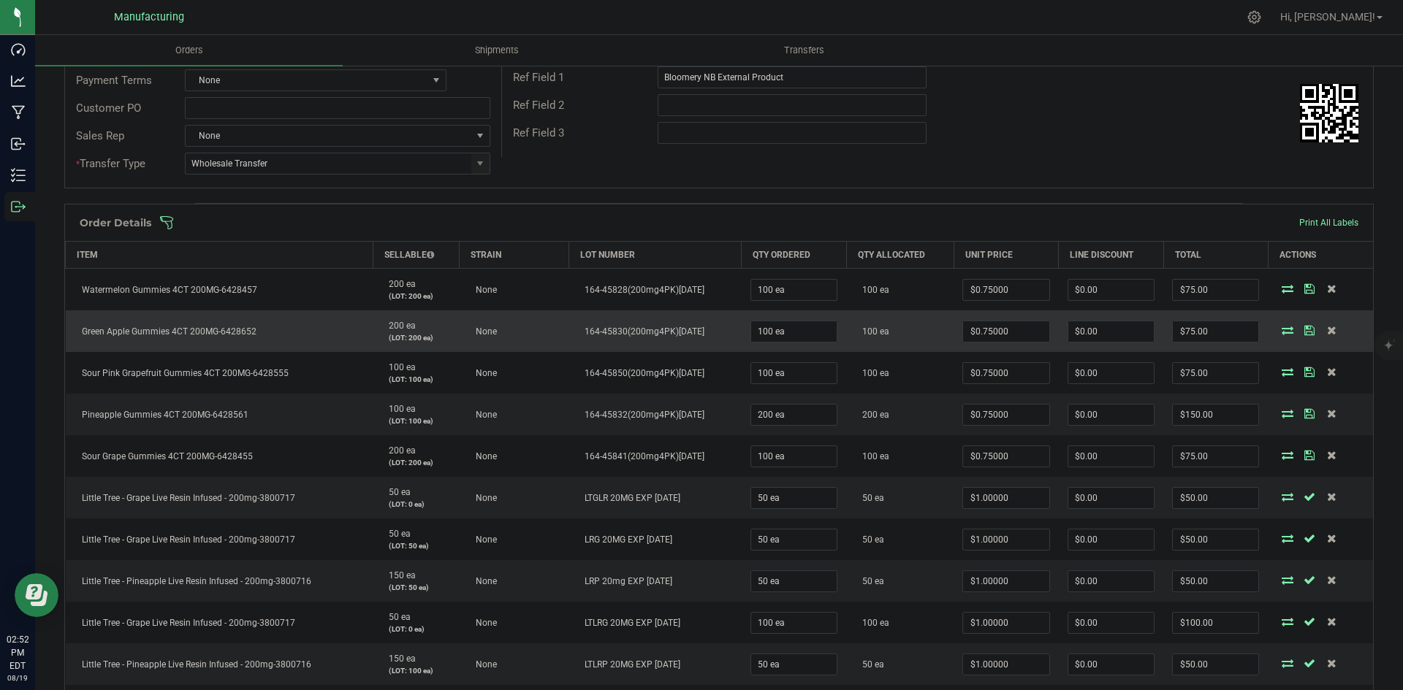
scroll to position [219, 0]
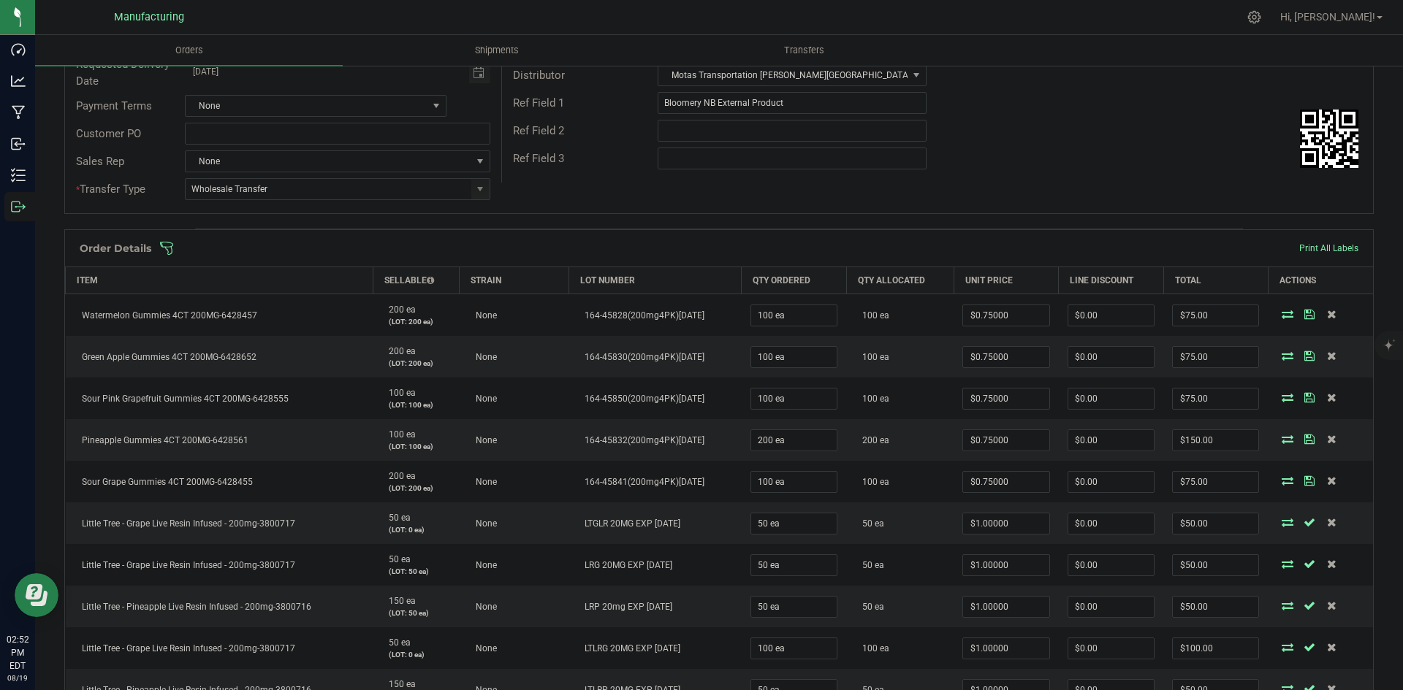
click at [865, 248] on span at bounding box center [813, 248] width 1309 height 15
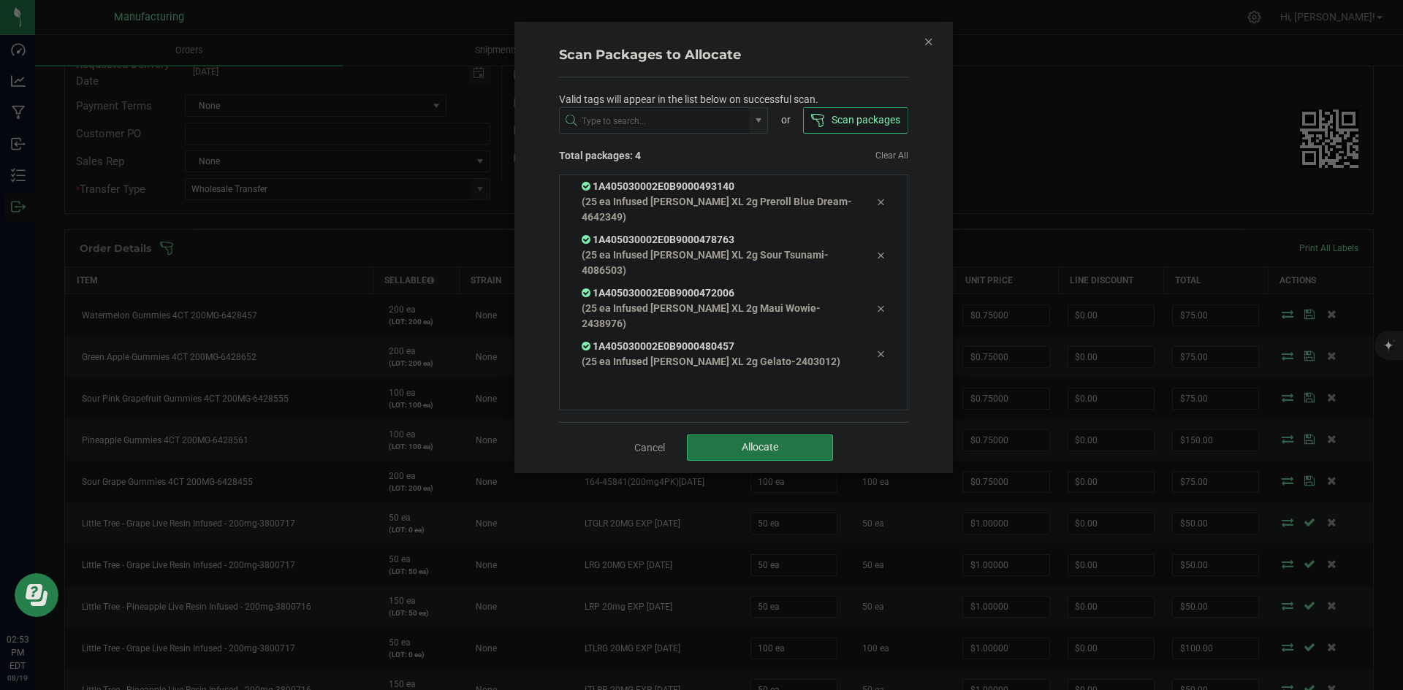
click at [772, 441] on span "Allocate" at bounding box center [760, 447] width 37 height 12
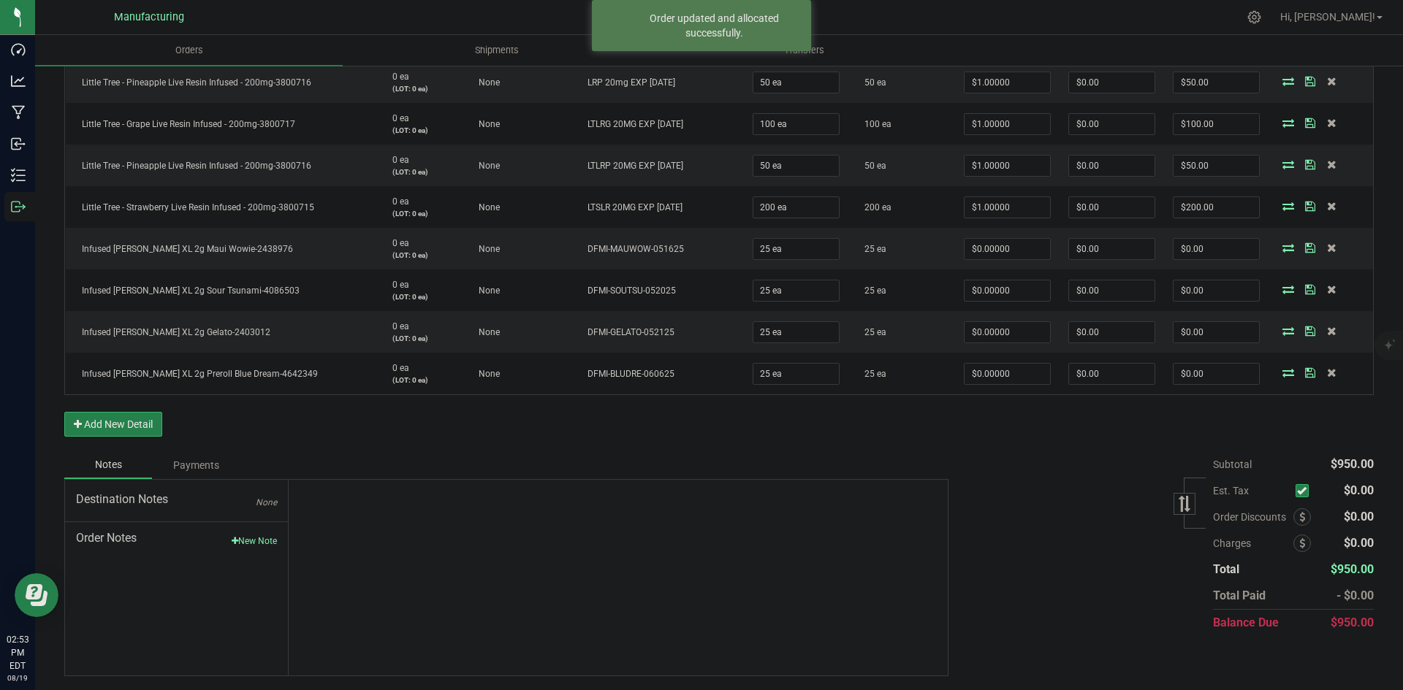
scroll to position [745, 0]
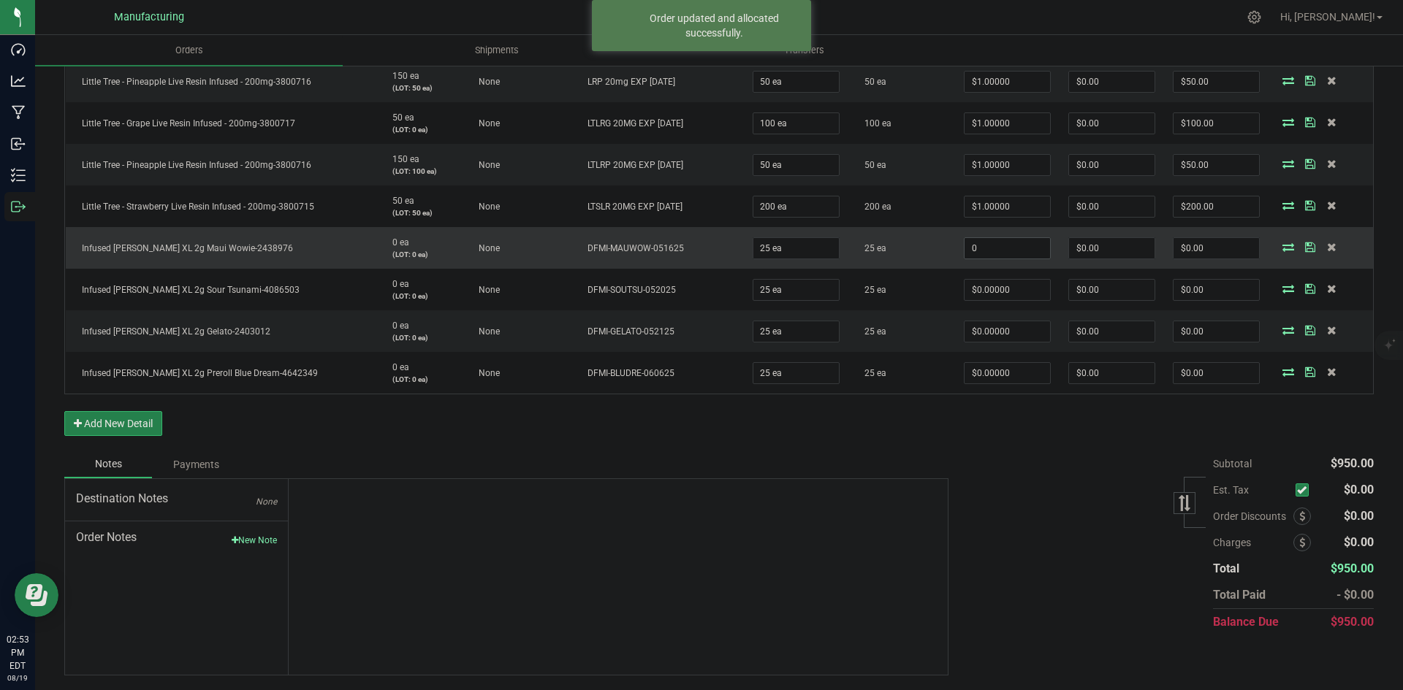
click at [998, 246] on input "0" at bounding box center [1006, 248] width 85 height 20
type input "$0.00000"
type input "0"
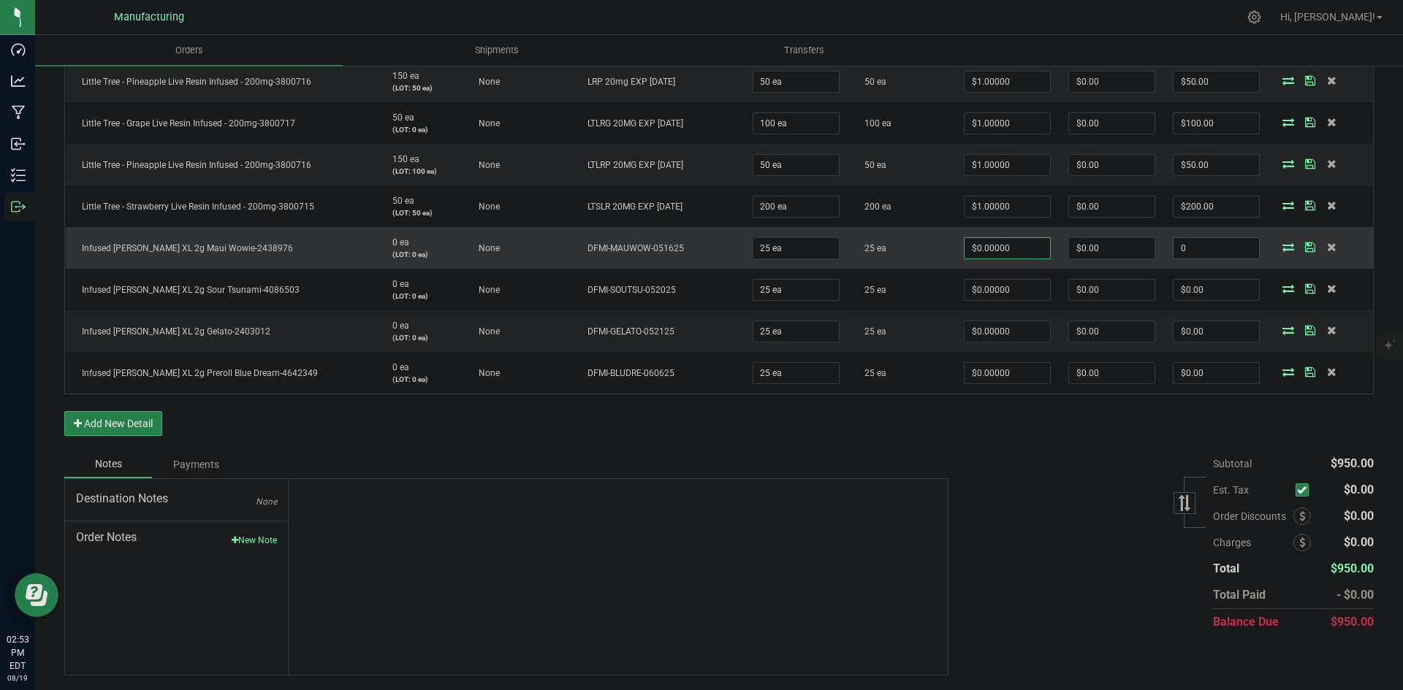
click at [1231, 251] on input "0" at bounding box center [1215, 248] width 85 height 20
click at [977, 246] on input "0" at bounding box center [1006, 248] width 85 height 20
type input "20"
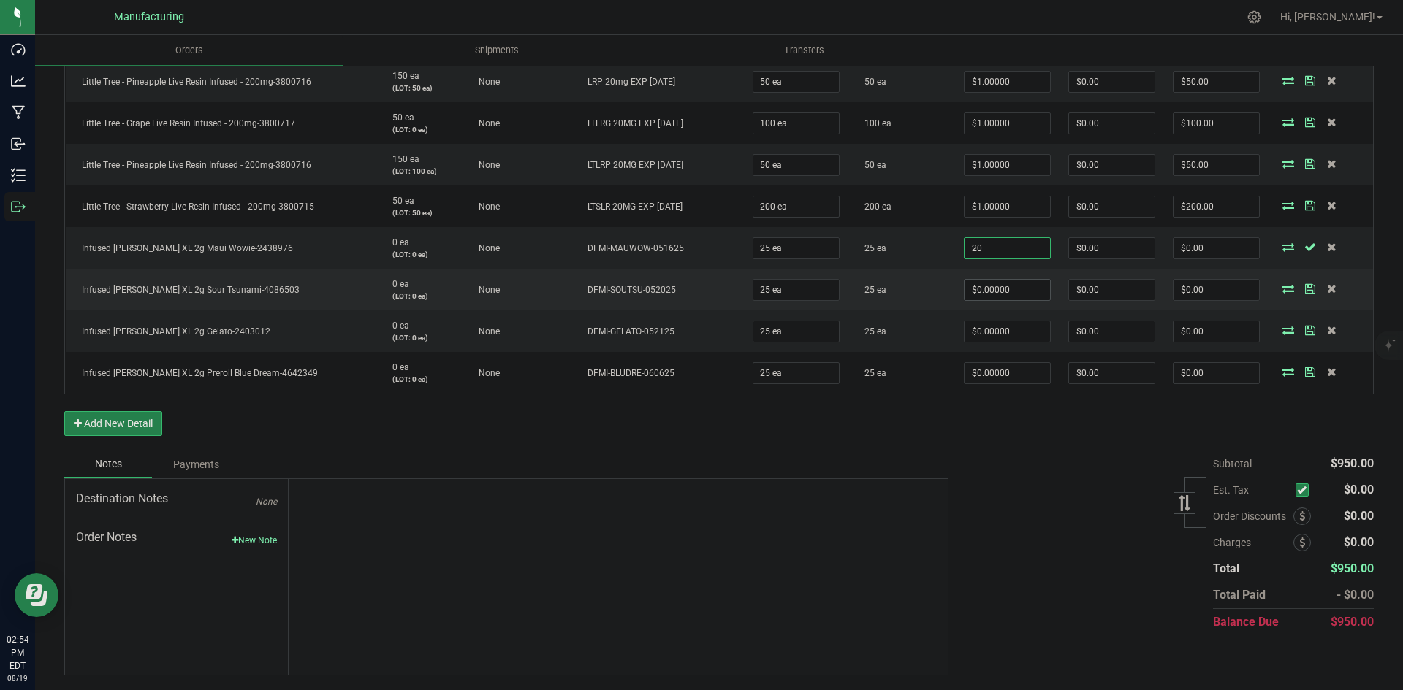
type input "0"
type input "$20.00000"
type input "$500.00"
click at [1030, 299] on input "0" at bounding box center [1006, 290] width 85 height 20
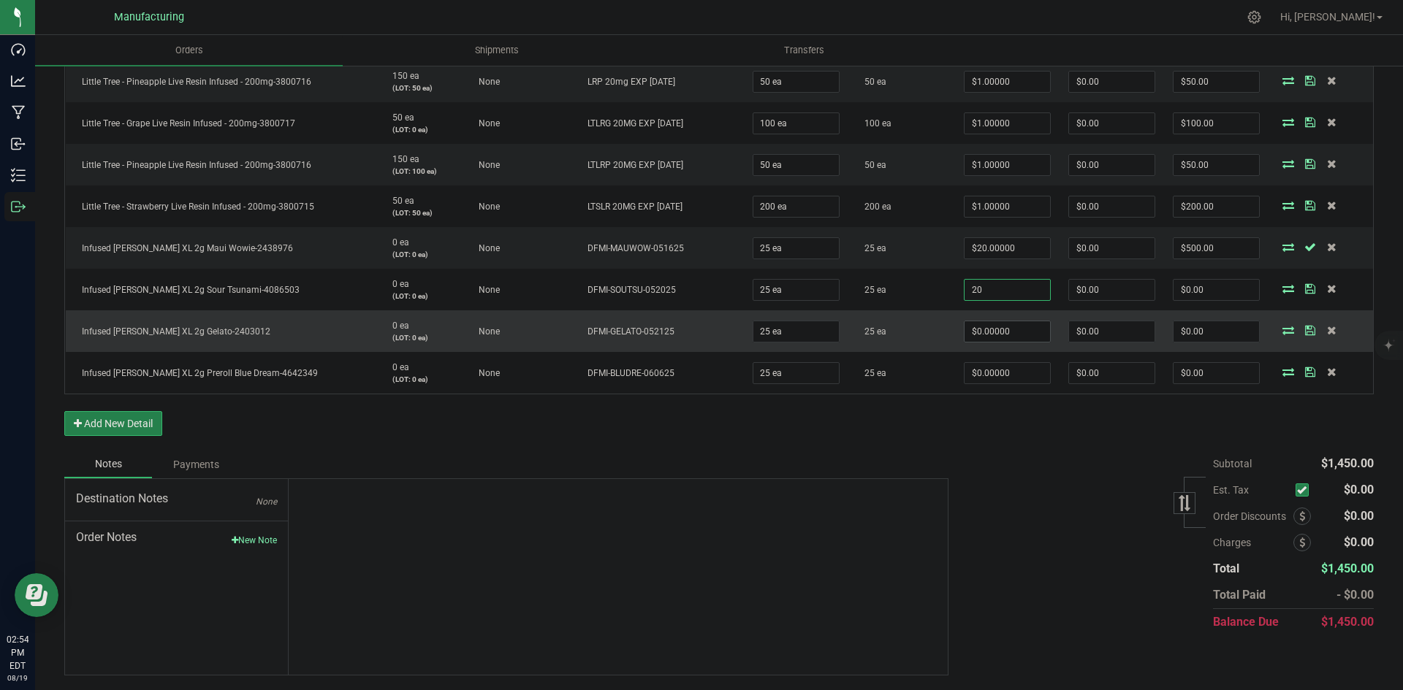
type input "$20.00000"
type input "$500.00"
click at [1018, 323] on input "0" at bounding box center [1006, 331] width 85 height 20
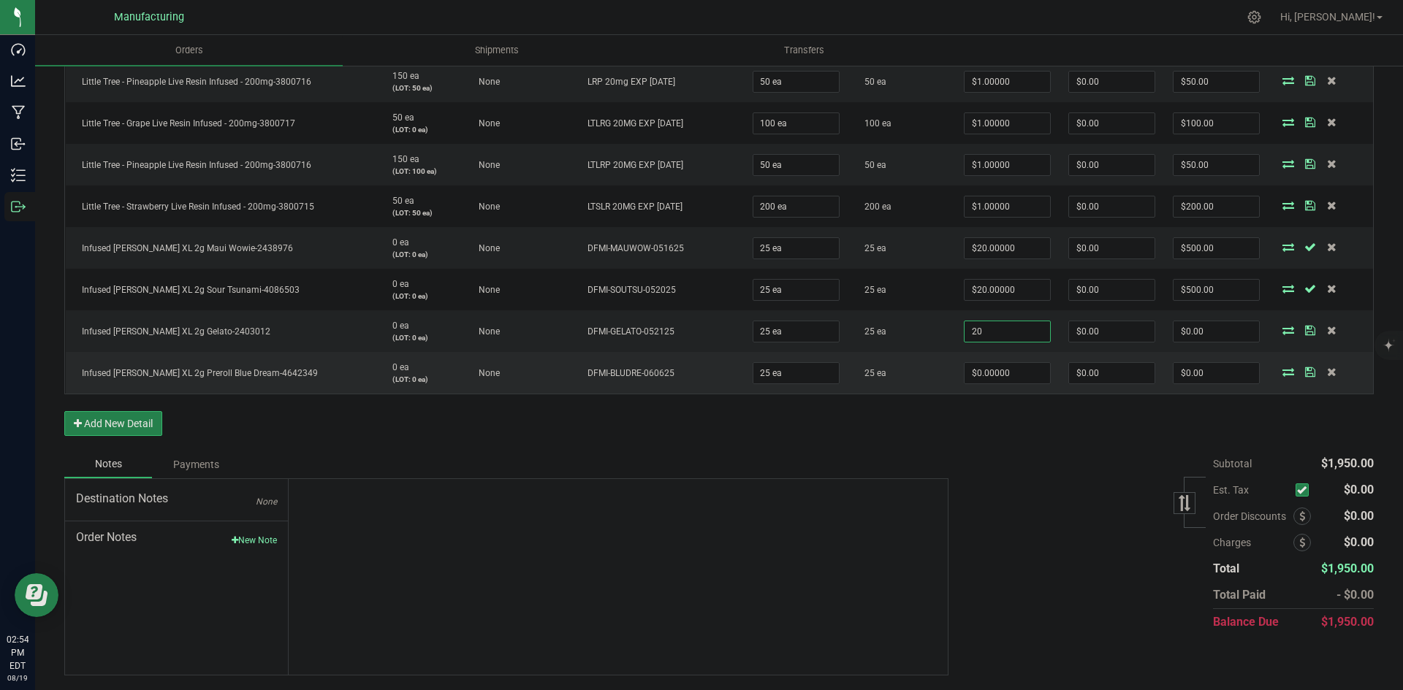
type input "$20.00000"
type input "$500.00"
click at [1021, 384] on td "$0.00000" at bounding box center [1007, 373] width 104 height 42
click at [1021, 380] on input "0" at bounding box center [1006, 373] width 85 height 20
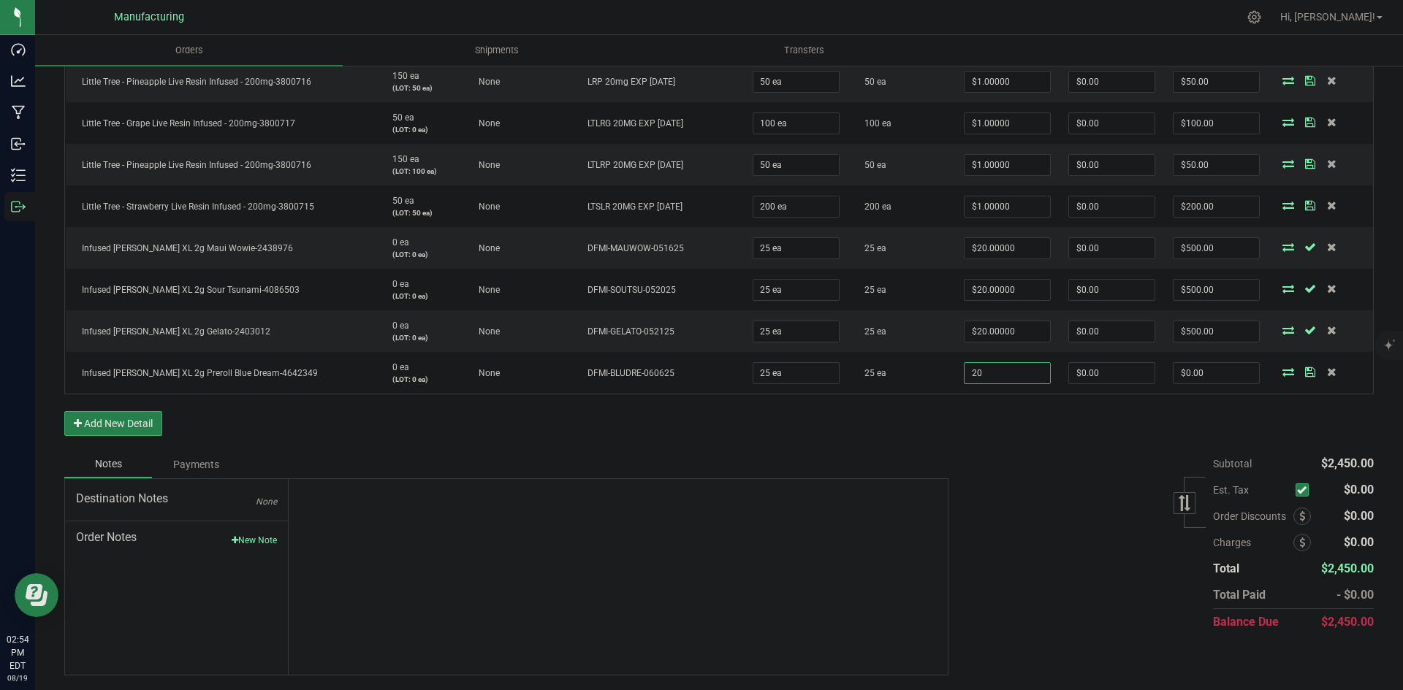
type input "$20.00000"
type input "$500.00"
click at [1111, 476] on div "Subtotal $2,450.00 Est. Tax" at bounding box center [1155, 543] width 436 height 185
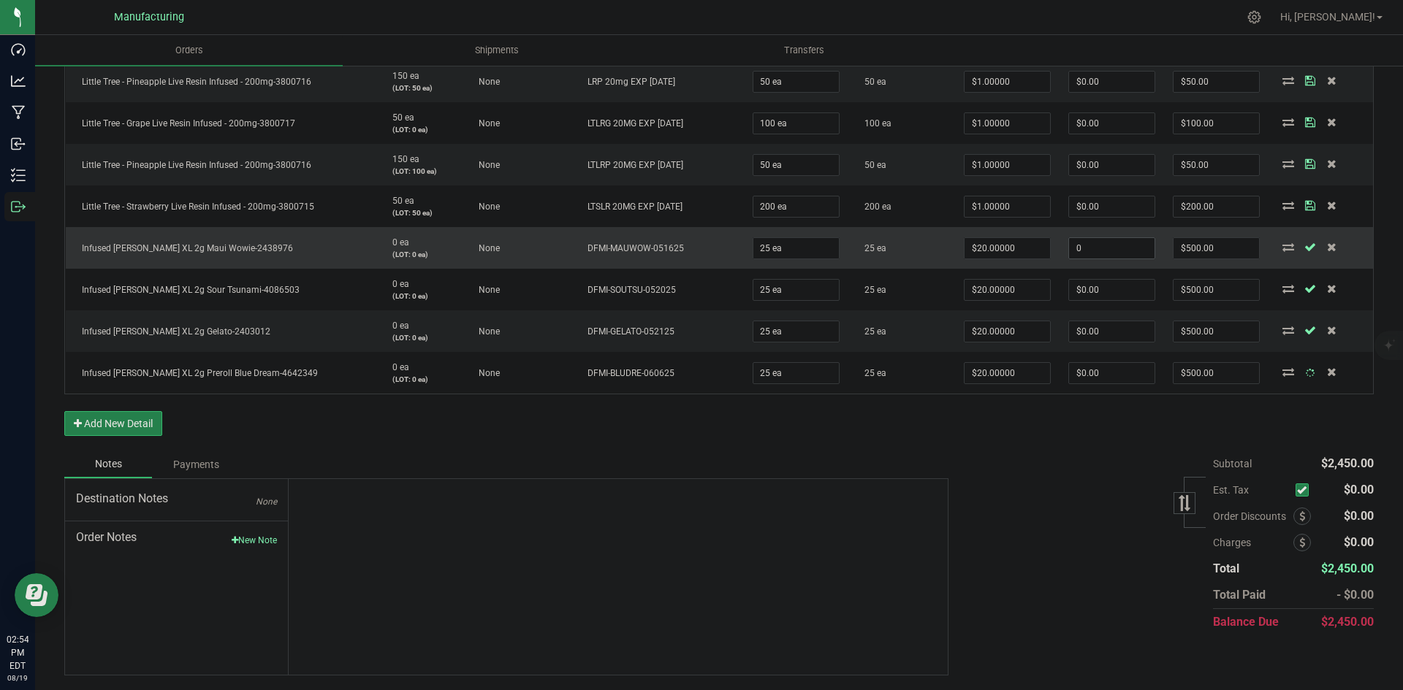
click at [1087, 246] on input "0" at bounding box center [1111, 248] width 85 height 20
click at [1117, 256] on input "0" at bounding box center [1111, 248] width 85 height 20
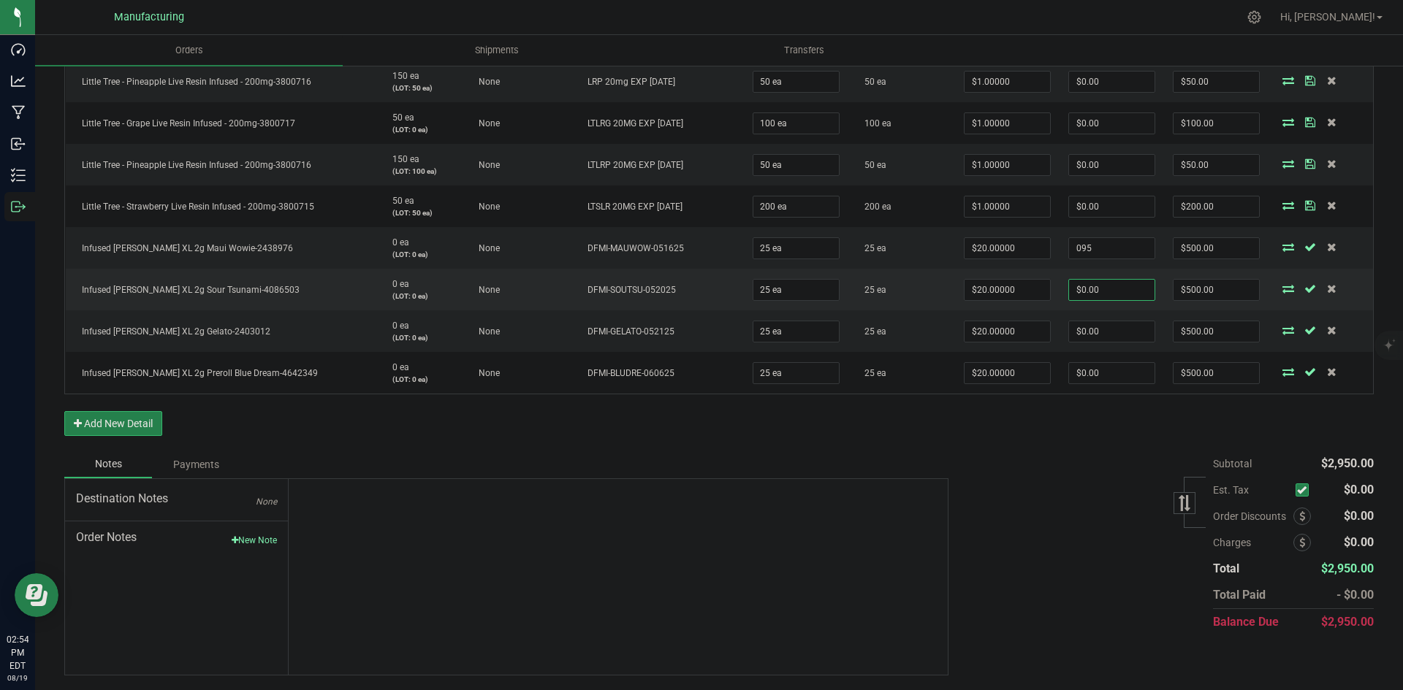
type input "$95.00"
type input "$405.00"
click at [1107, 283] on input "0" at bounding box center [1111, 290] width 85 height 20
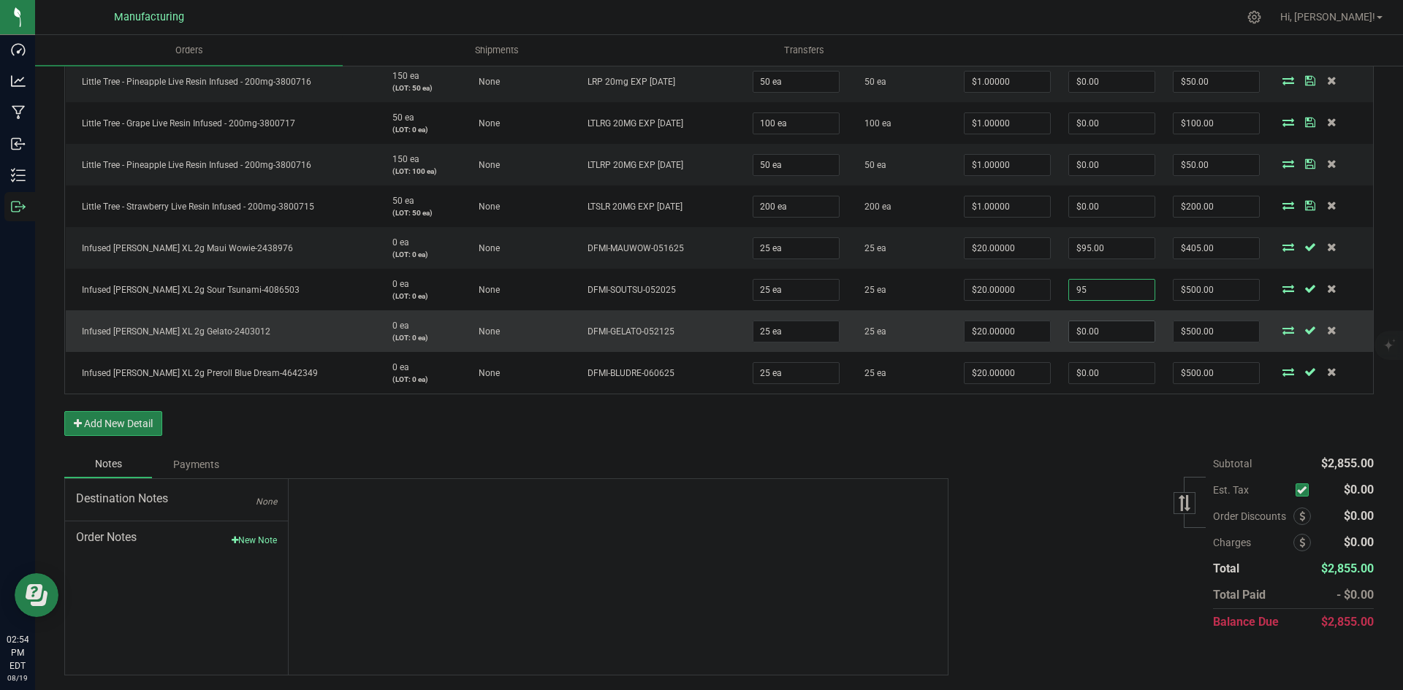
type input "$95.00"
type input "$405.00"
click at [1121, 324] on input "0" at bounding box center [1111, 331] width 85 height 20
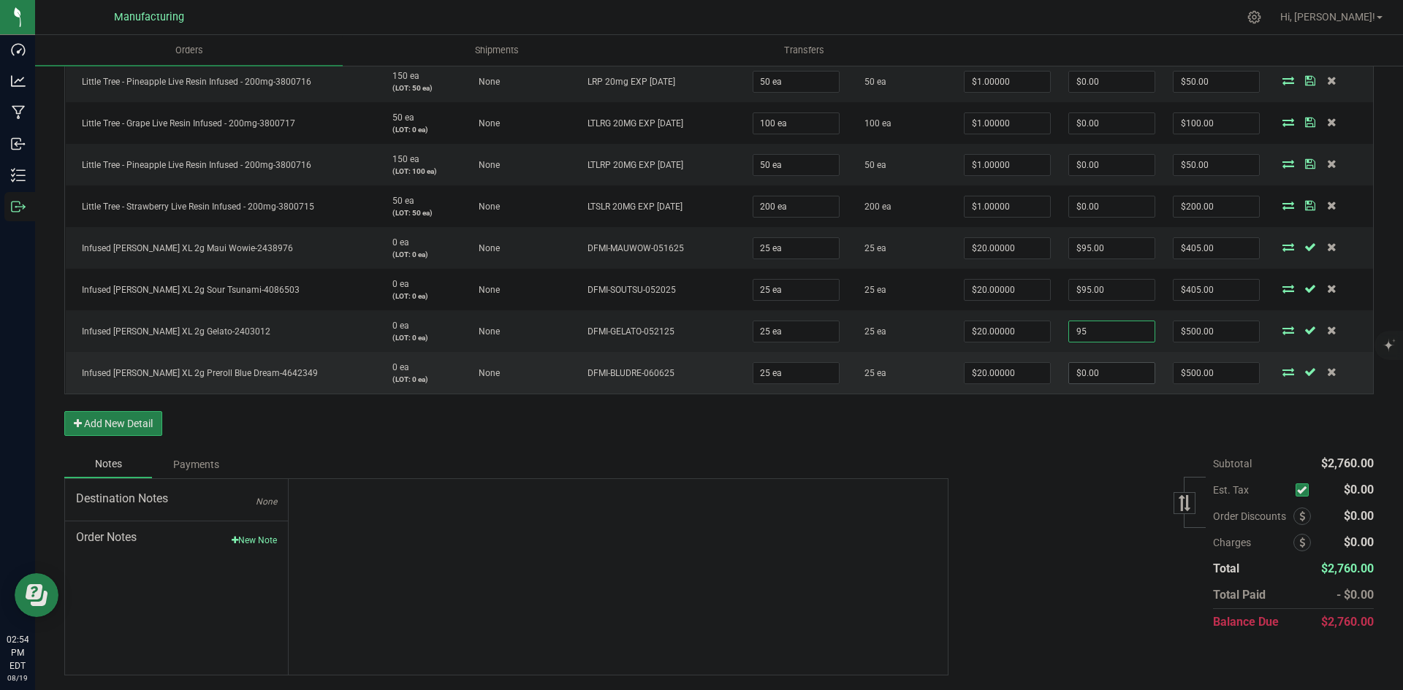
type input "$95.00"
type input "$405.00"
click at [1119, 378] on input "0" at bounding box center [1111, 373] width 85 height 20
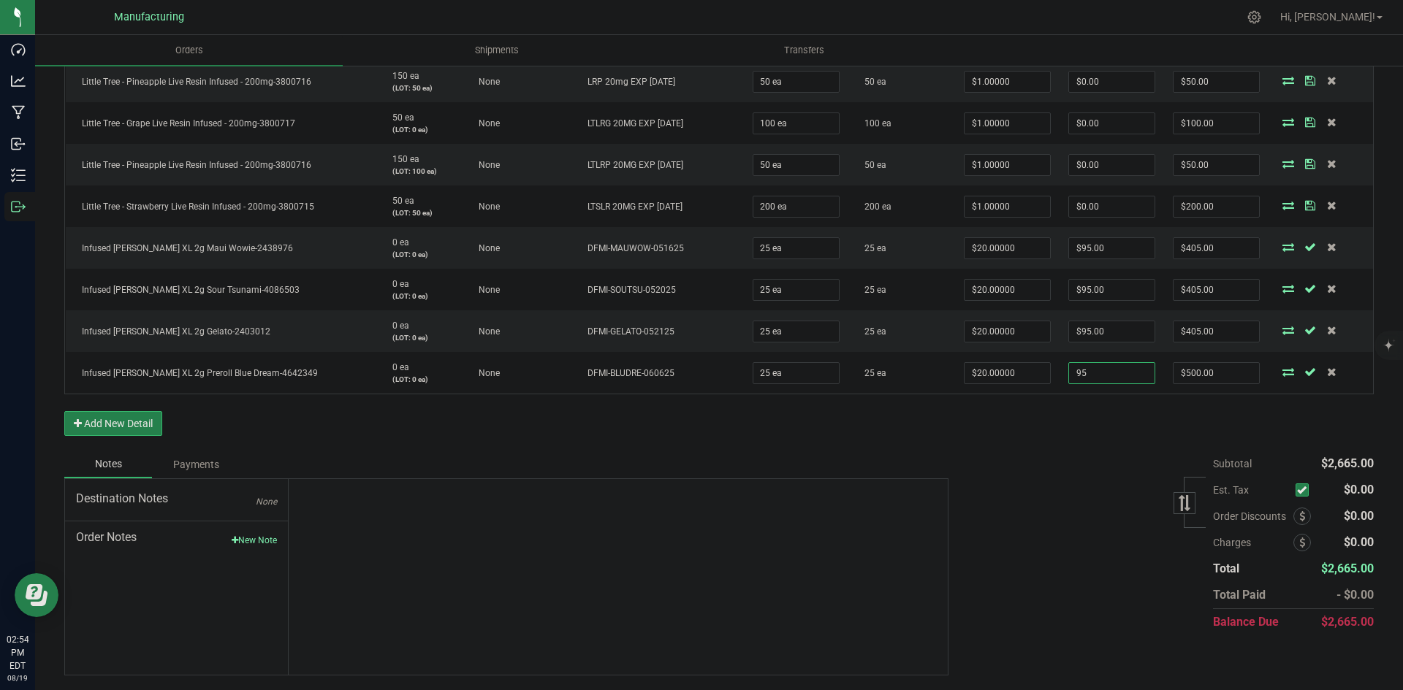
type input "$95.00"
type input "$405.00"
click at [974, 410] on div "Order Details Print All Labels Item Sellable Strain Lot Number Qty Ordered Qty …" at bounding box center [718, 77] width 1309 height 747
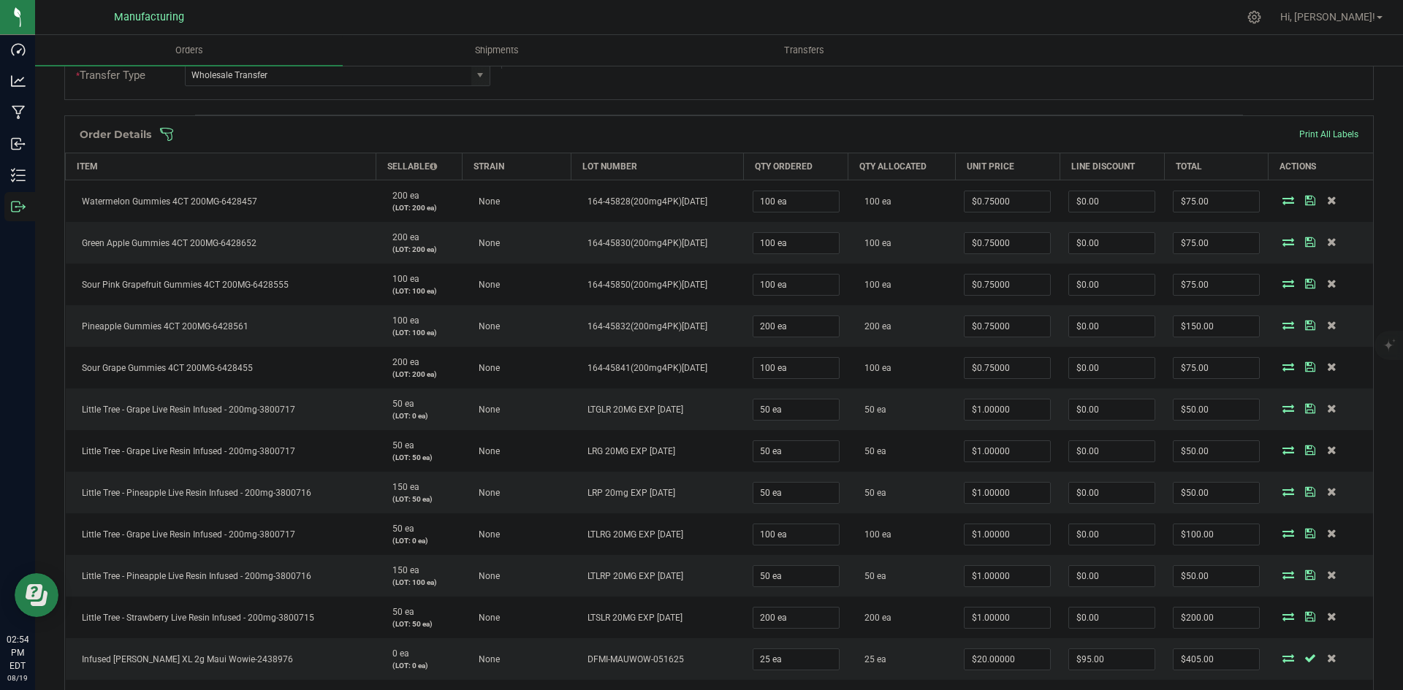
scroll to position [233, 0]
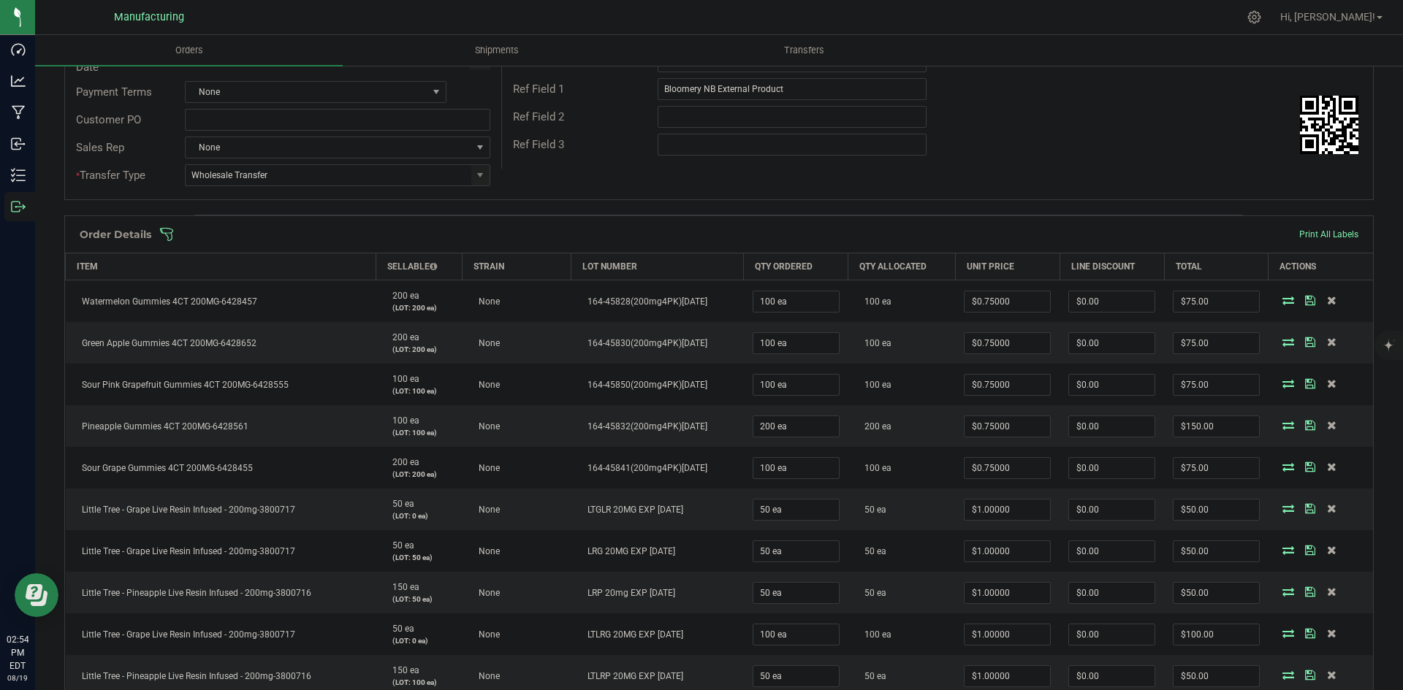
click at [550, 233] on span at bounding box center [813, 234] width 1309 height 15
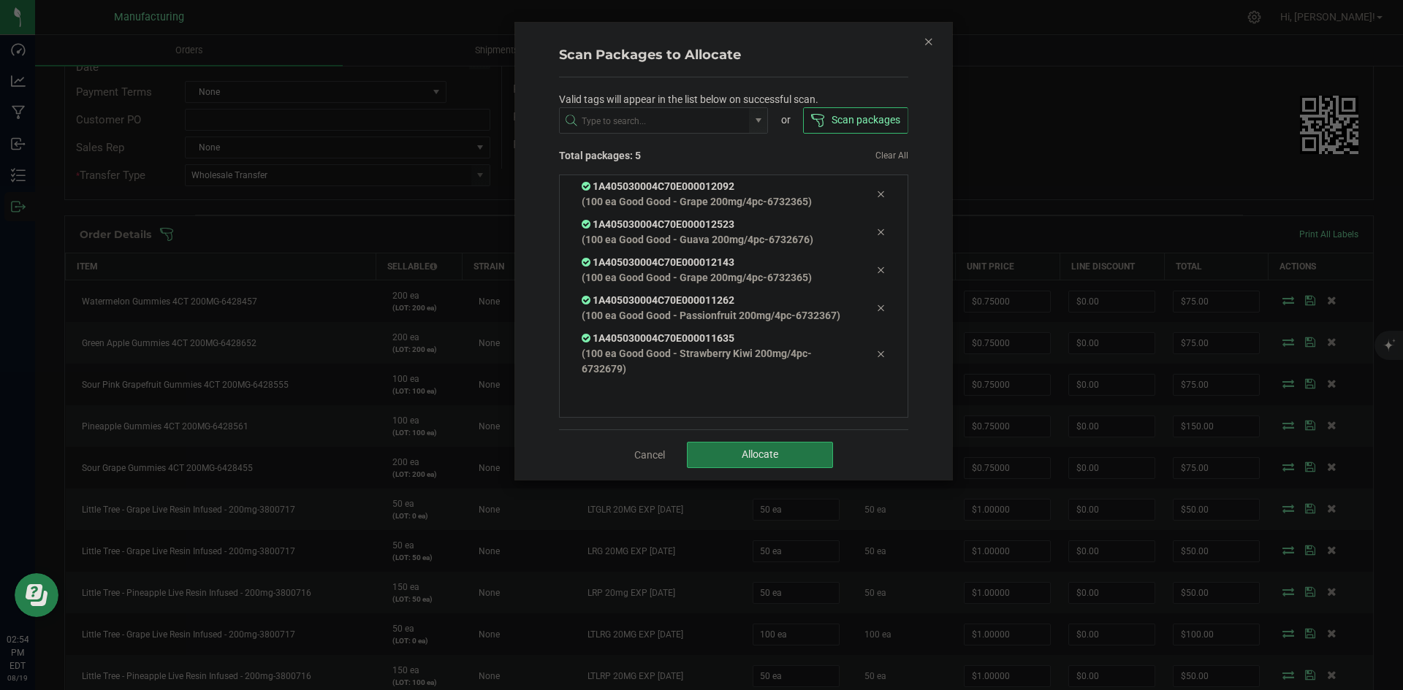
click at [749, 456] on span "Allocate" at bounding box center [760, 455] width 37 height 12
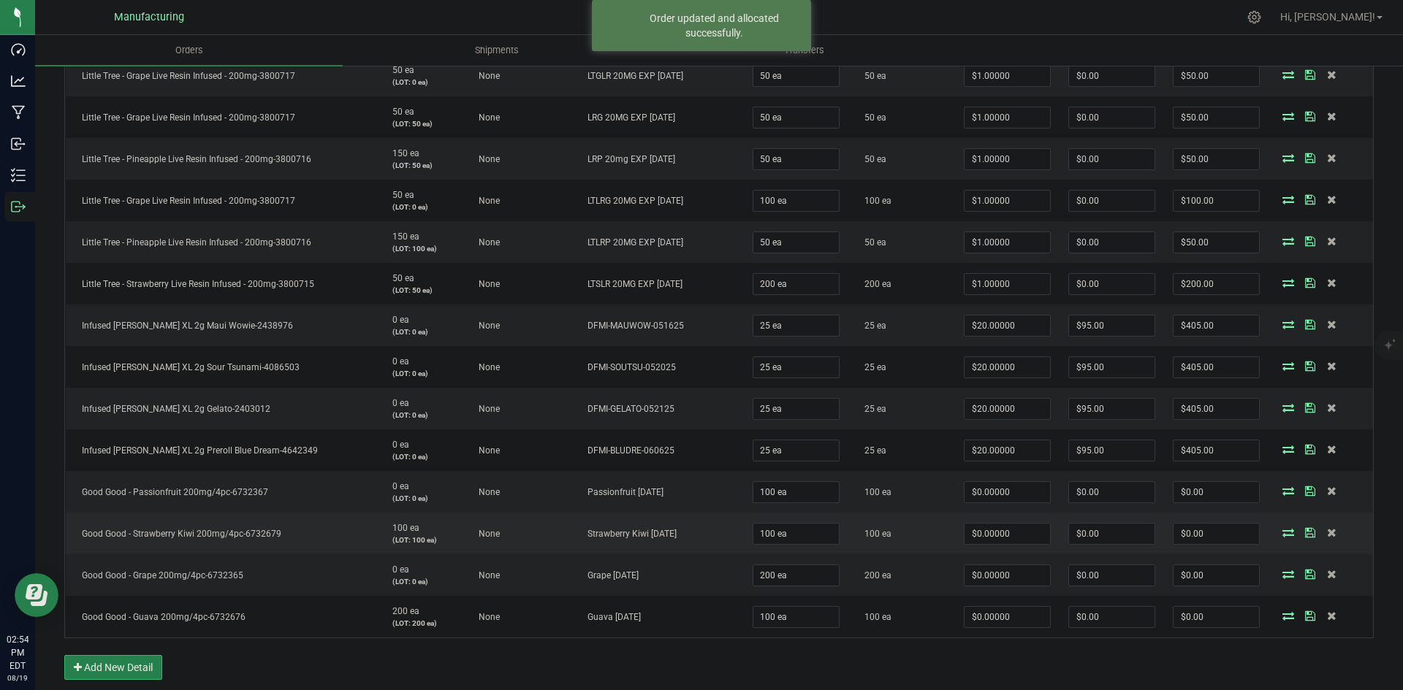
scroll to position [745, 0]
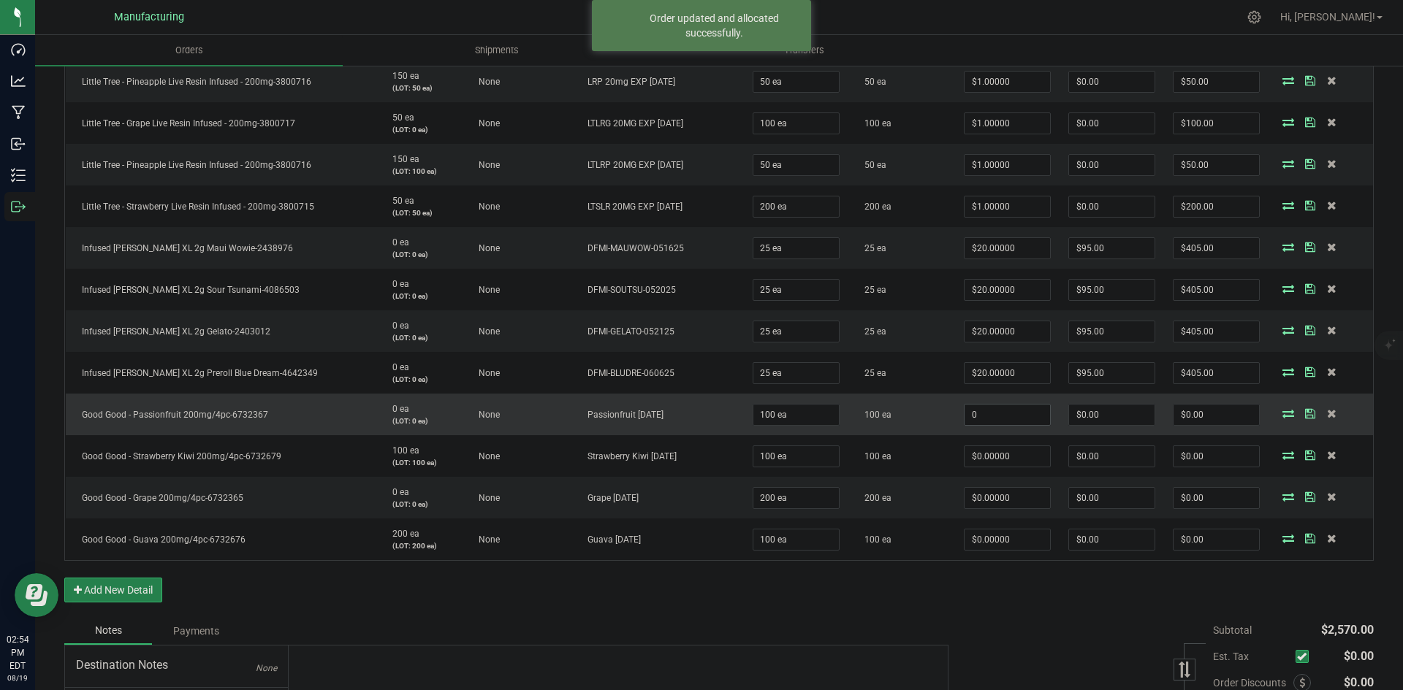
click at [988, 411] on input "0" at bounding box center [1006, 415] width 85 height 20
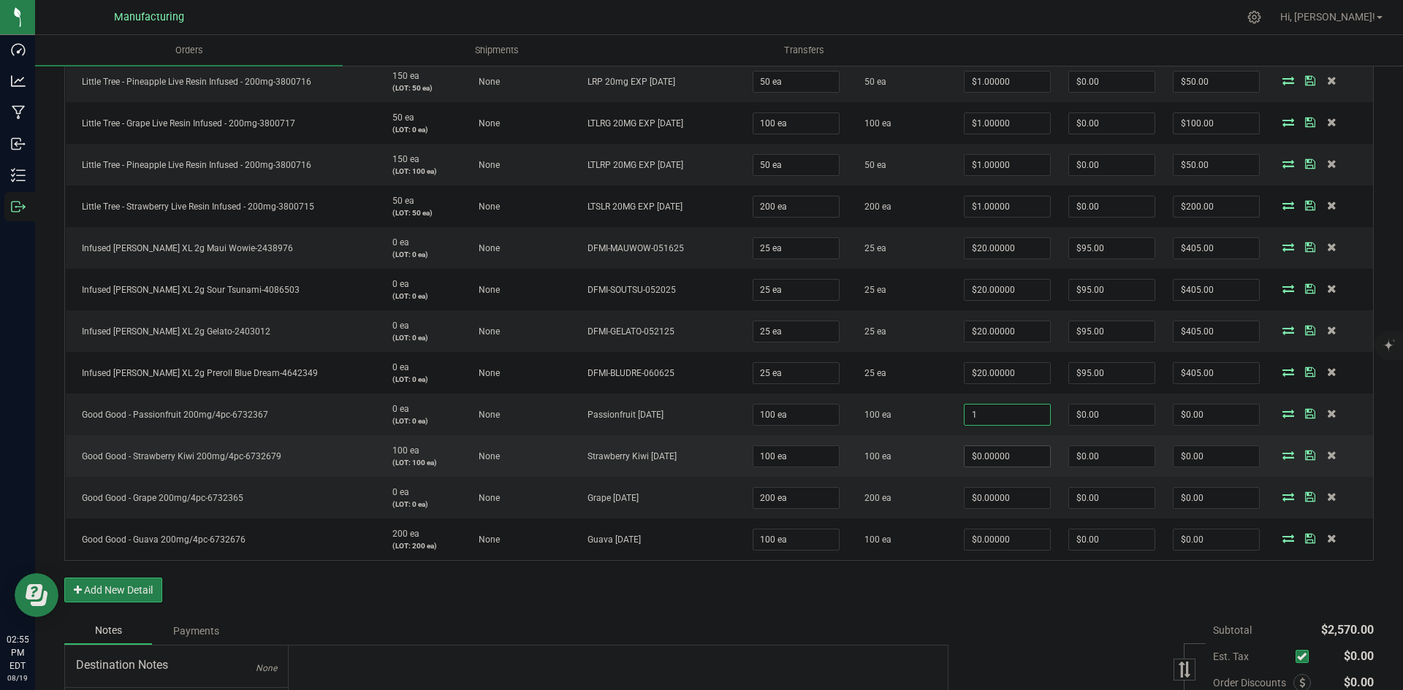
type input "$1.00000"
type input "$100.00"
click at [992, 452] on input "0" at bounding box center [1006, 456] width 85 height 20
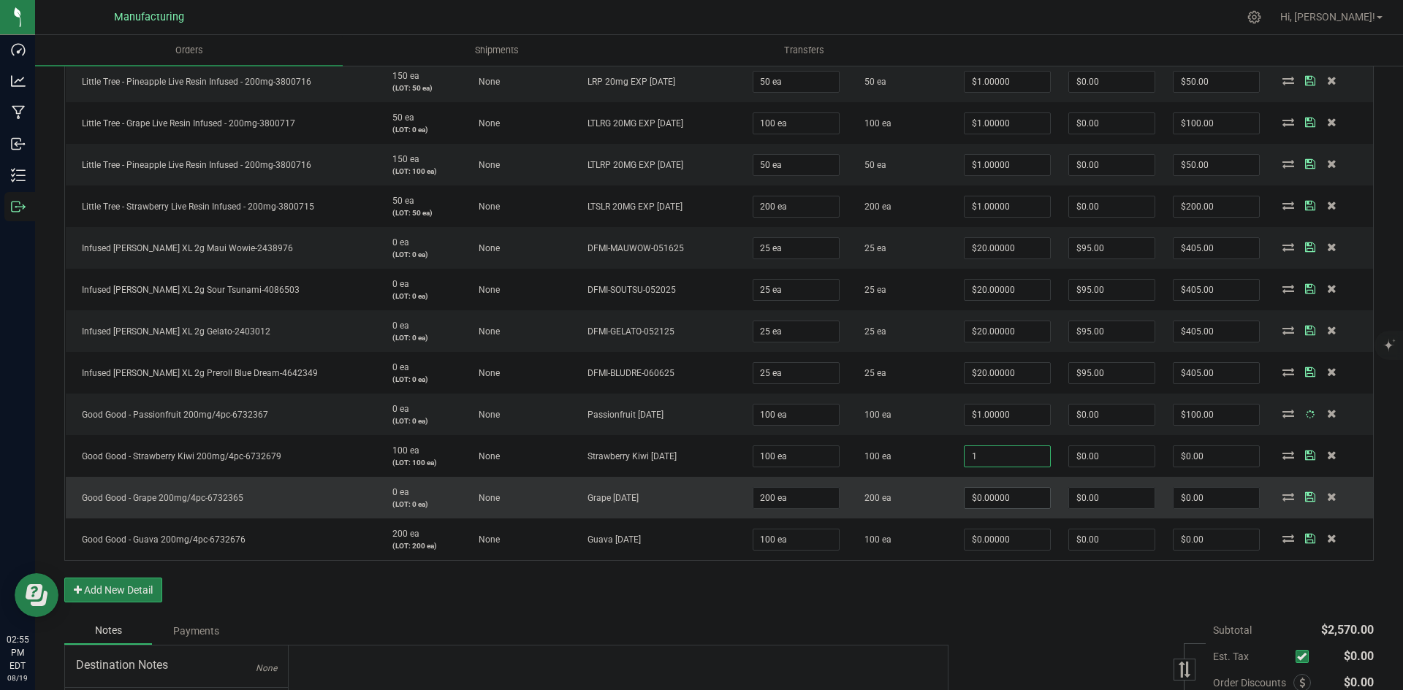
type input "$1.00000"
type input "$100.00"
click at [986, 504] on input "0" at bounding box center [1006, 498] width 85 height 20
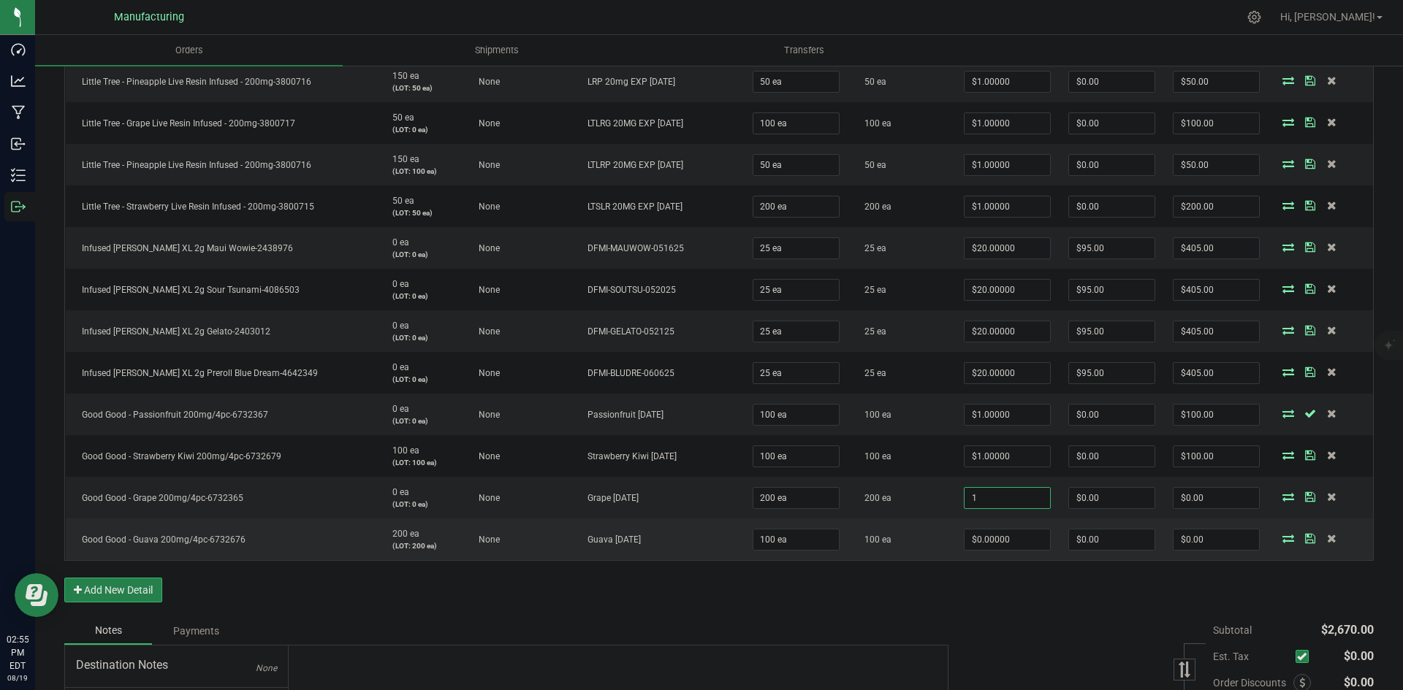
type input "$1.00000"
type input "$200.00"
click at [988, 545] on input "0" at bounding box center [1006, 540] width 85 height 20
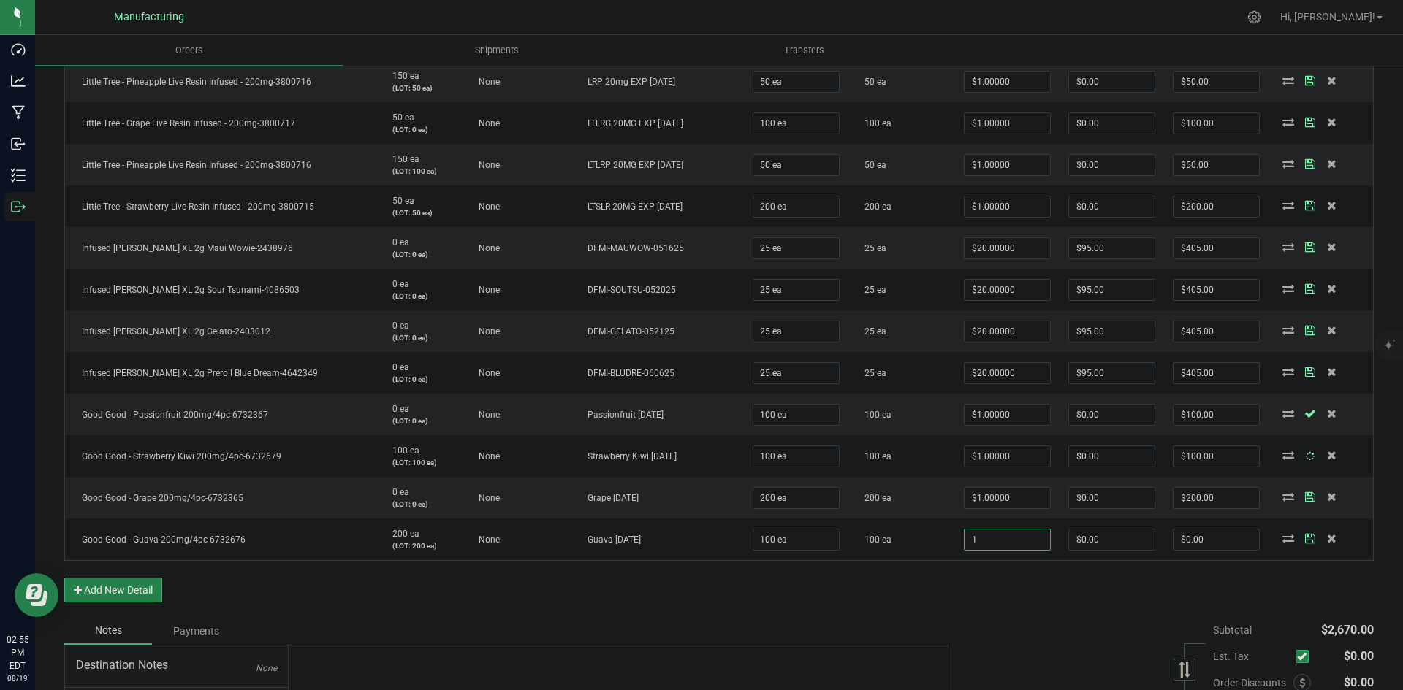
type input "$1.00000"
type input "$100.00"
click at [984, 602] on div "Order Details Print All Labels Item Sellable Strain Lot Number Qty Ordered Qty …" at bounding box center [718, 160] width 1309 height 913
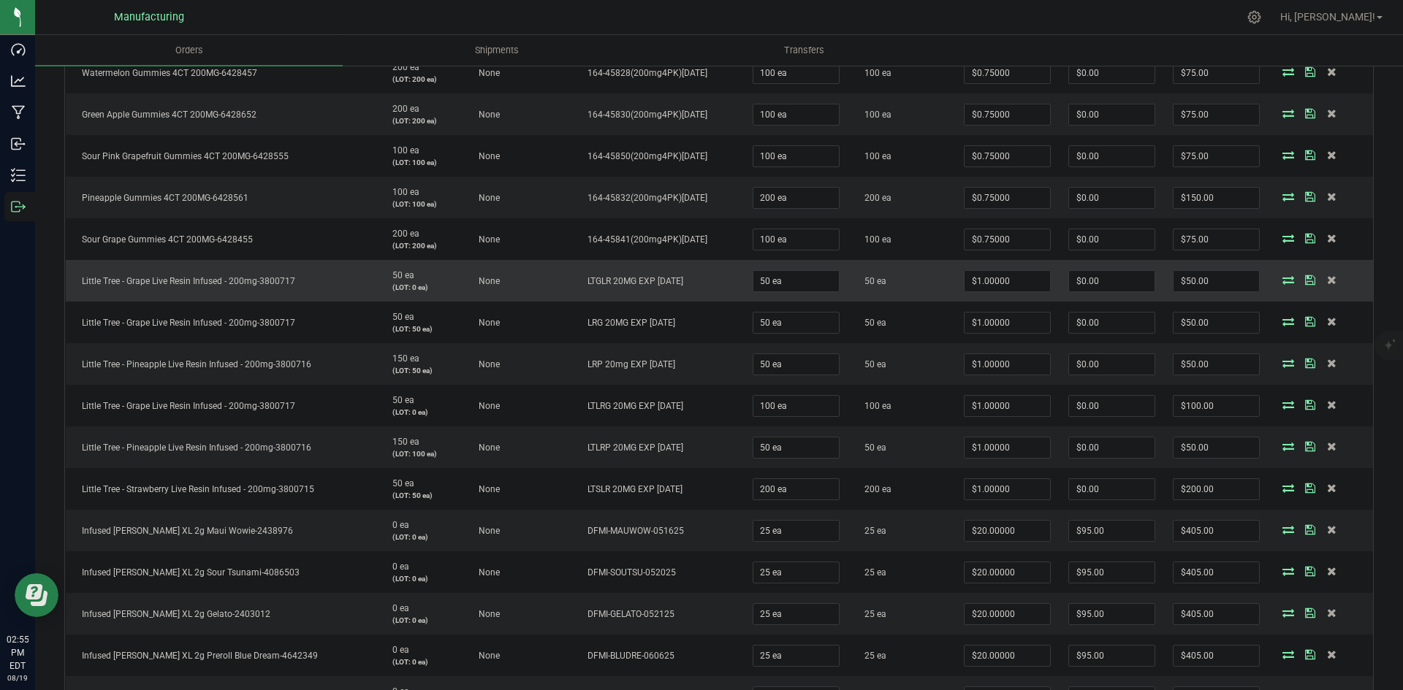
scroll to position [306, 0]
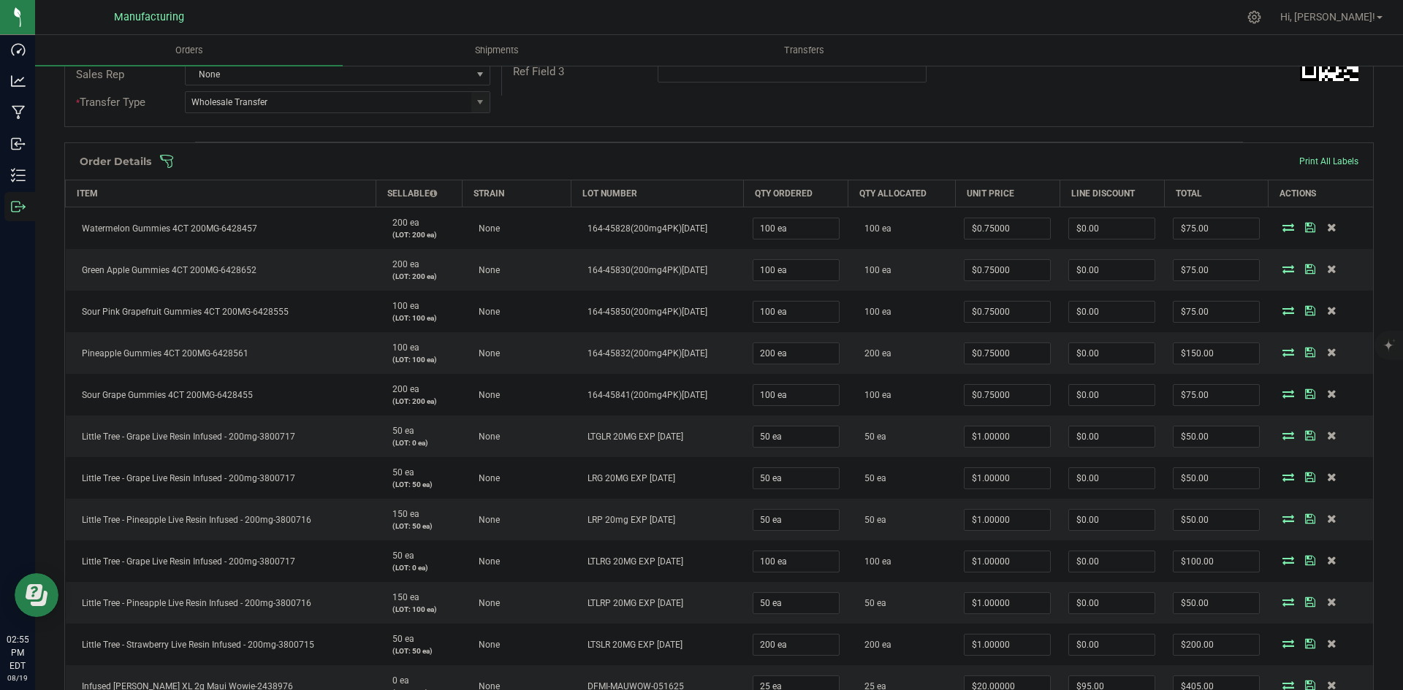
click at [829, 161] on span at bounding box center [813, 161] width 1309 height 15
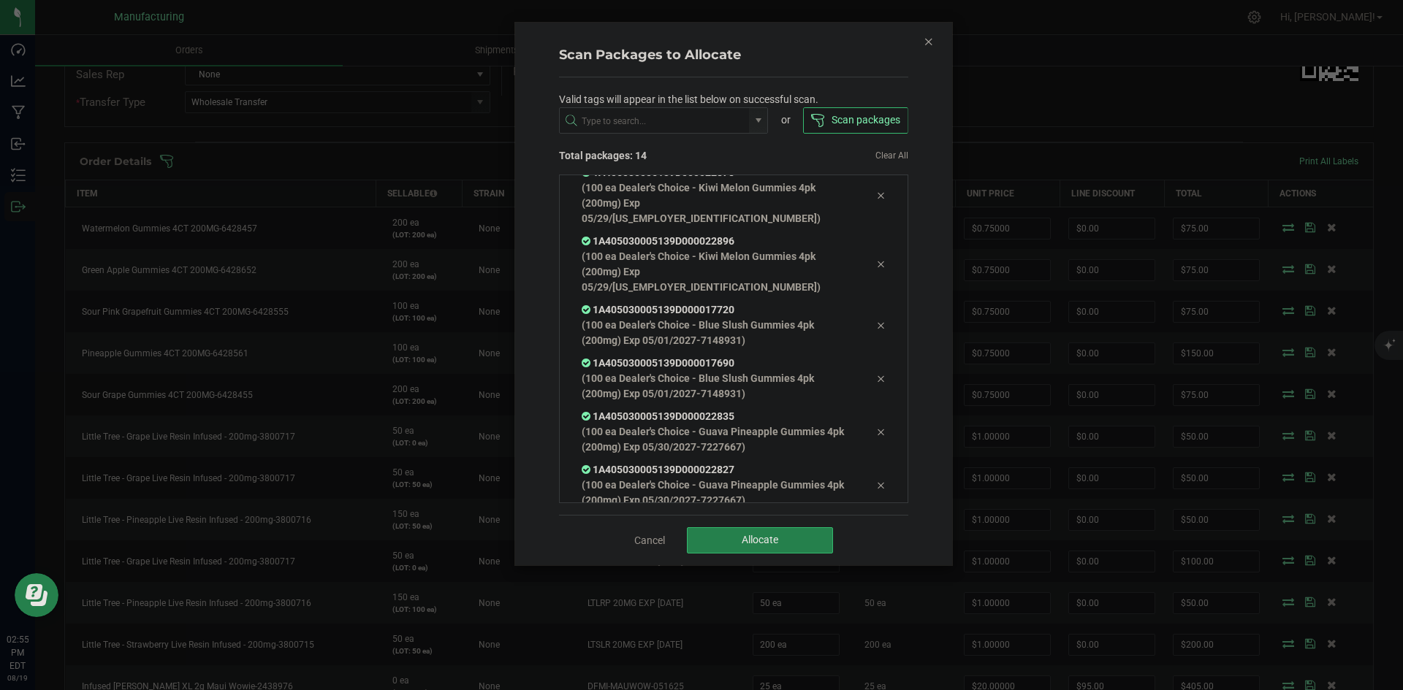
scroll to position [456, 0]
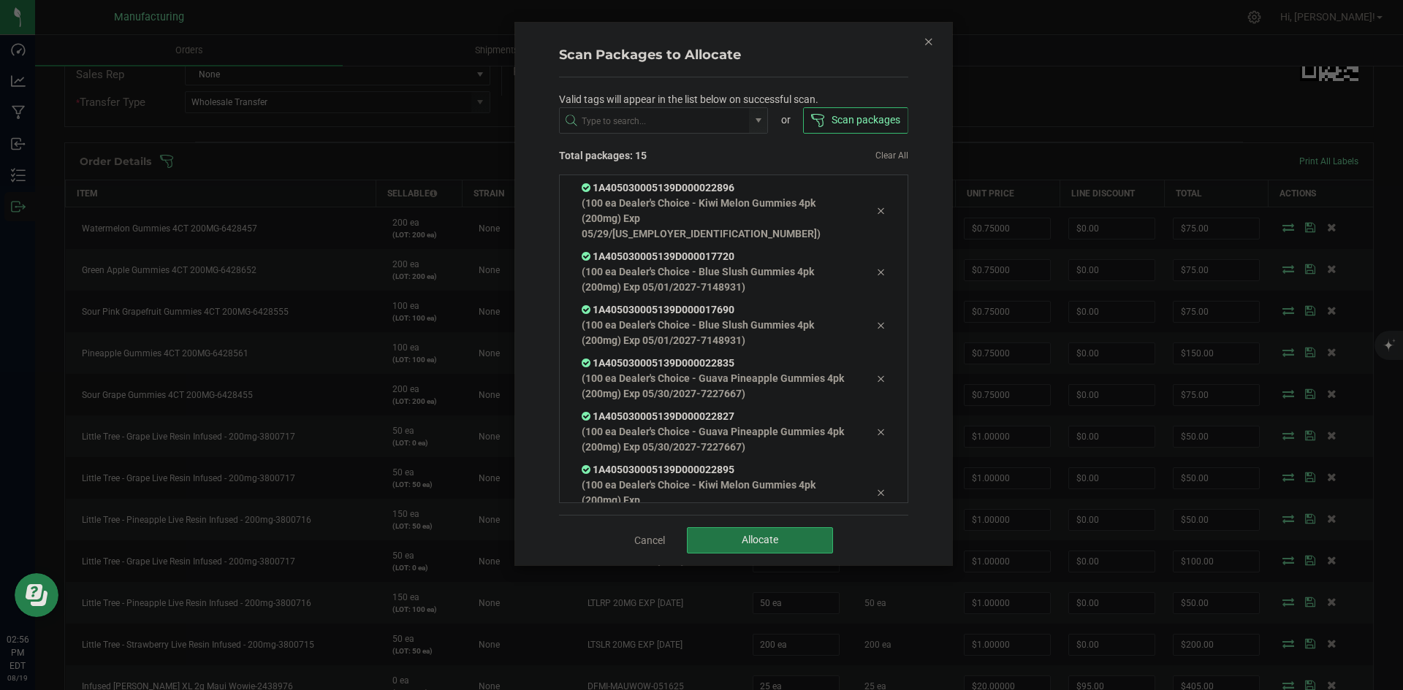
click at [772, 531] on button "Allocate" at bounding box center [760, 541] width 146 height 26
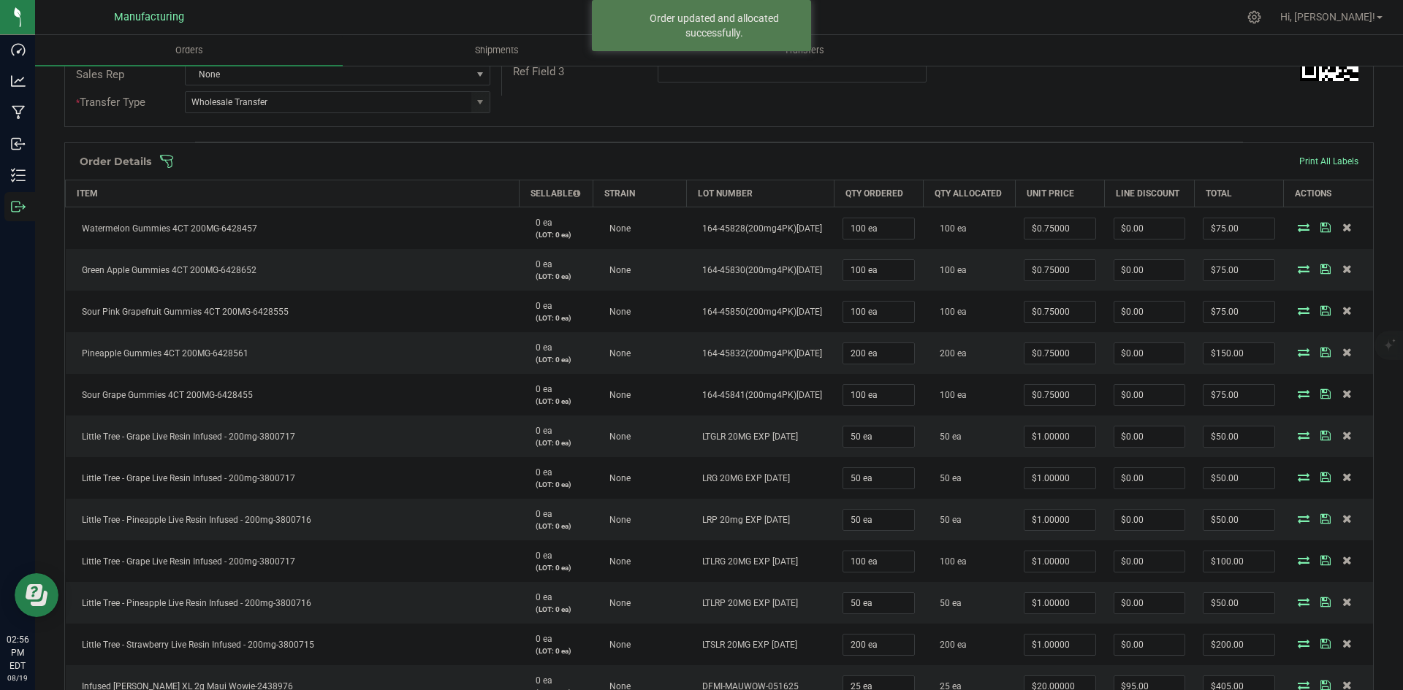
scroll to position [891, 0]
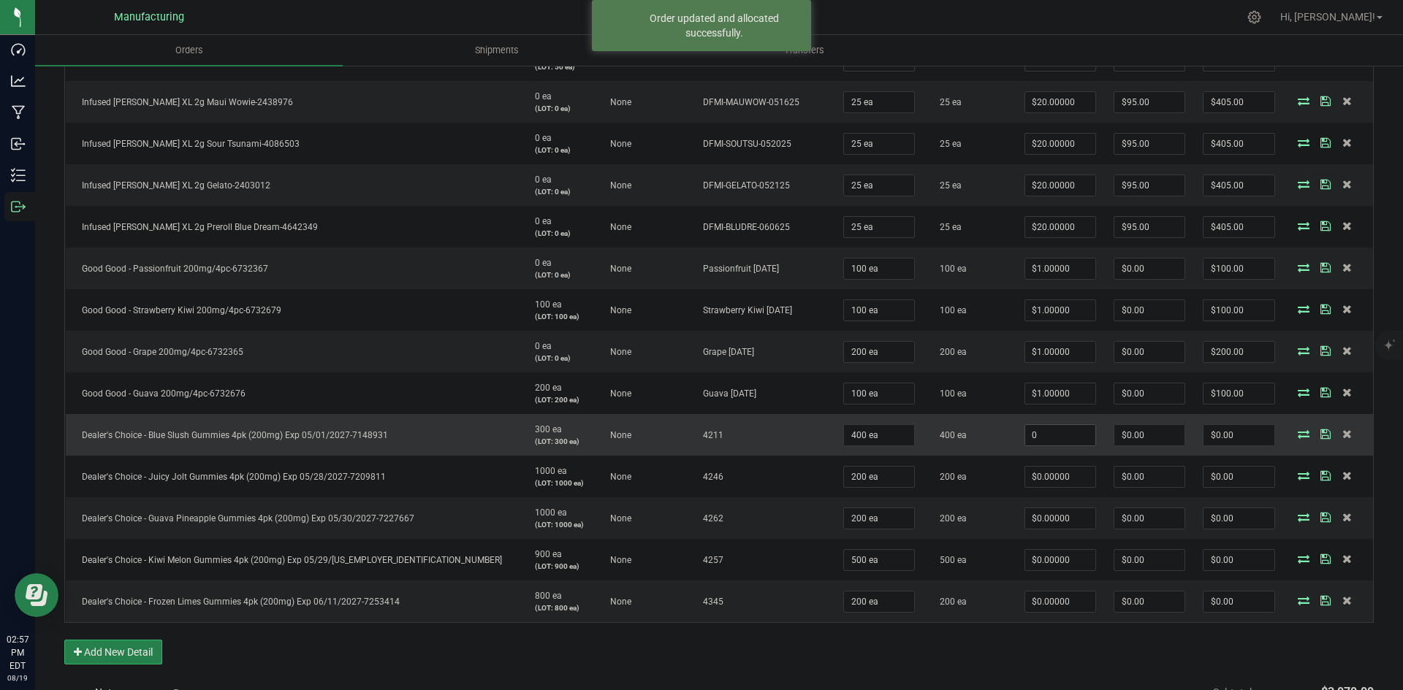
click at [1025, 436] on input "0" at bounding box center [1060, 435] width 70 height 20
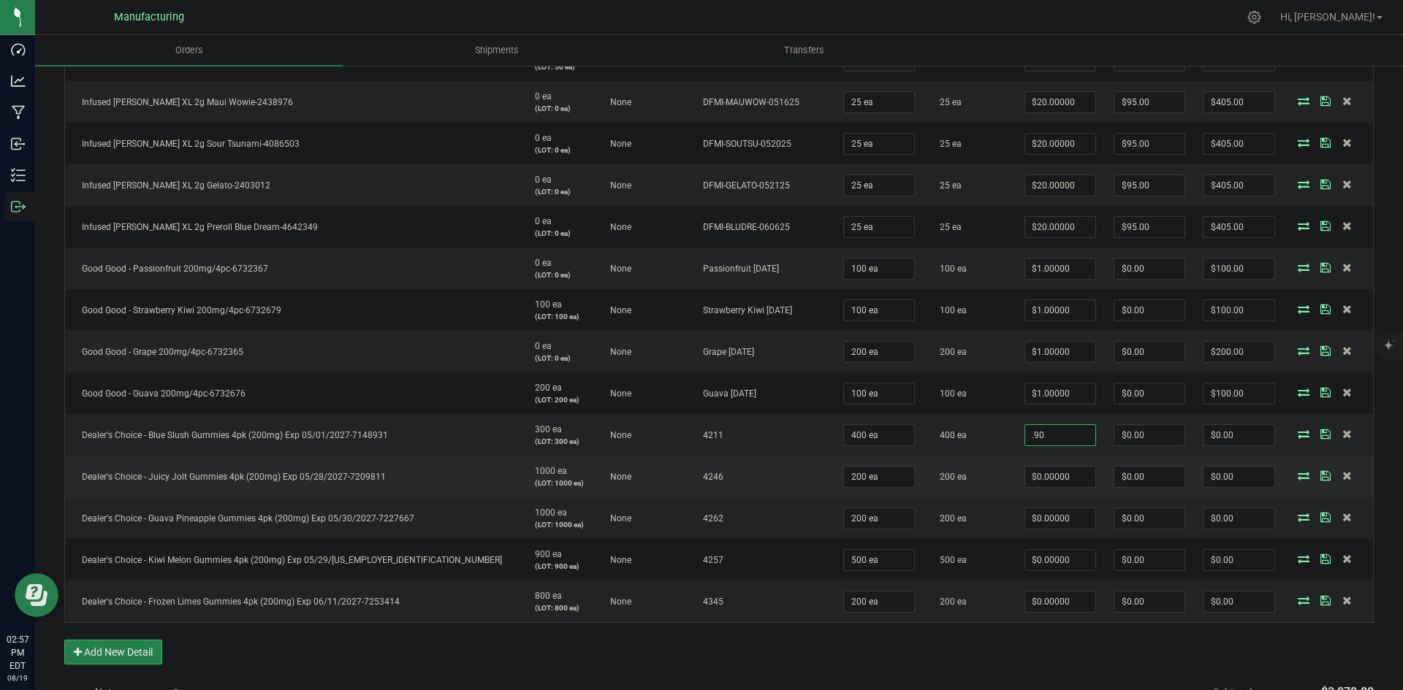
type input "$0.90000"
type input "$360.00"
click at [945, 479] on td "200 ea" at bounding box center [969, 477] width 91 height 42
click at [1025, 474] on input "0" at bounding box center [1060, 477] width 70 height 20
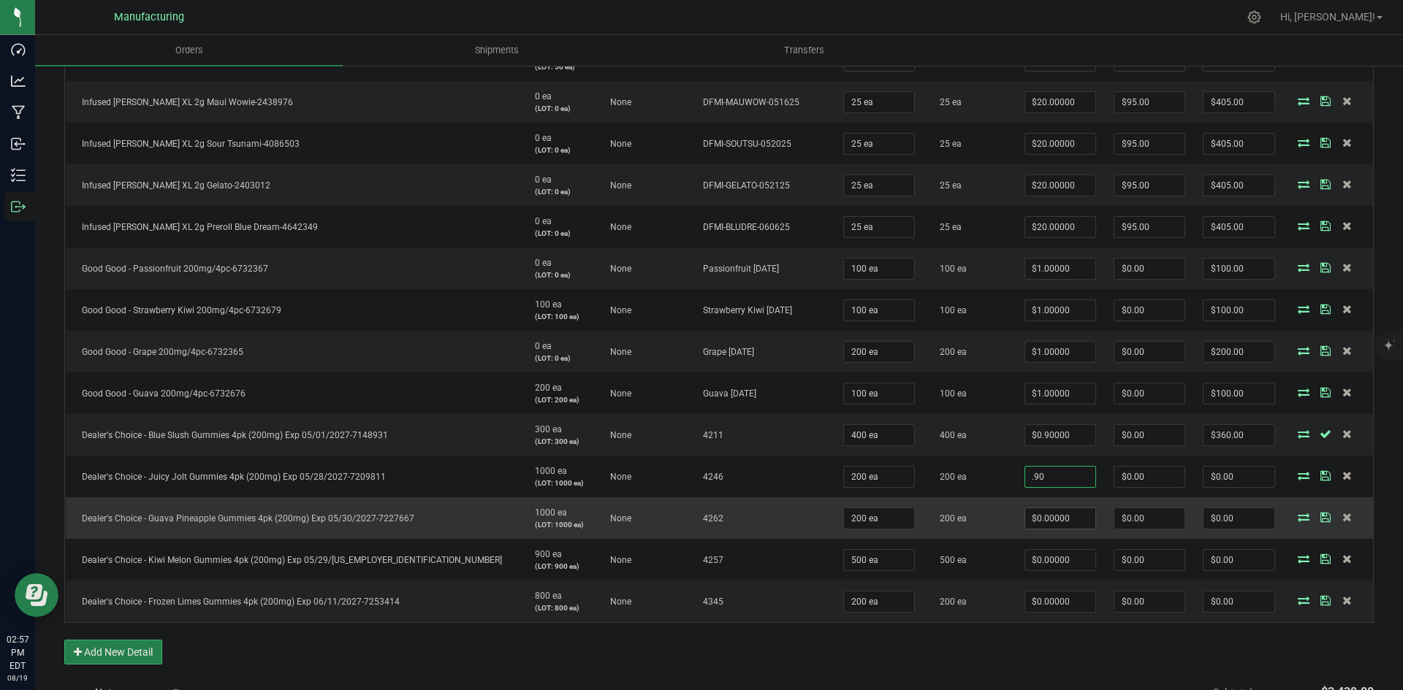
type input "$0.90000"
type input "$180.00"
click at [1025, 520] on input "0" at bounding box center [1060, 519] width 70 height 20
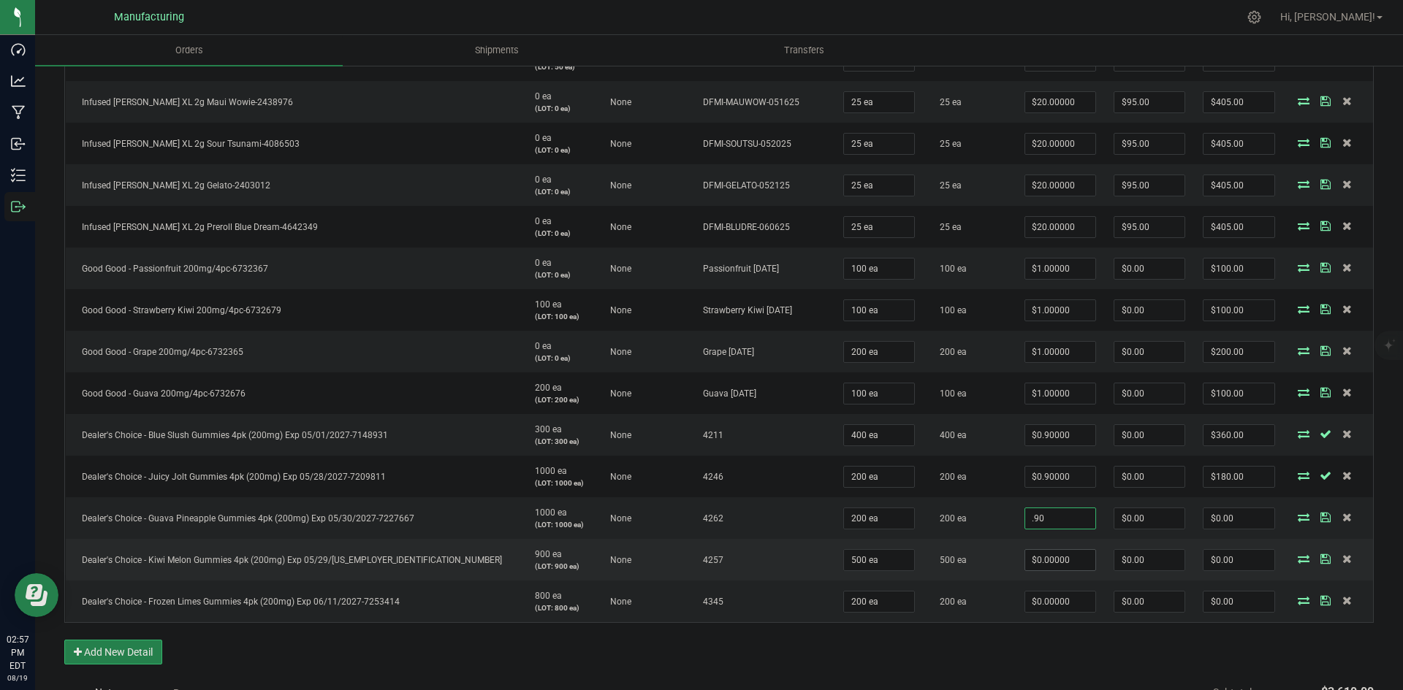
type input "$0.90000"
type input "$180.00"
click at [1039, 563] on input "0" at bounding box center [1060, 560] width 70 height 20
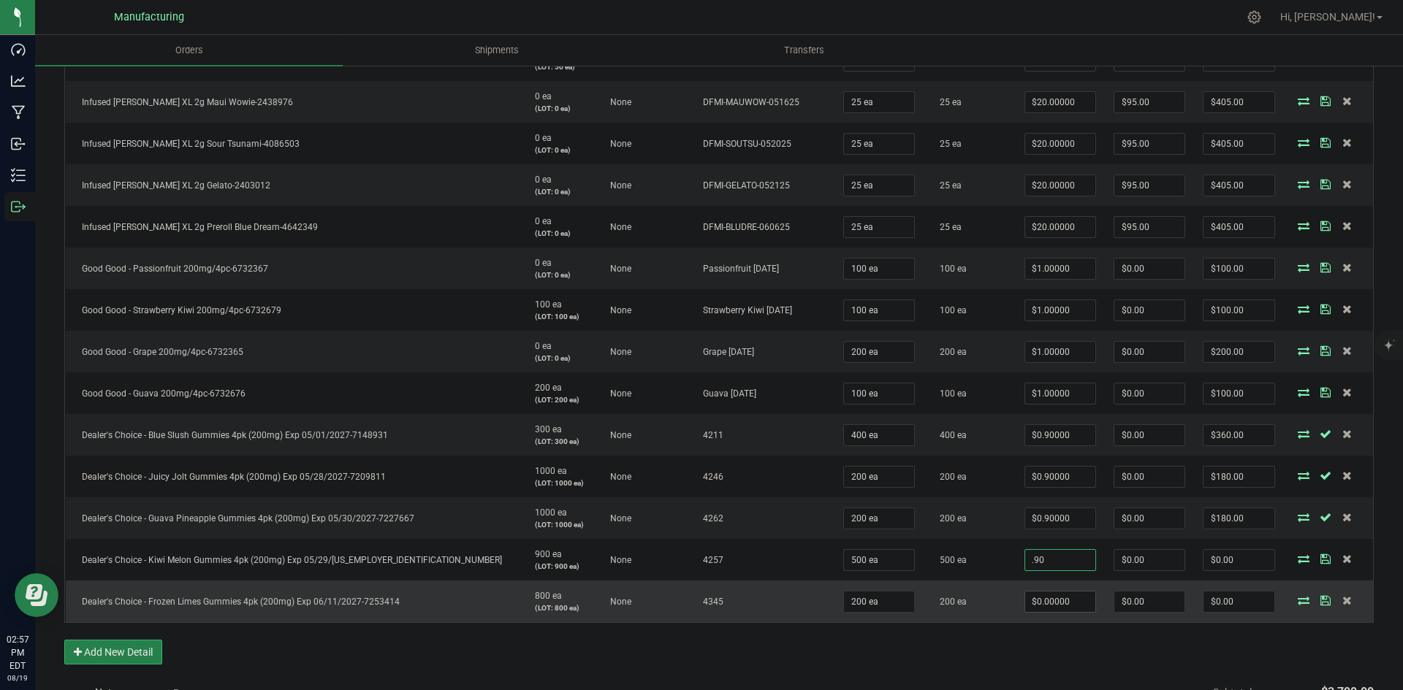
type input "$0.90000"
type input "$450.00"
click at [1040, 604] on input "0" at bounding box center [1060, 602] width 70 height 20
type input "9"
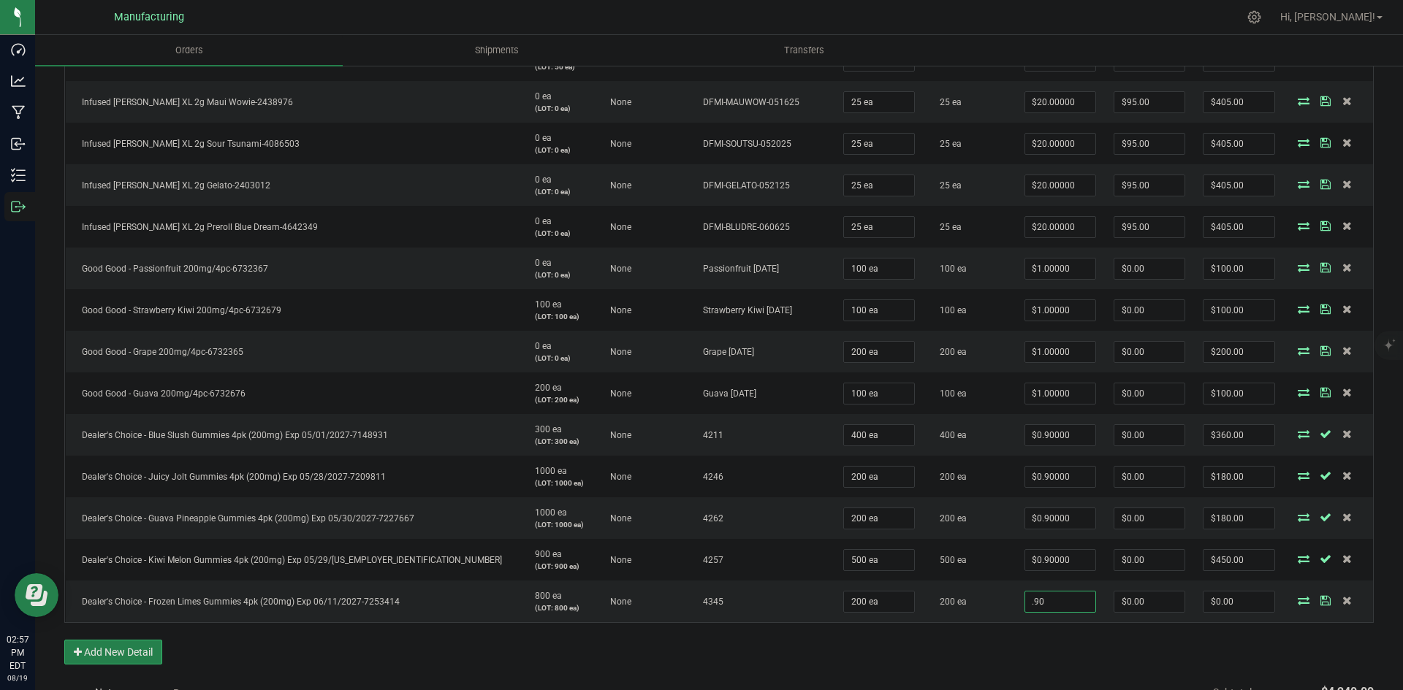
type input "$0.90000"
type input "$180.00"
click at [1015, 642] on div "Order Details Print All Labels Item Sellable Strain Lot Number Qty Ordered Qty …" at bounding box center [718, 119] width 1309 height 1122
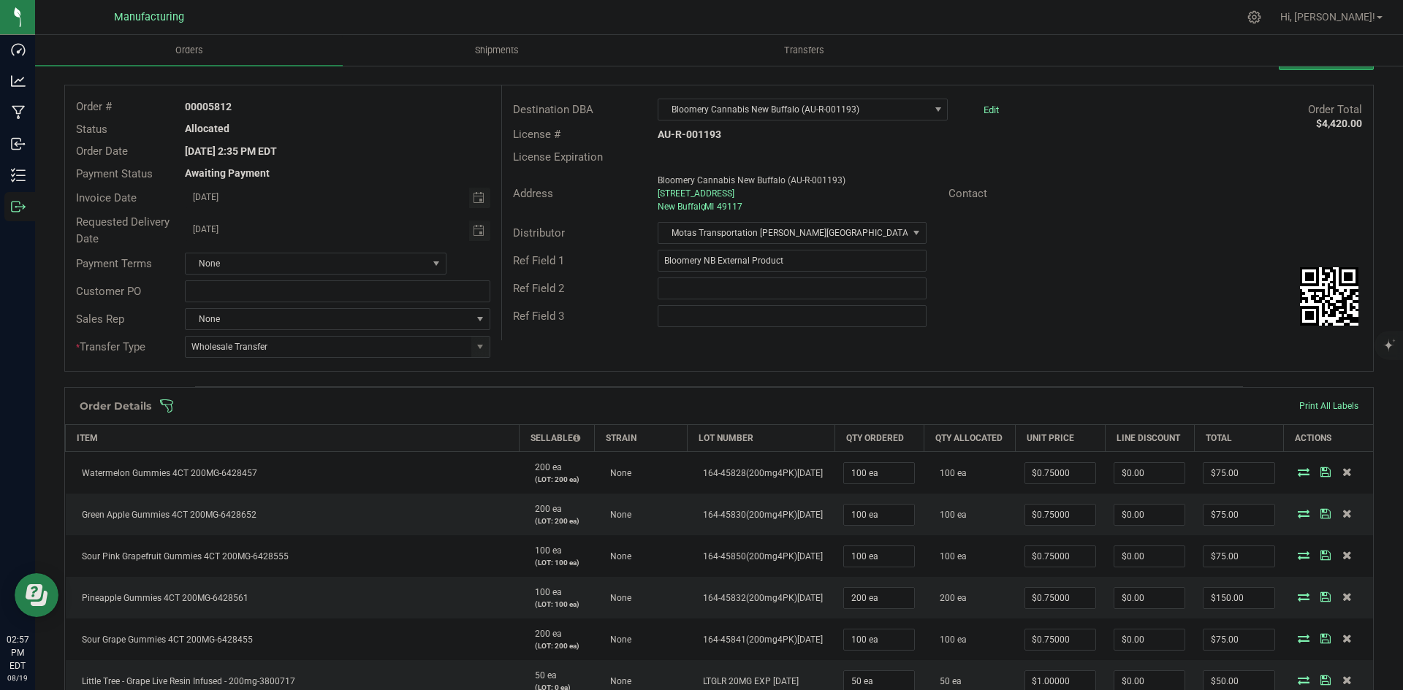
scroll to position [0, 0]
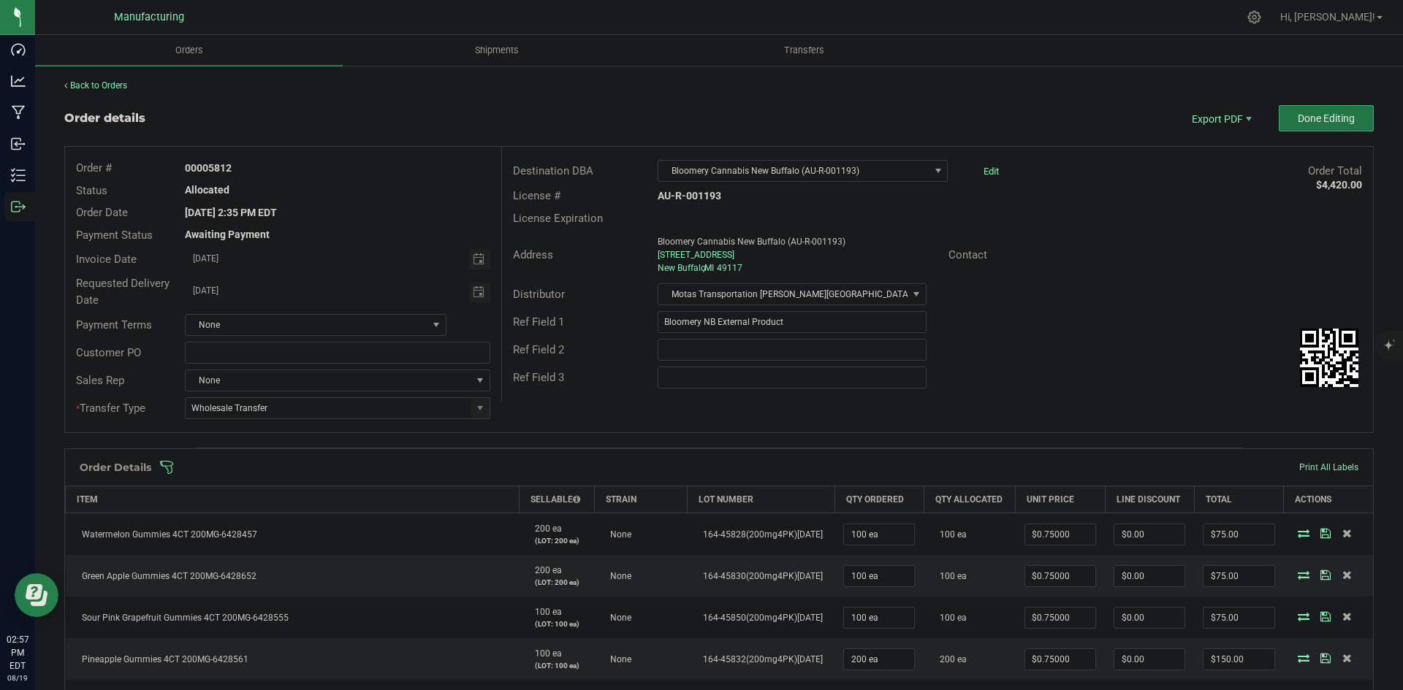
click at [1279, 120] on button "Done Editing" at bounding box center [1326, 118] width 95 height 26
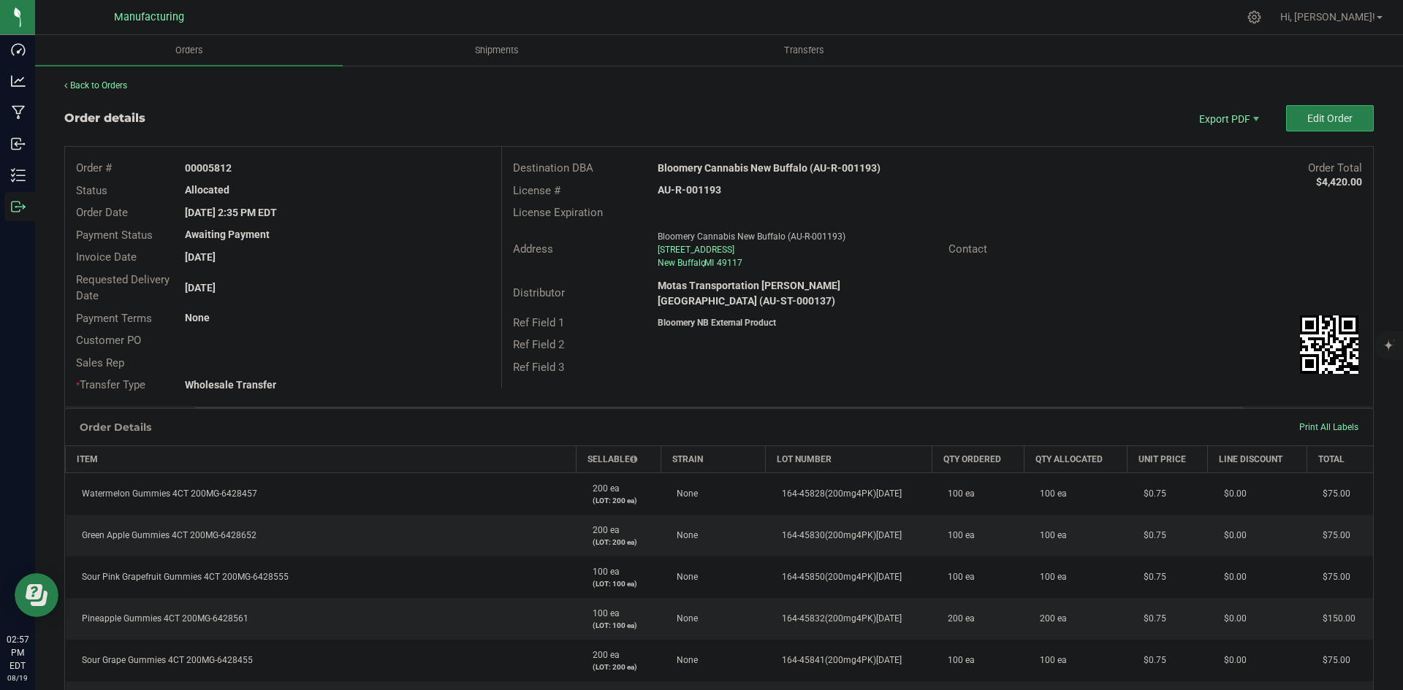
click at [1161, 143] on outbound-order-header "Order details Export PDF Edit Order Order # 00005812 Status Allocated Order Dat…" at bounding box center [718, 256] width 1309 height 303
click at [1223, 155] on span "Invoice PDF" at bounding box center [1218, 163] width 91 height 21
click at [768, 171] on strong "Bloomery Cannabis New Buffalo (AU-R-001193)" at bounding box center [769, 168] width 223 height 12
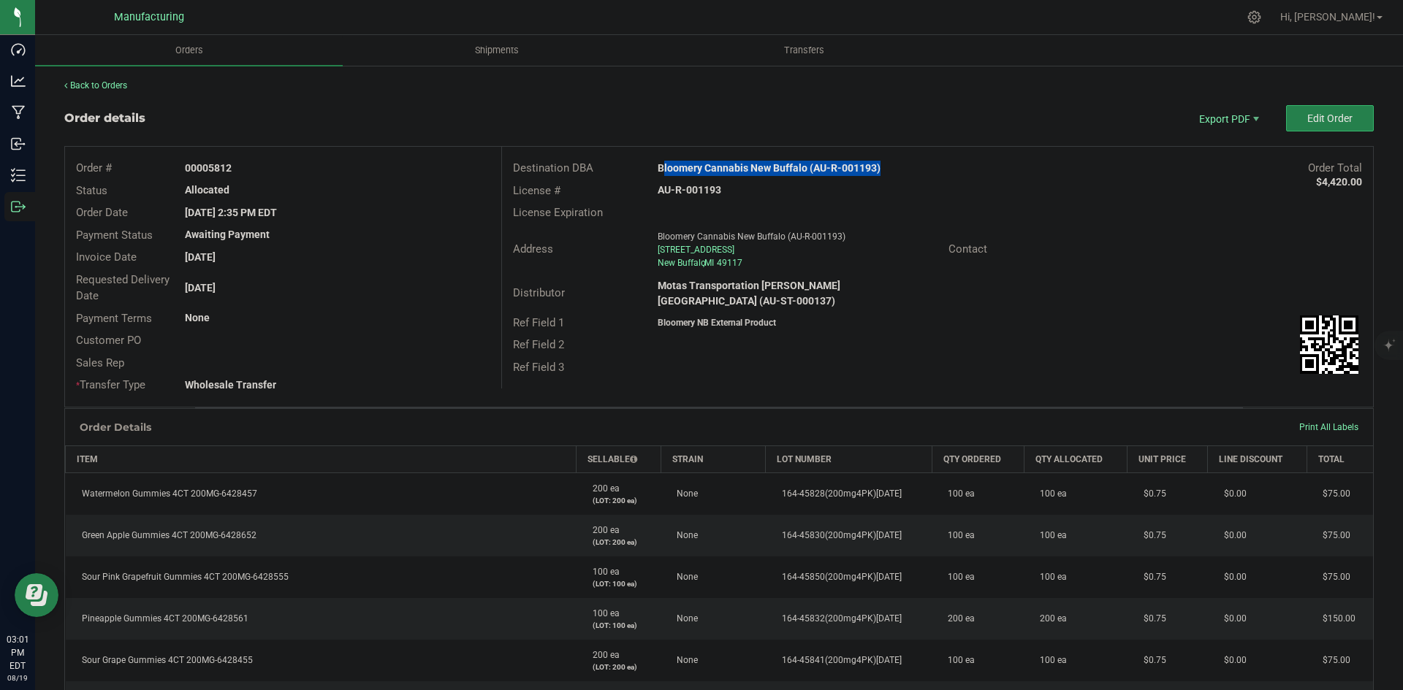
copy strong "Bloomery Cannabis New Buffalo (AU-R-001193)"
click at [694, 185] on strong "AU-R-001193" at bounding box center [690, 190] width 64 height 12
copy strong "AU-R-001193"
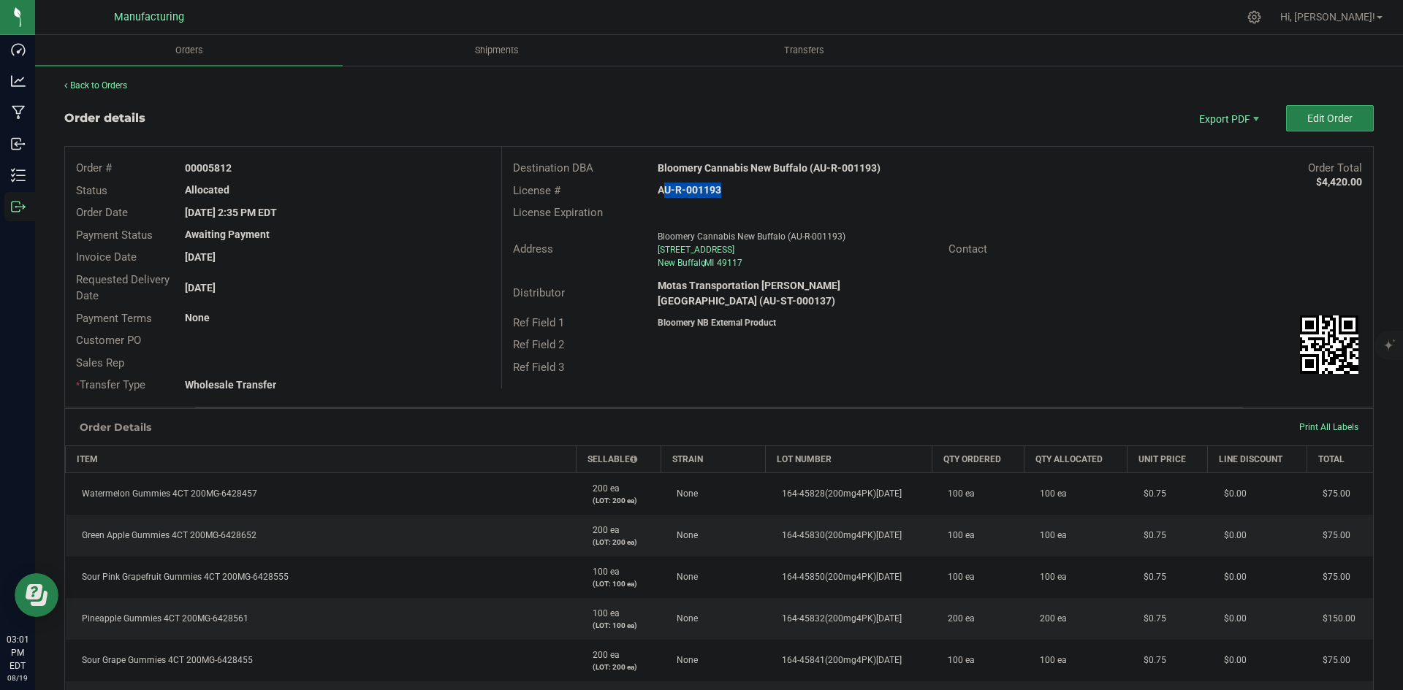
drag, startPoint x: 208, startPoint y: 165, endPoint x: 344, endPoint y: 169, distance: 136.7
click at [333, 168] on div "00005812" at bounding box center [337, 168] width 327 height 15
copy strong "5812"
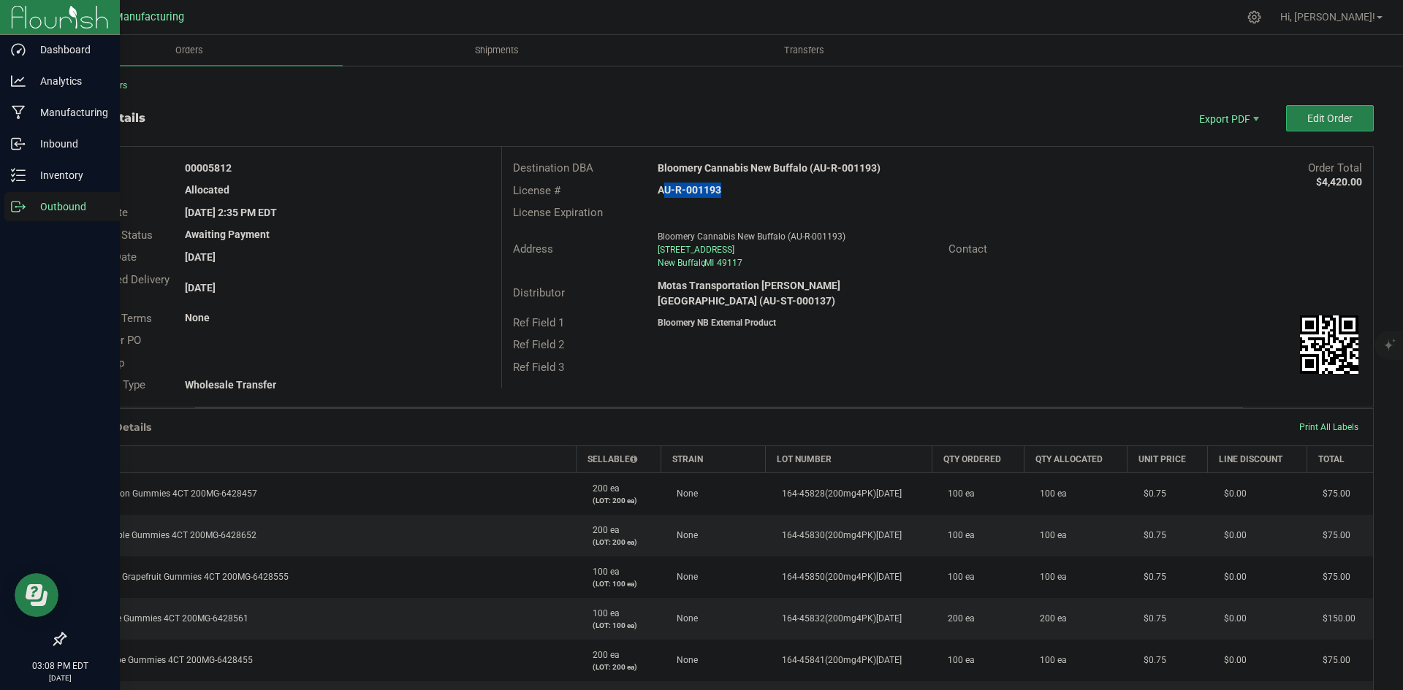
click at [23, 203] on icon at bounding box center [18, 206] width 15 height 15
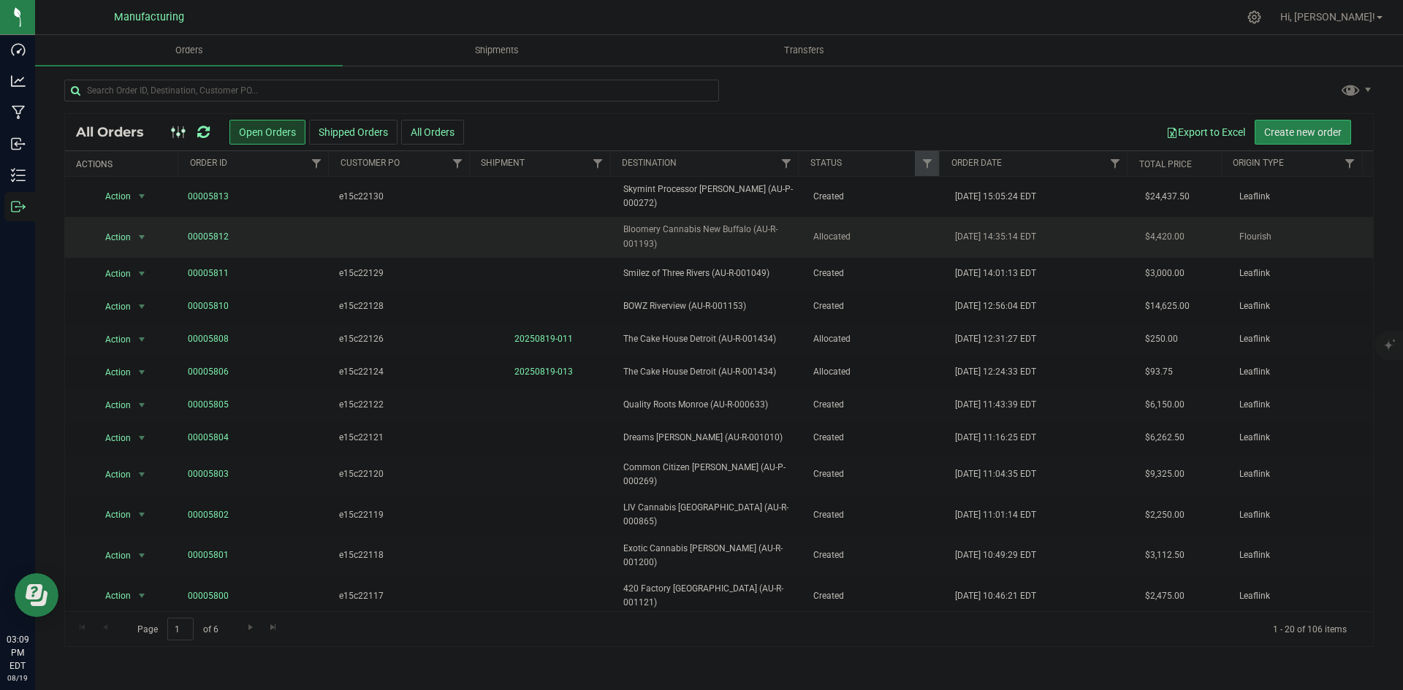
click at [723, 232] on span "Bloomery Cannabis New Buffalo (AU-R-001193)" at bounding box center [709, 237] width 172 height 28
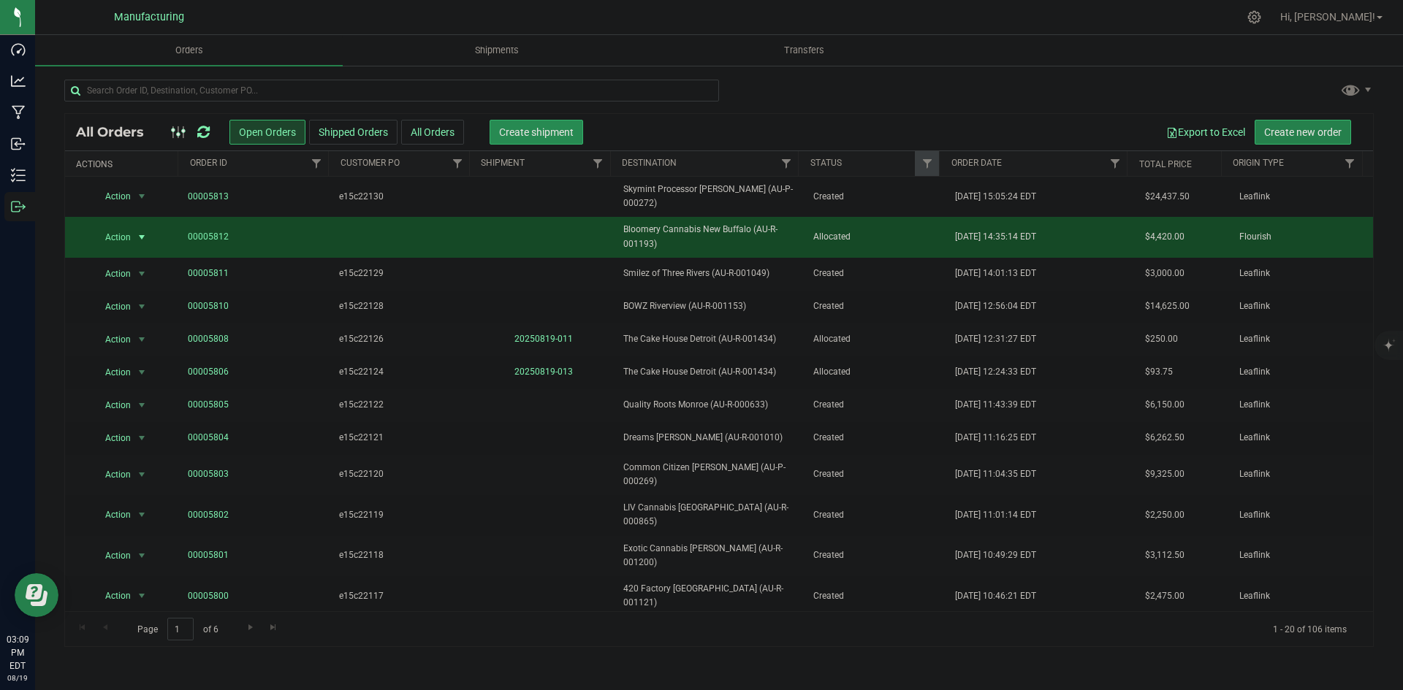
click at [566, 136] on span "Create shipment" at bounding box center [536, 132] width 75 height 12
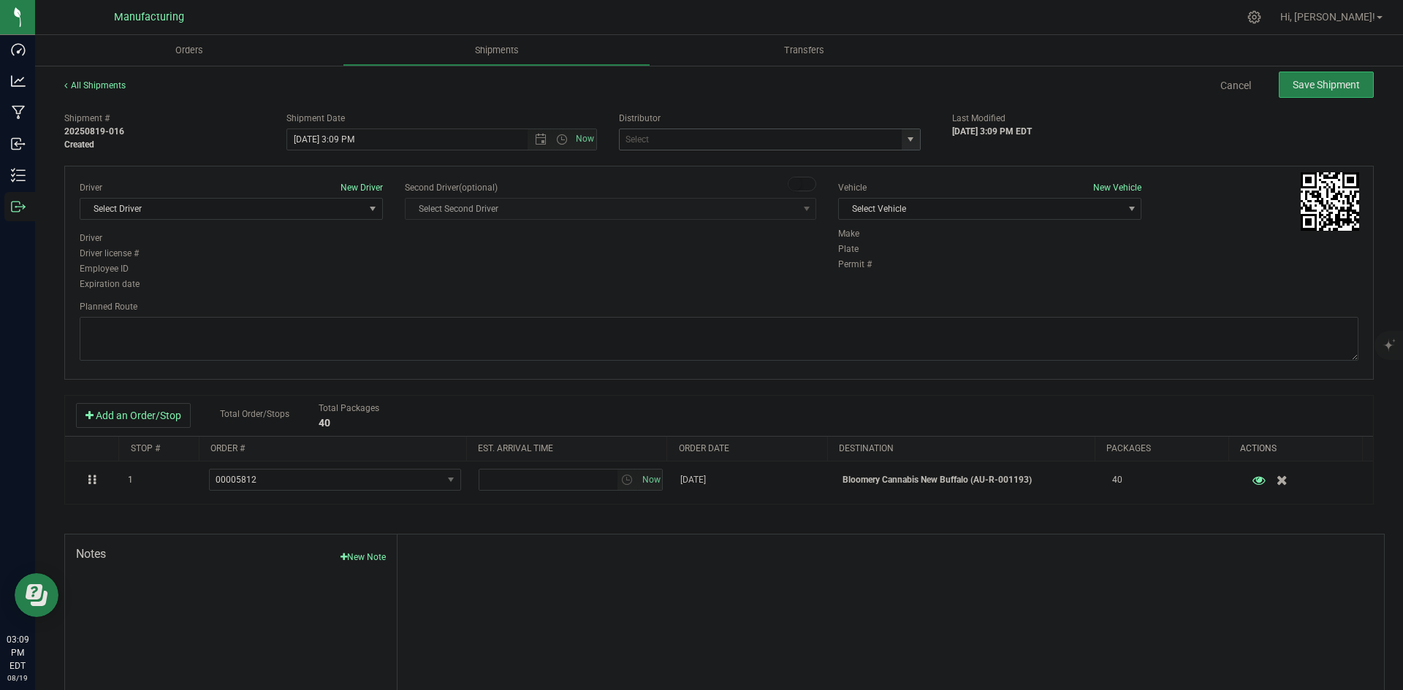
click at [905, 138] on span "select" at bounding box center [911, 140] width 12 height 12
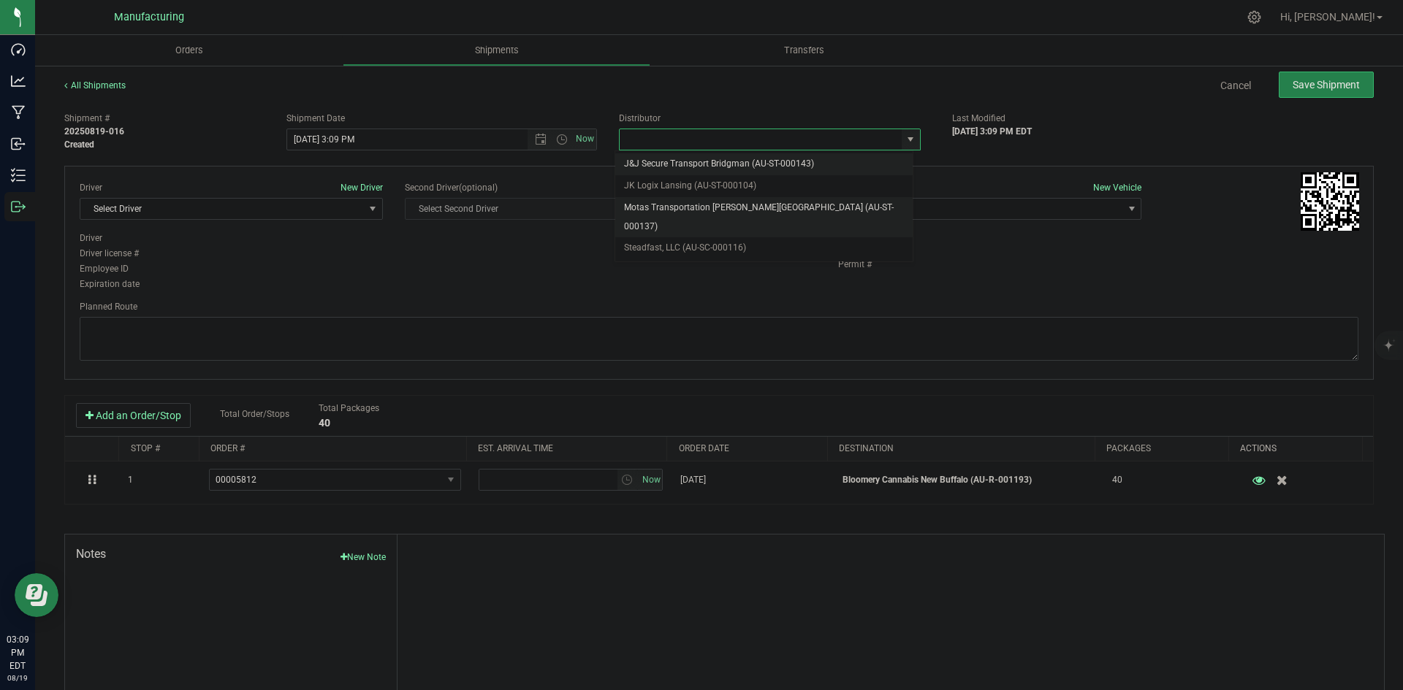
click at [711, 210] on li "Motas Transportation [PERSON_NAME][GEOGRAPHIC_DATA] (AU-ST-000137)" at bounding box center [763, 217] width 297 height 40
type input "Motas Transportation [PERSON_NAME][GEOGRAPHIC_DATA] (AU-ST-000137)"
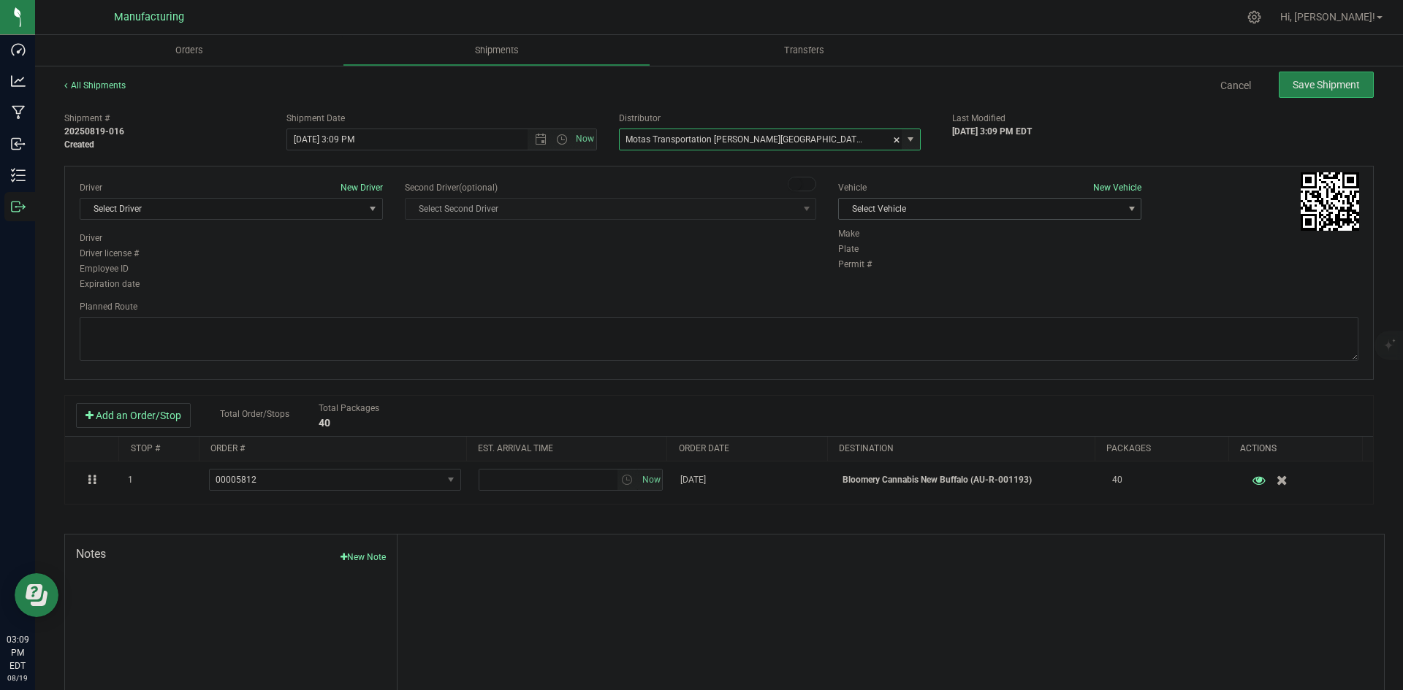
click at [978, 218] on span "Select Vehicle" at bounding box center [981, 209] width 284 height 20
click at [878, 278] on li "[MEDICAL_DATA]" at bounding box center [982, 278] width 299 height 22
click at [294, 199] on span "Select Driver" at bounding box center [222, 209] width 284 height 20
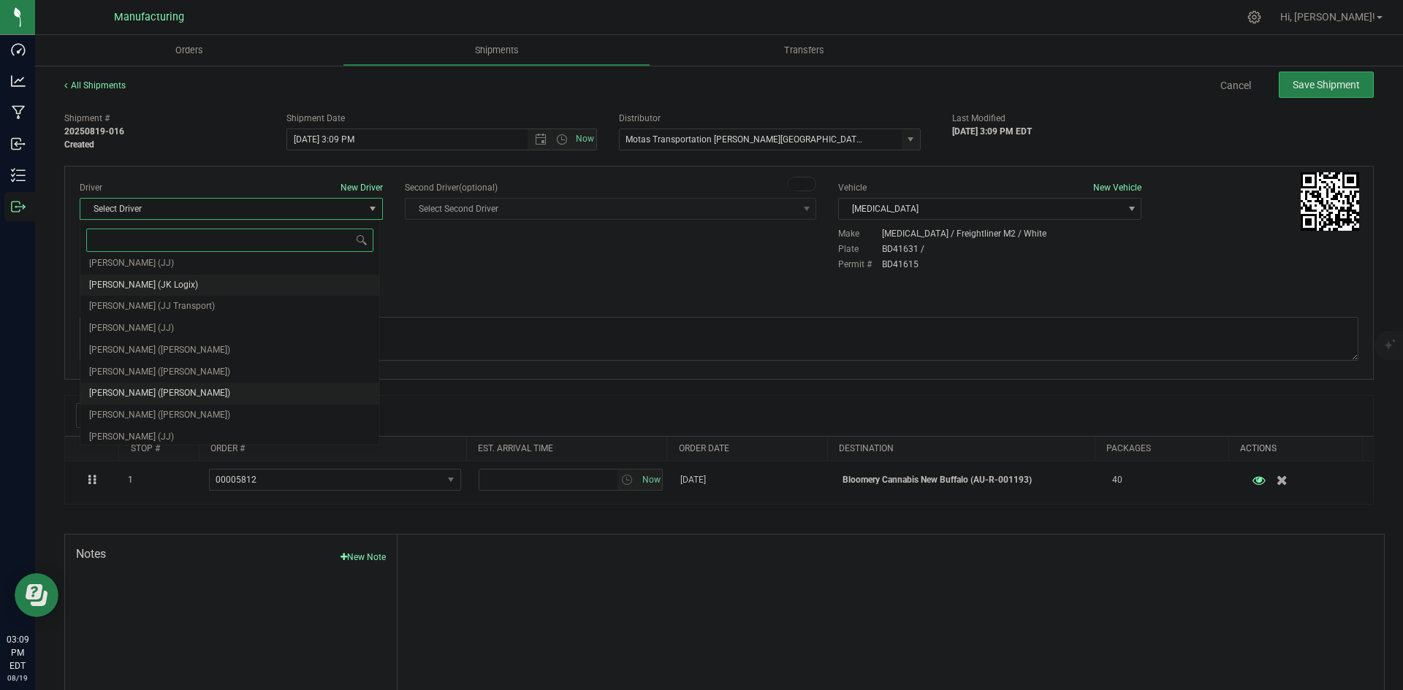
scroll to position [77, 0]
drag, startPoint x: 156, startPoint y: 351, endPoint x: 165, endPoint y: 337, distance: 17.4
click at [156, 351] on span "[PERSON_NAME] ([PERSON_NAME])" at bounding box center [159, 345] width 141 height 19
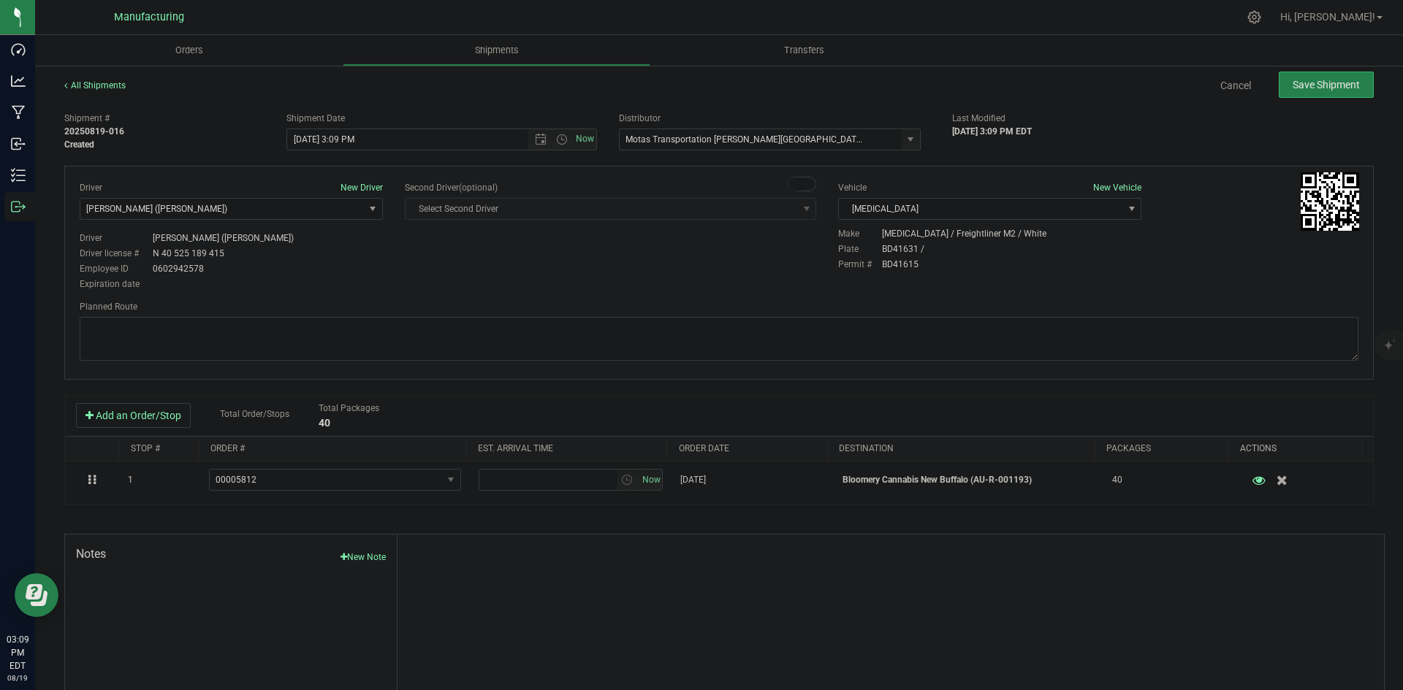
drag, startPoint x: 452, startPoint y: 294, endPoint x: 541, endPoint y: 159, distance: 161.7
click at [466, 285] on div "Driver New Driver [PERSON_NAME] ([PERSON_NAME]) Select Driver [PERSON_NAME] (JK…" at bounding box center [718, 273] width 1309 height 214
click at [556, 134] on span "Open the time view" at bounding box center [562, 140] width 12 height 12
click at [322, 180] on li "2:00 PM" at bounding box center [437, 177] width 305 height 19
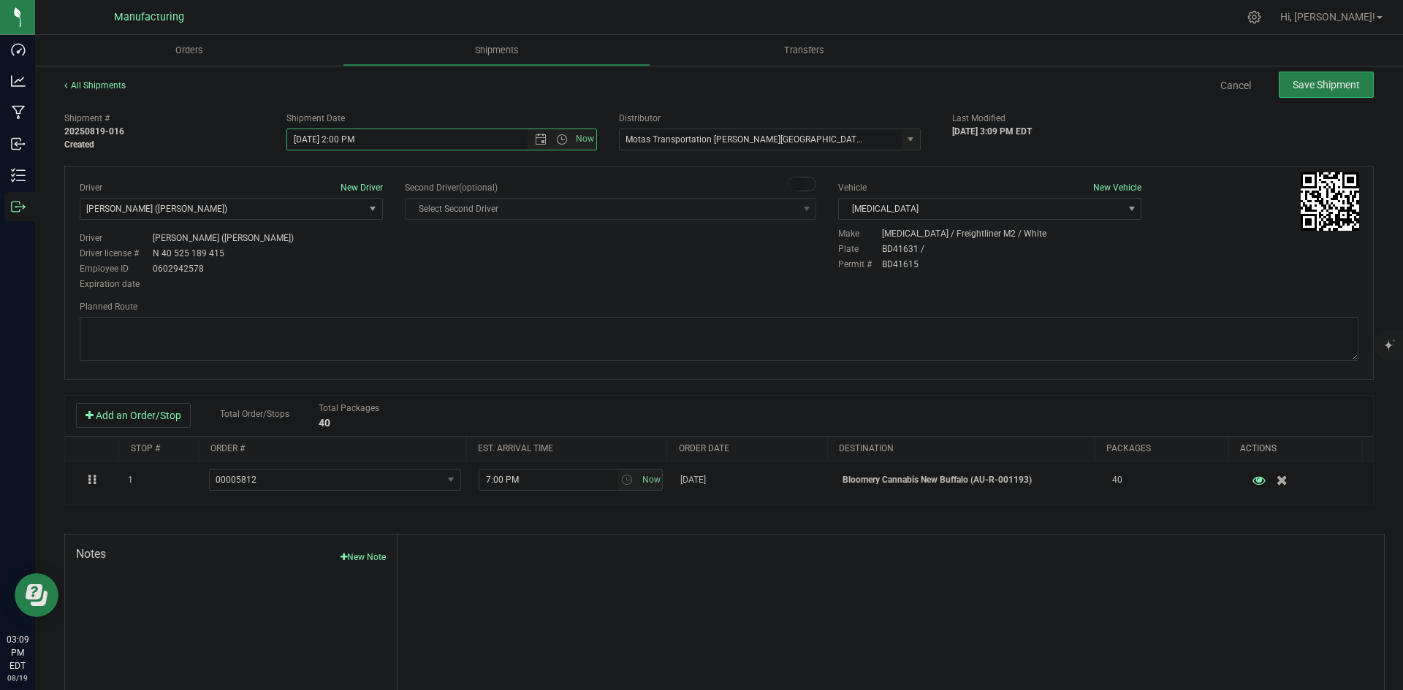
click at [395, 259] on div "Driver New Driver [PERSON_NAME] ([PERSON_NAME]) Select Driver [PERSON_NAME] (JK…" at bounding box center [719, 237] width 1301 height 112
click at [535, 140] on span "Open the date view" at bounding box center [541, 140] width 12 height 12
click at [365, 286] on link "20" at bounding box center [361, 288] width 21 height 23
type input "[DATE] 2:00 PM"
drag, startPoint x: 606, startPoint y: 278, endPoint x: 655, endPoint y: 275, distance: 48.3
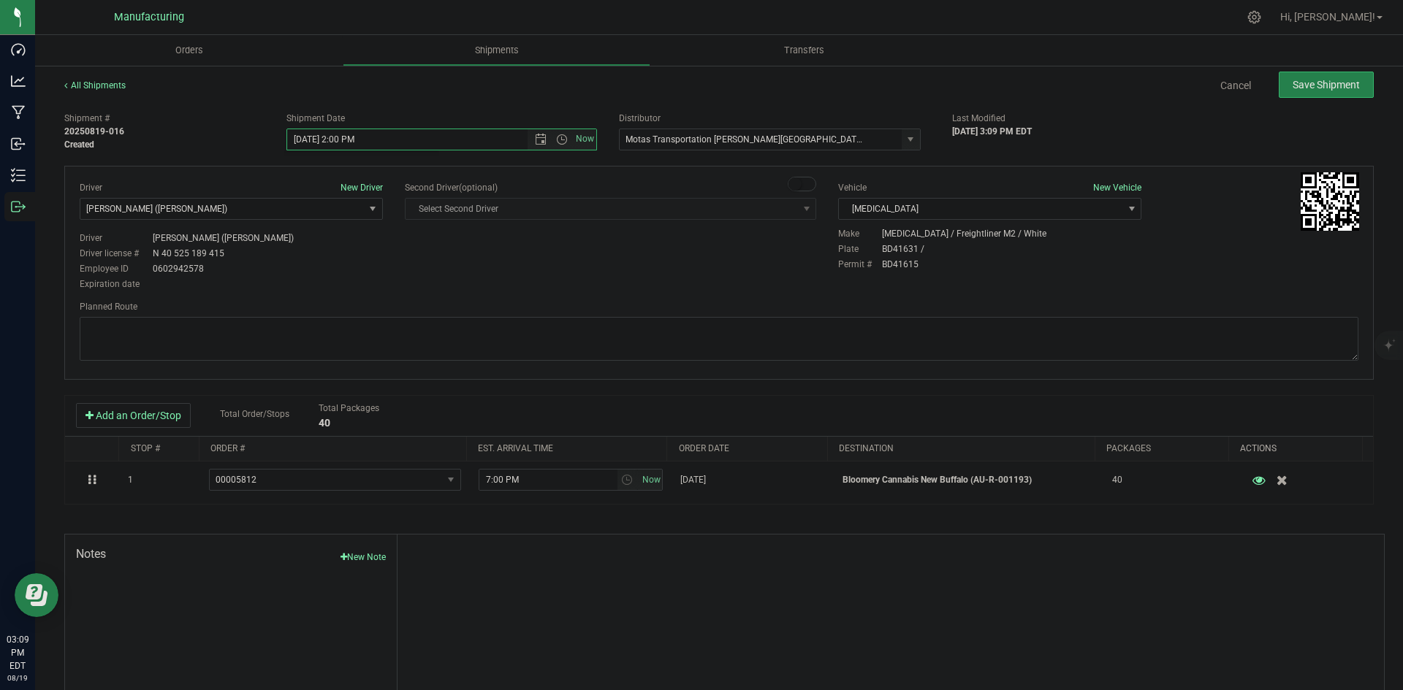
click at [612, 278] on div "Driver New Driver [PERSON_NAME] ([PERSON_NAME]) Select Driver [PERSON_NAME] (JK…" at bounding box center [719, 237] width 1301 height 112
click at [905, 144] on span "select" at bounding box center [911, 140] width 12 height 12
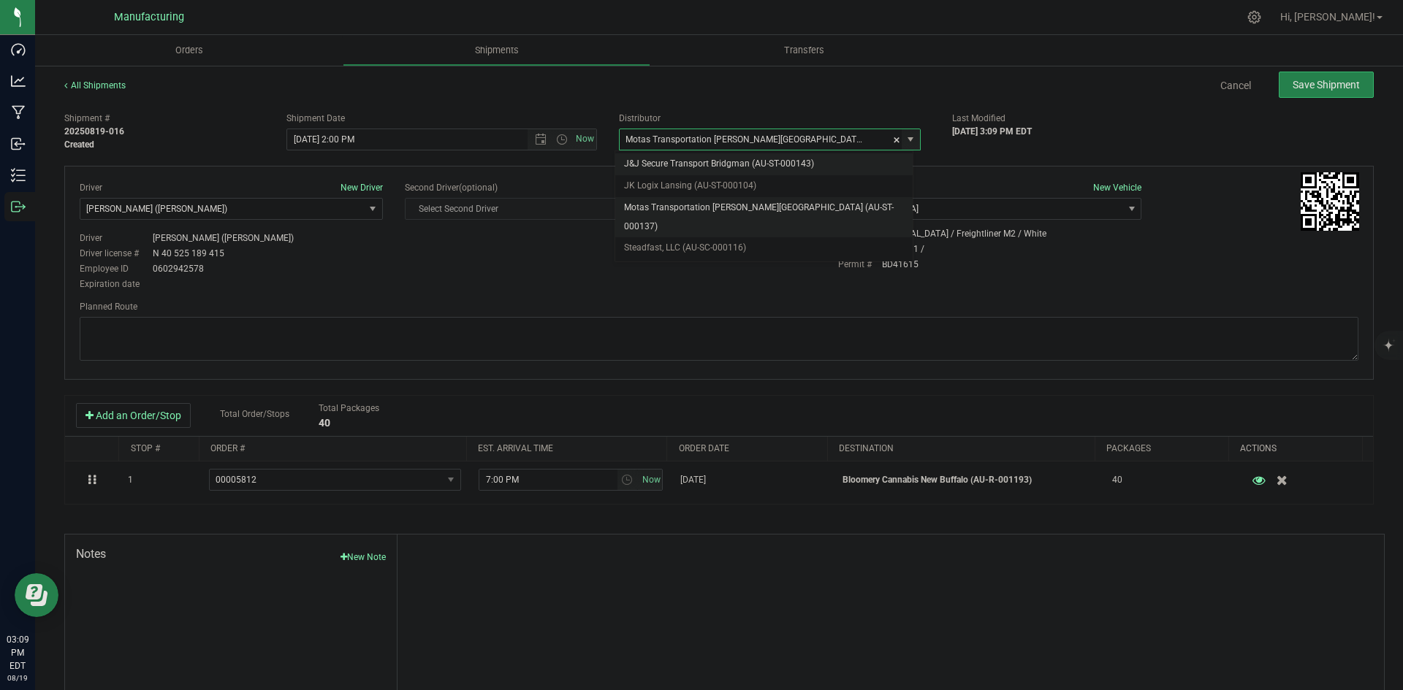
click at [673, 161] on li "J&J Secure Transport Bridgman (AU-ST-000143)" at bounding box center [763, 164] width 297 height 22
type input "J&J Secure Transport Bridgman (AU-ST-000143)"
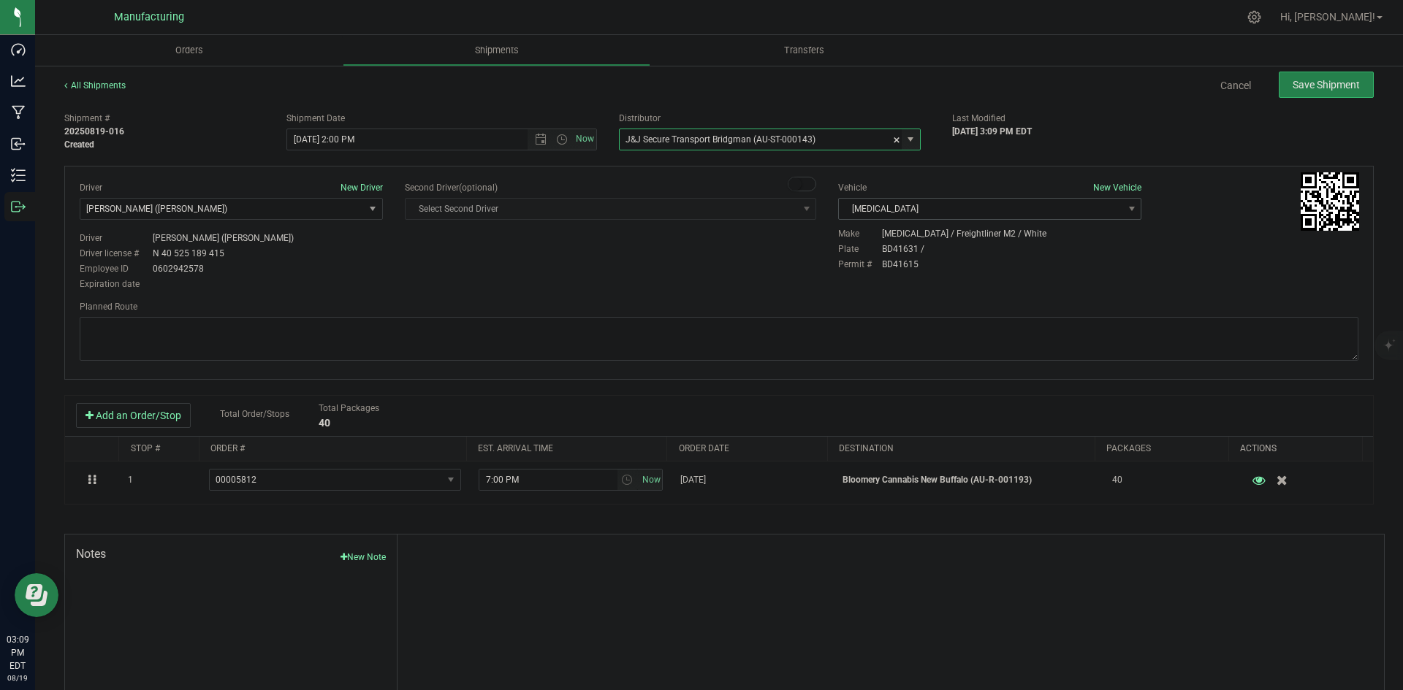
click at [1006, 217] on span "[MEDICAL_DATA]" at bounding box center [981, 209] width 284 height 20
click at [880, 248] on li "International (JJ)" at bounding box center [982, 256] width 299 height 22
click at [304, 216] on span "[PERSON_NAME] ([PERSON_NAME])" at bounding box center [222, 209] width 284 height 20
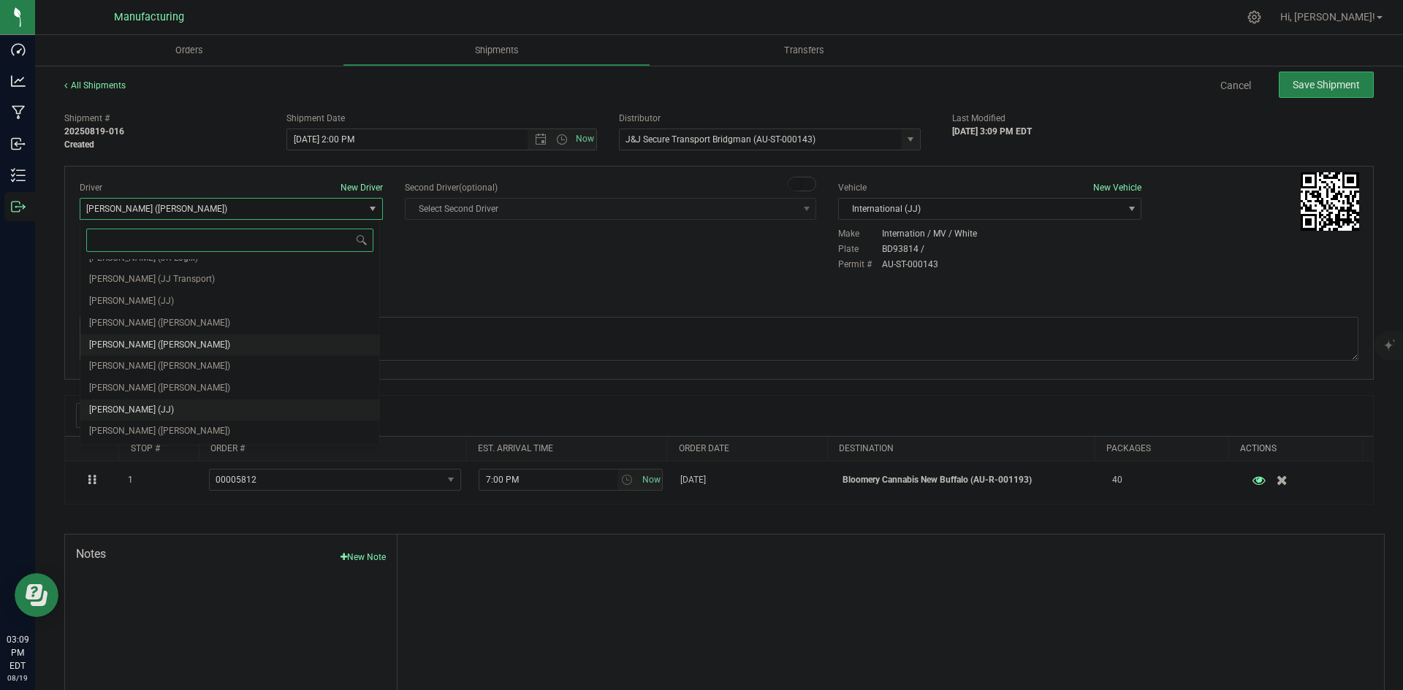
click at [149, 408] on span "[PERSON_NAME] (JJ)" at bounding box center [131, 410] width 85 height 19
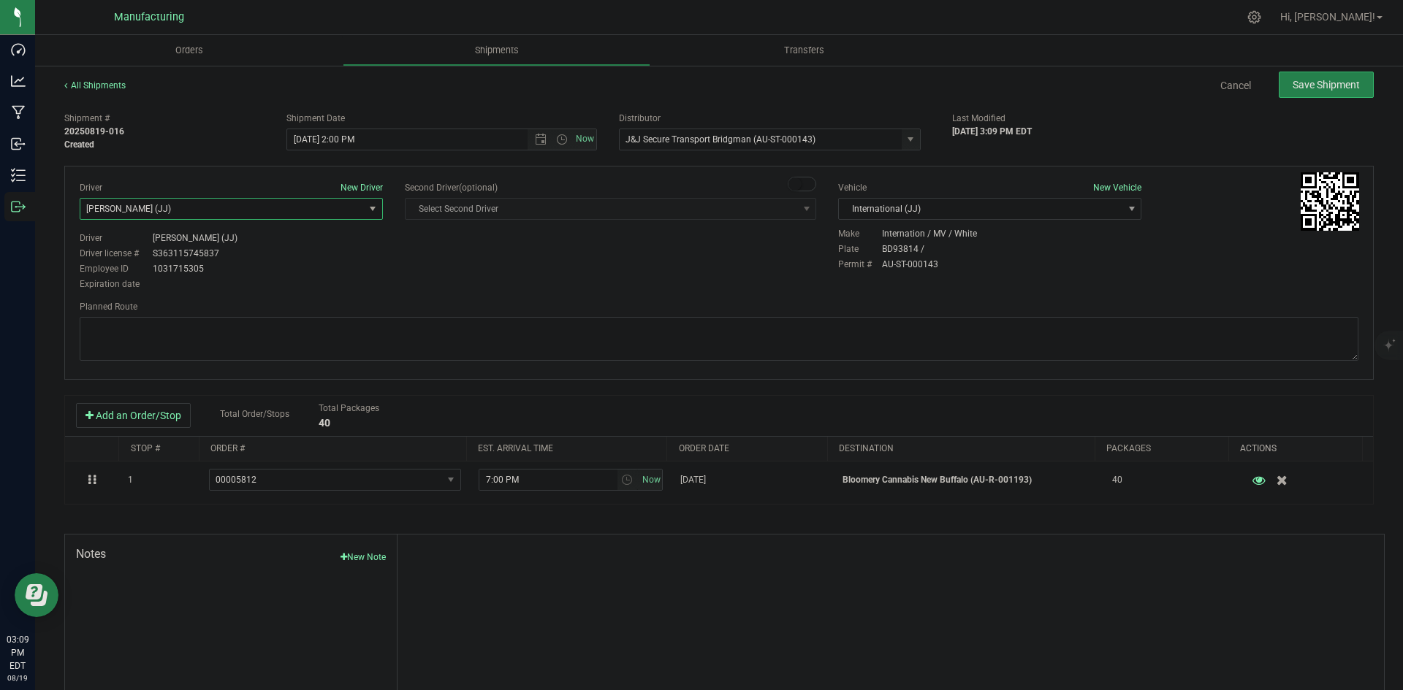
click at [460, 281] on div "Driver New Driver [PERSON_NAME] (JJ) Select Driver [PERSON_NAME] ([PERSON_NAME]…" at bounding box center [719, 237] width 1301 height 112
drag, startPoint x: 717, startPoint y: 346, endPoint x: 701, endPoint y: 286, distance: 62.7
click at [718, 346] on textarea at bounding box center [719, 339] width 1279 height 44
paste textarea "Head south 246 ft -- Turn right 325 ft -- Turn right 407 ft -- Turn right towar…"
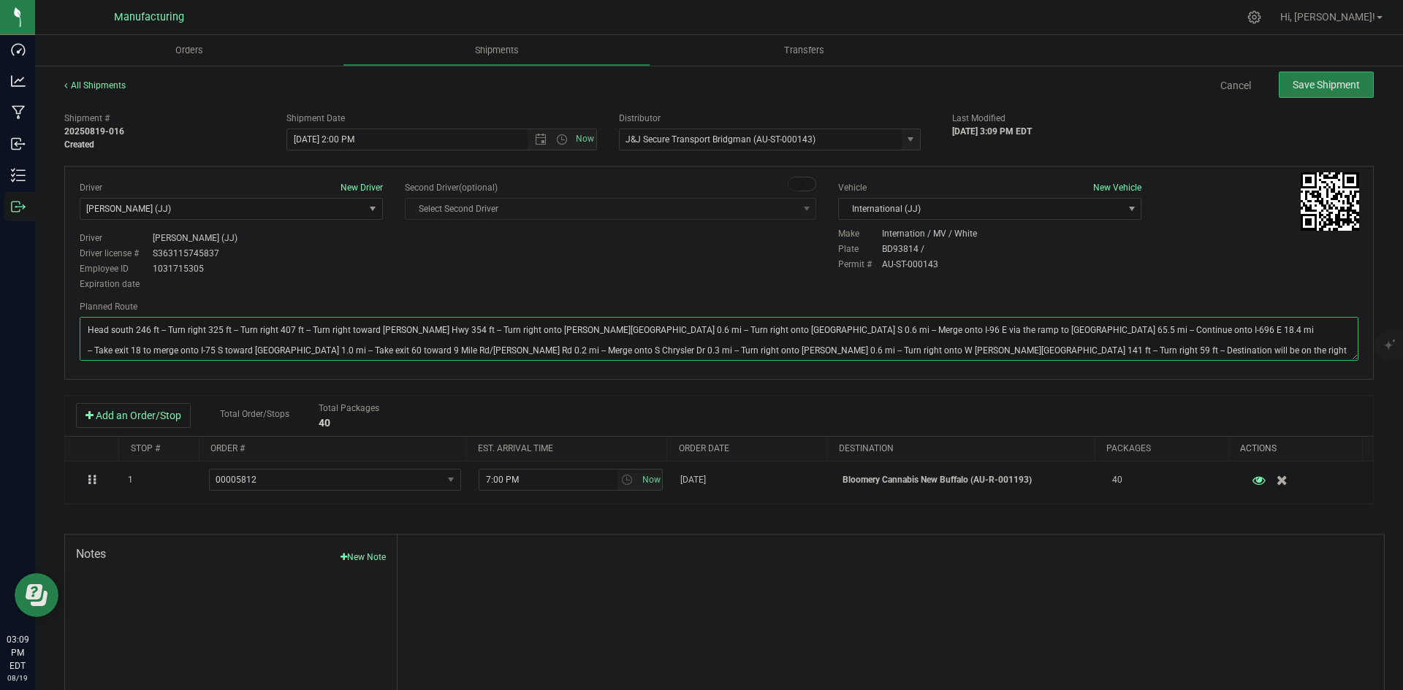
type textarea "Head south 246 ft -- Turn right 325 ft -- Turn right 407 ft -- Turn right towar…"
click at [690, 260] on div "Driver New Driver [PERSON_NAME] (JJ) Select Driver [PERSON_NAME] ([PERSON_NAME]…" at bounding box center [719, 237] width 1301 height 112
click at [1301, 98] on div "All Shipments Cancel Save Shipment" at bounding box center [718, 92] width 1309 height 26
click at [1302, 88] on span "Save Shipment" at bounding box center [1326, 85] width 67 height 12
type input "[DATE] 6:00 PM"
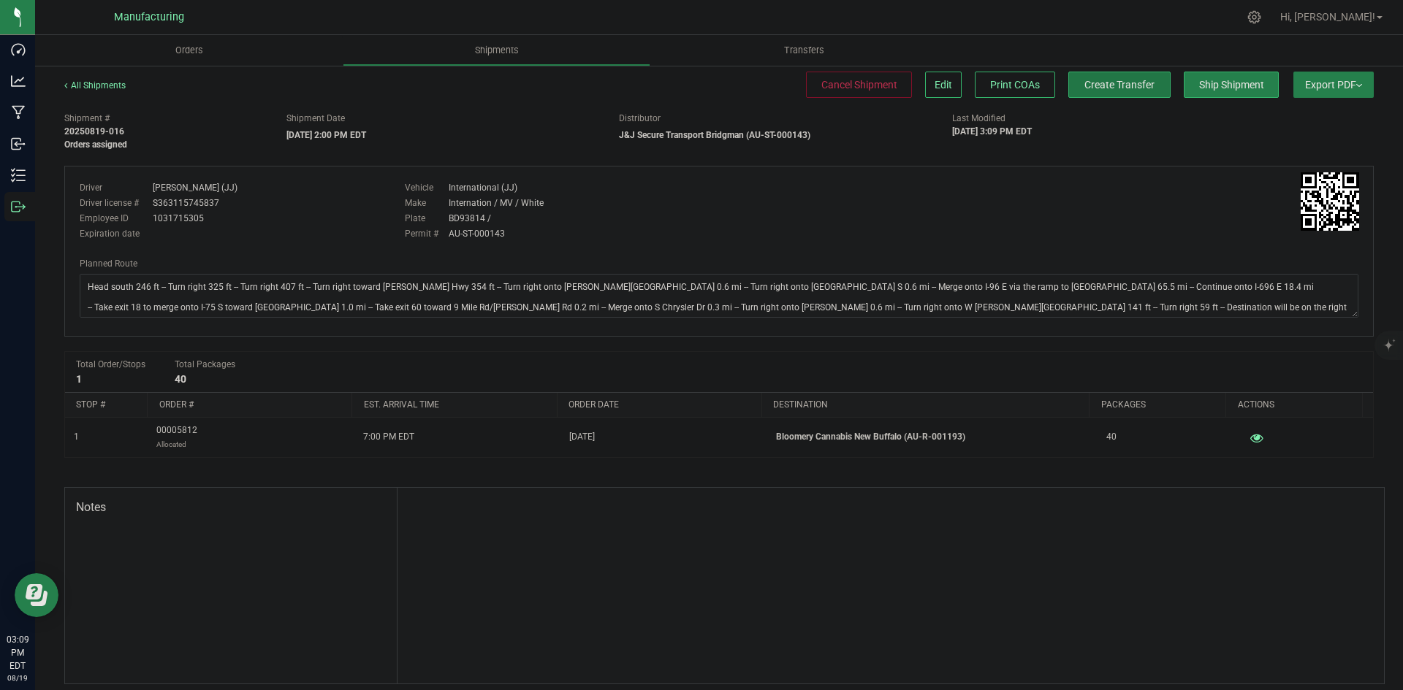
click at [1088, 94] on button "Create Transfer" at bounding box center [1119, 85] width 102 height 26
